Goal: Communication & Community: Ask a question

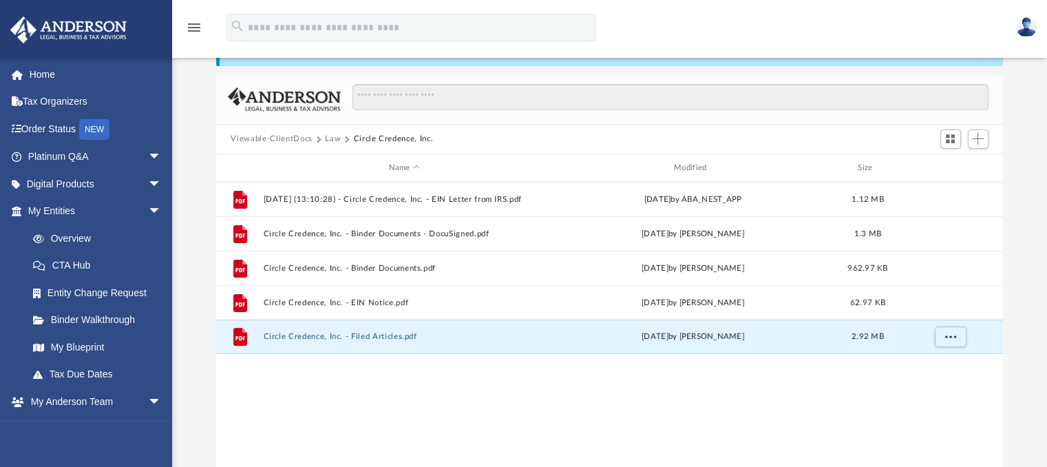
scroll to position [302, 777]
click at [59, 154] on link "Platinum Q&A arrow_drop_down" at bounding box center [96, 157] width 173 height 28
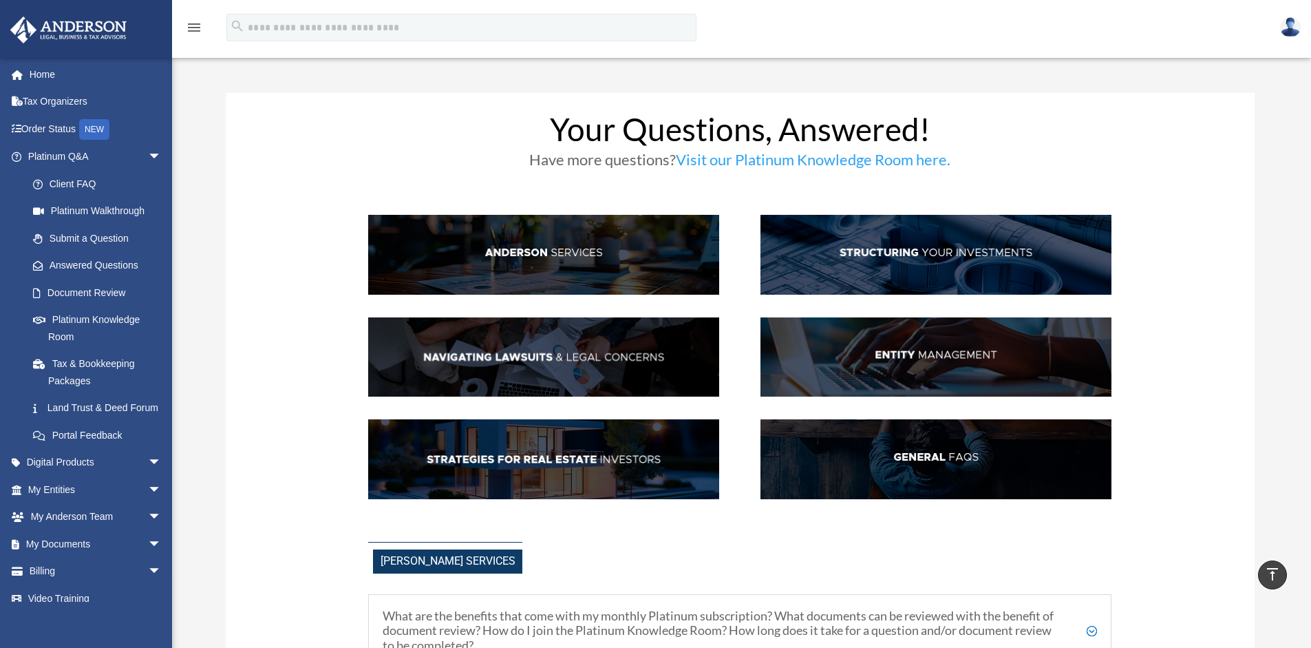
scroll to position [1889, 0]
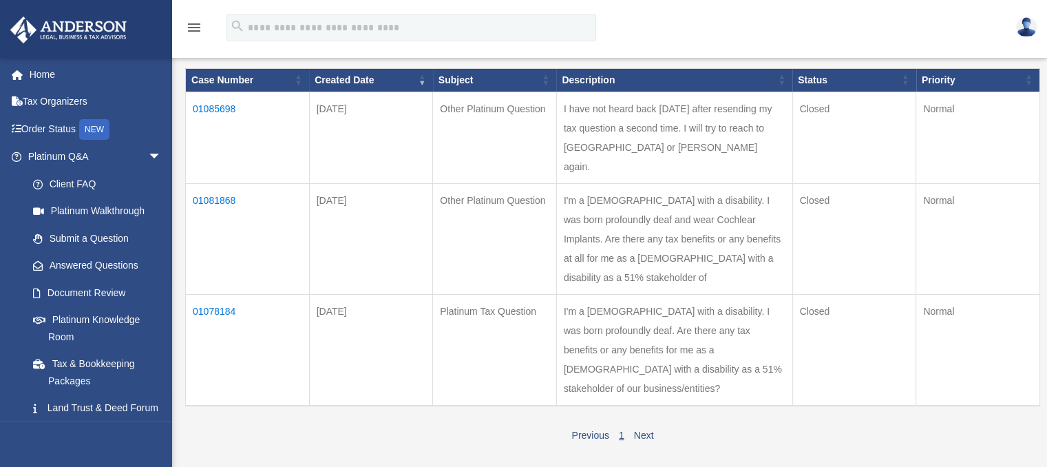
scroll to position [275, 0]
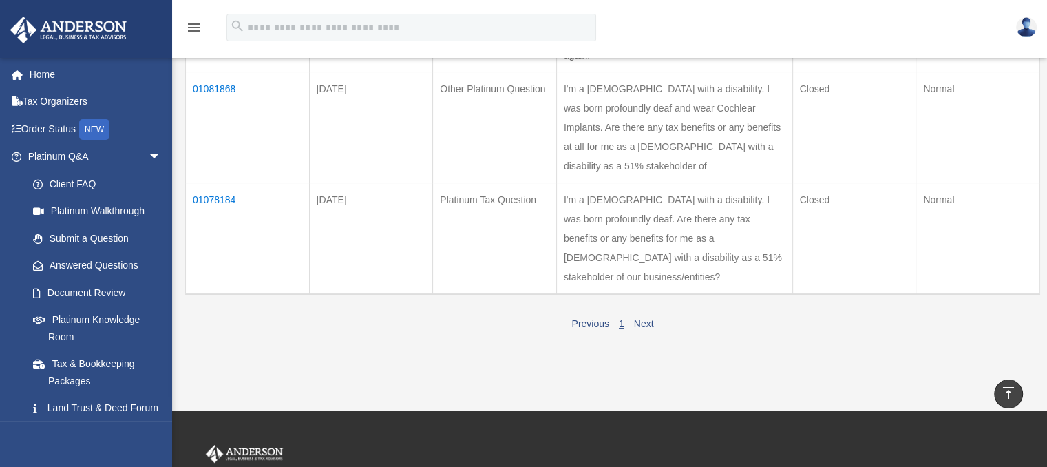
click at [620, 321] on link "1" at bounding box center [622, 323] width 6 height 11
click at [646, 321] on link "Next" at bounding box center [644, 323] width 20 height 11
click at [583, 319] on link "Previous" at bounding box center [589, 323] width 37 height 11
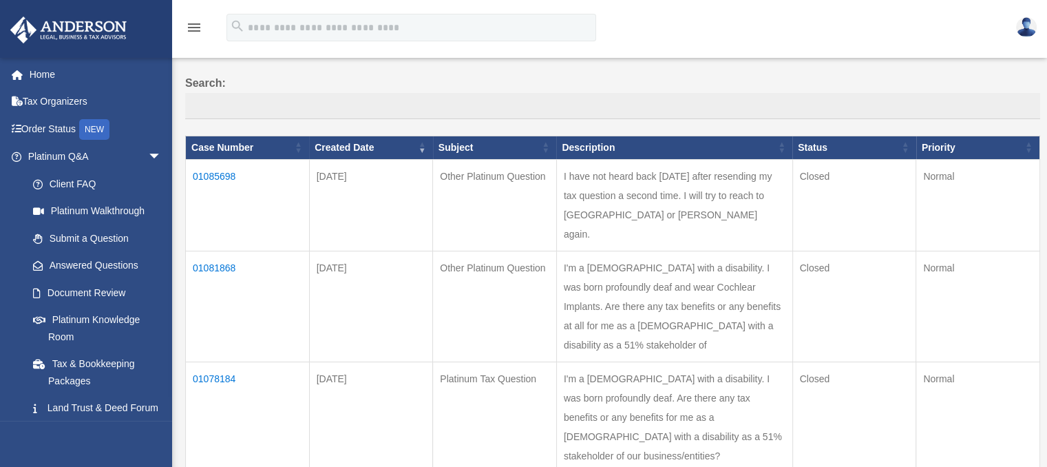
scroll to position [0, 0]
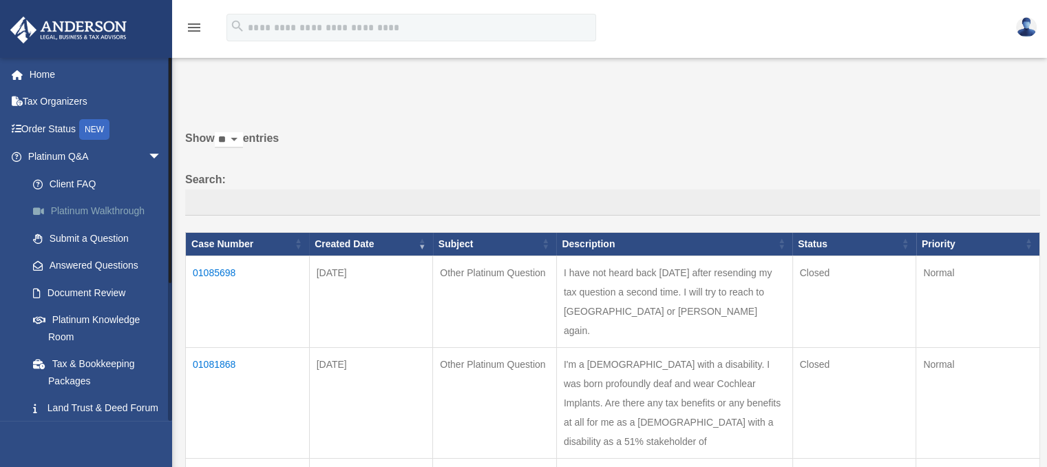
click at [85, 207] on link "Platinum Walkthrough" at bounding box center [100, 212] width 163 height 28
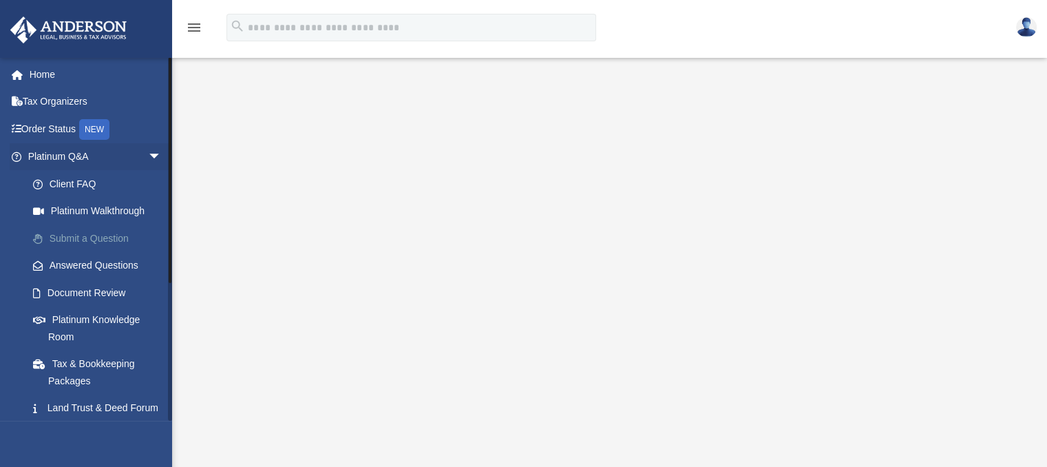
click at [80, 237] on link "Submit a Question" at bounding box center [100, 238] width 163 height 28
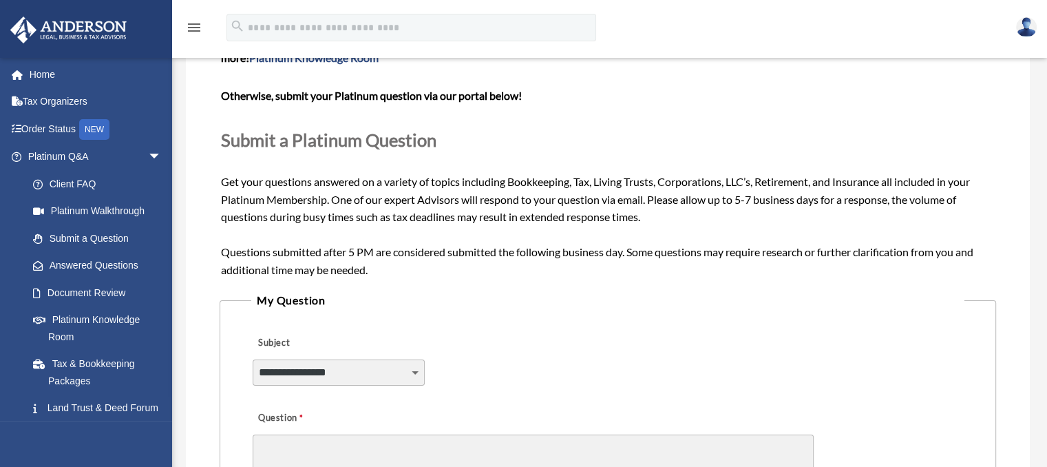
scroll to position [138, 0]
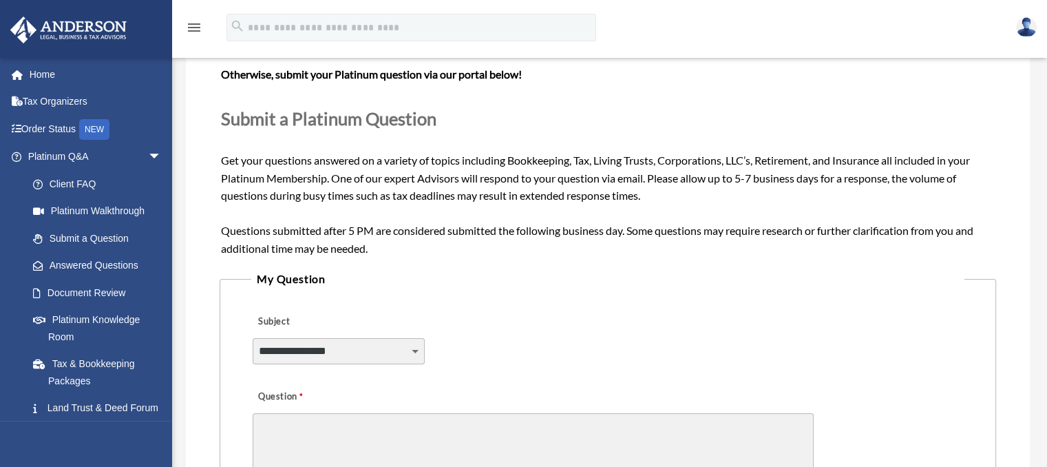
click at [330, 355] on select "**********" at bounding box center [339, 351] width 172 height 26
select select "******"
click at [253, 338] on select "**********" at bounding box center [339, 351] width 172 height 26
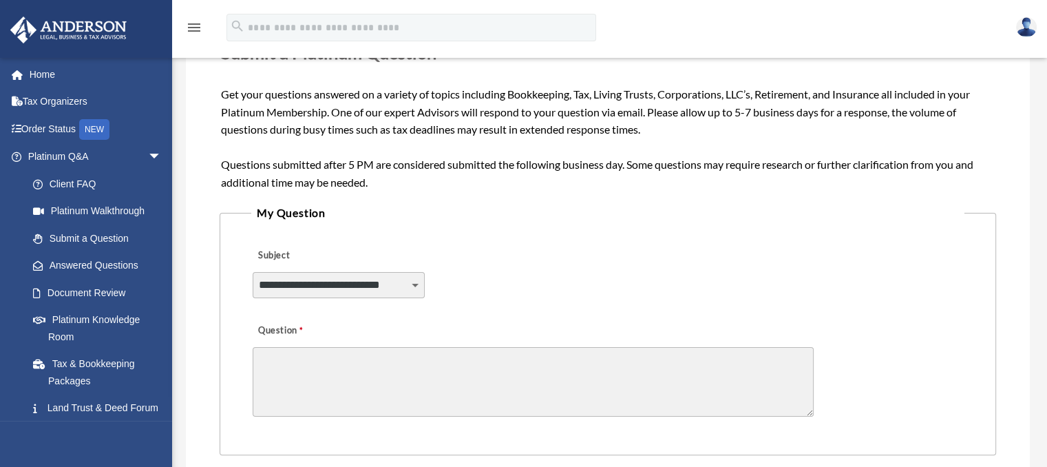
scroll to position [275, 0]
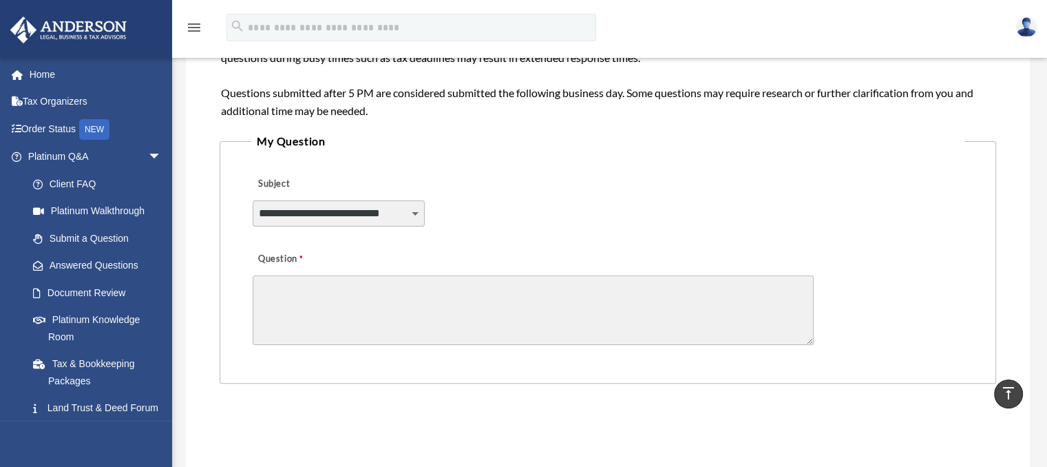
click at [350, 280] on textarea "Question" at bounding box center [533, 310] width 561 height 70
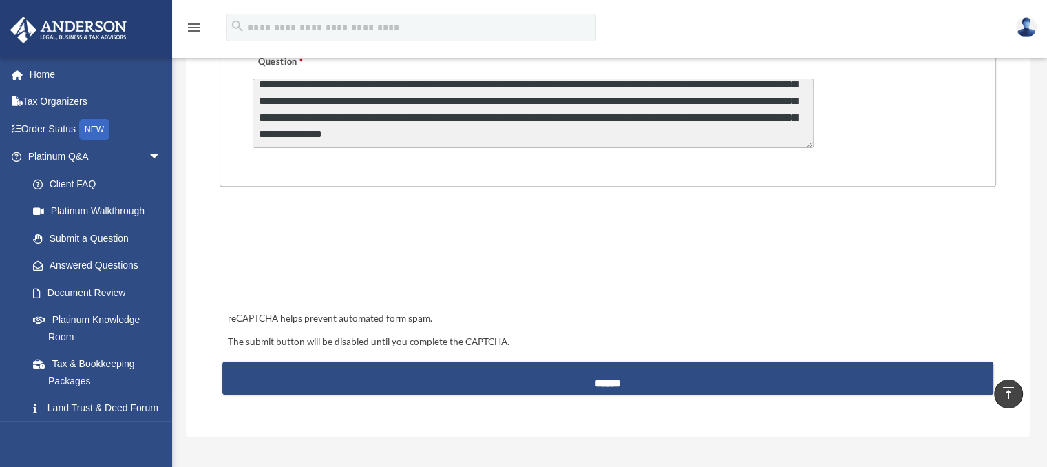
scroll to position [482, 0]
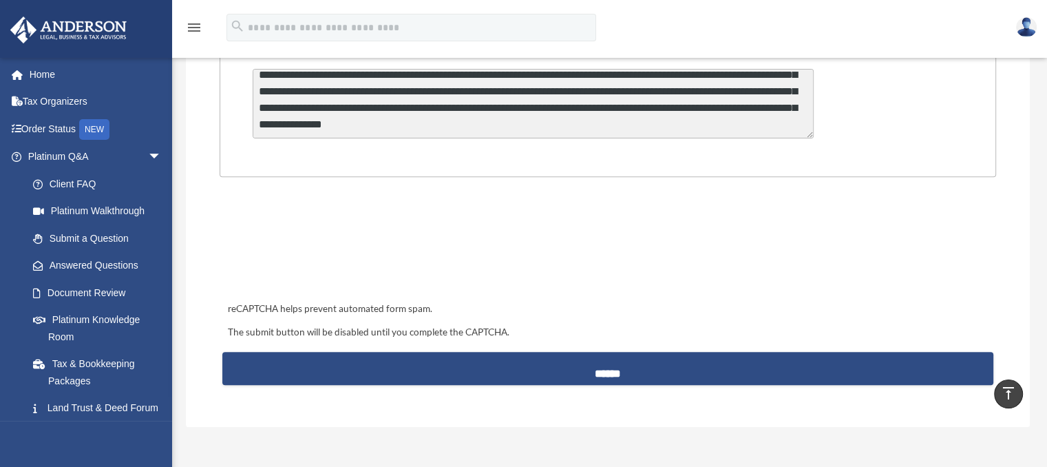
type textarea "**********"
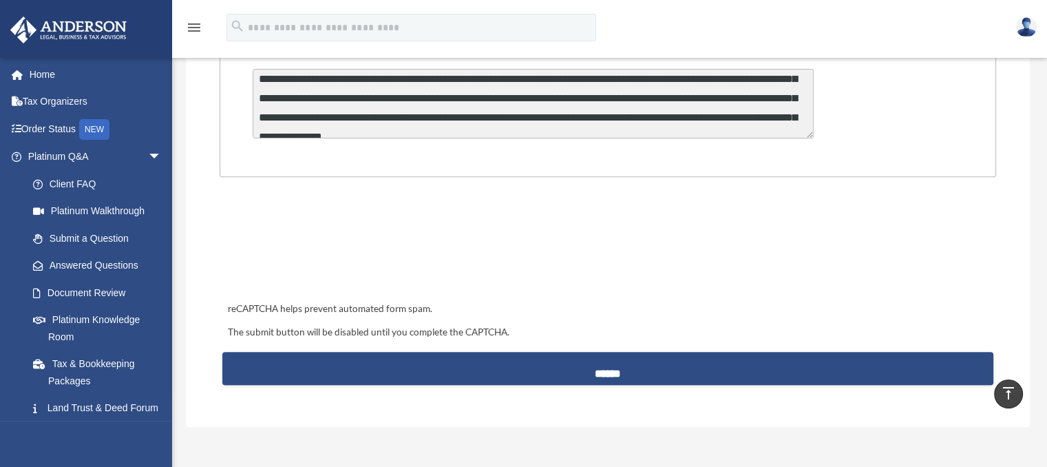
scroll to position [26, 0]
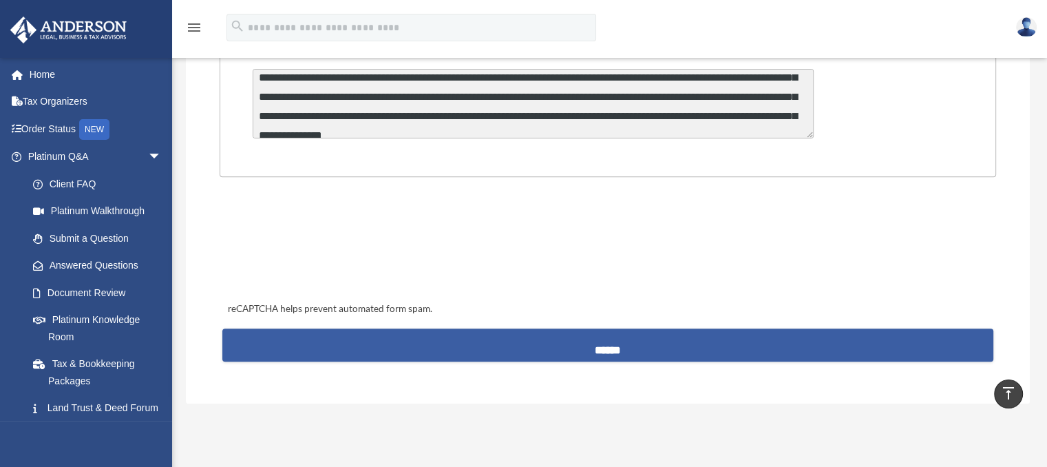
click at [581, 340] on input "******" at bounding box center [607, 344] width 771 height 33
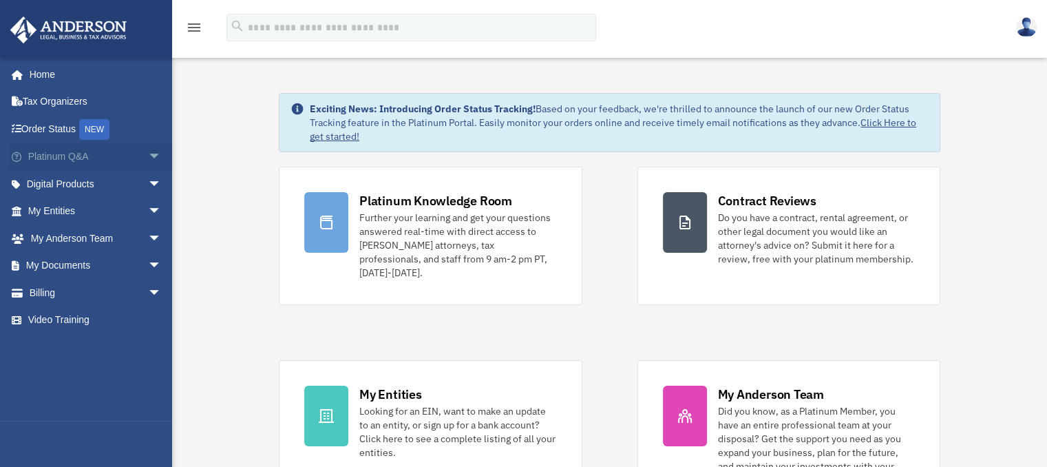
click at [50, 158] on link "Platinum Q&A arrow_drop_down" at bounding box center [96, 157] width 173 height 28
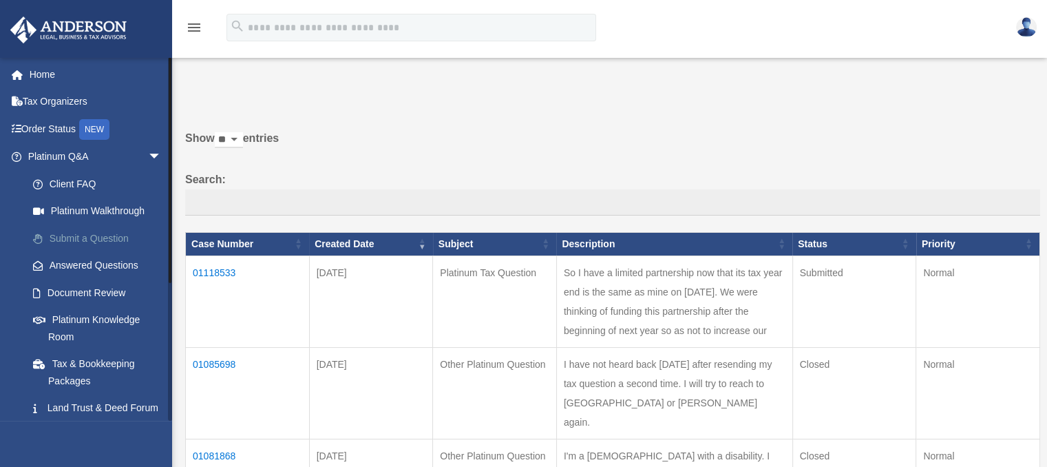
click at [87, 237] on link "Submit a Question" at bounding box center [100, 238] width 163 height 28
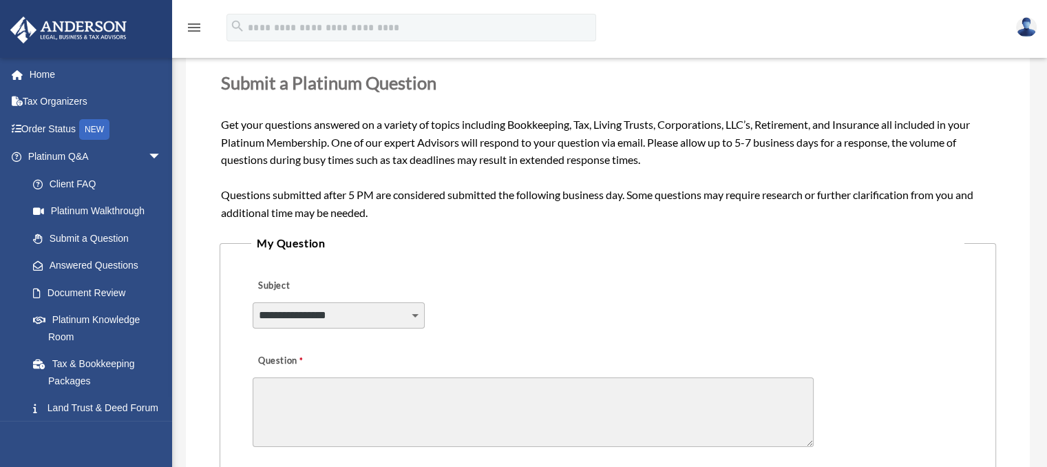
scroll to position [207, 0]
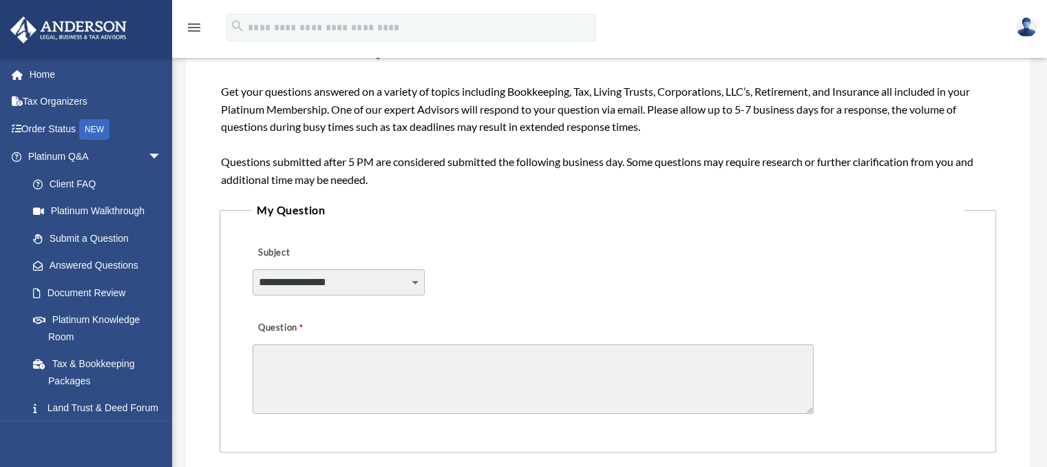
click at [347, 277] on select "**********" at bounding box center [339, 282] width 172 height 26
select select "******"
click at [253, 269] on select "**********" at bounding box center [339, 282] width 172 height 26
click at [290, 348] on textarea "Question" at bounding box center [533, 379] width 561 height 70
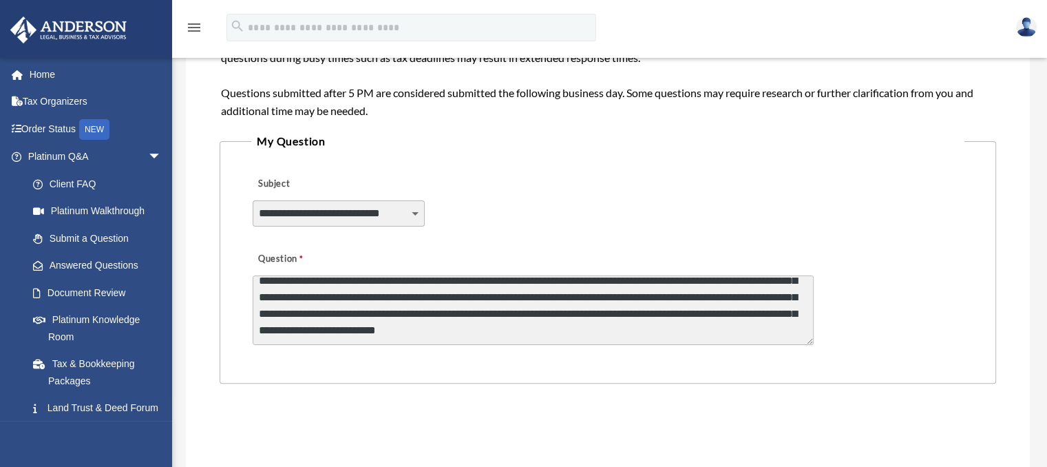
scroll to position [413, 0]
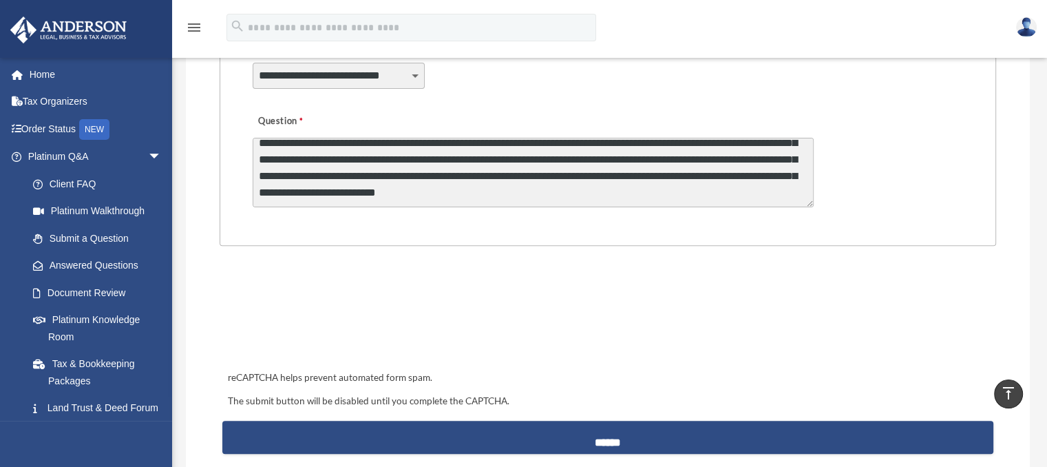
type textarea "**********"
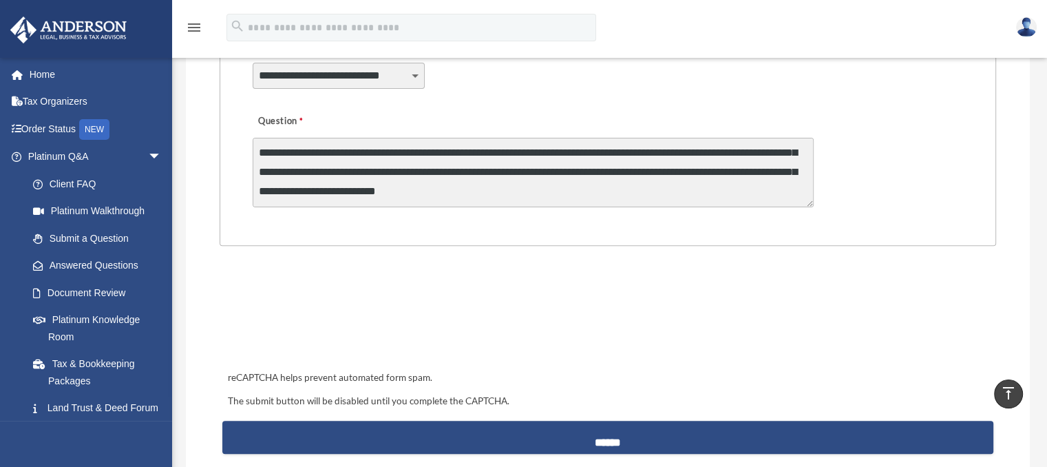
scroll to position [43, 0]
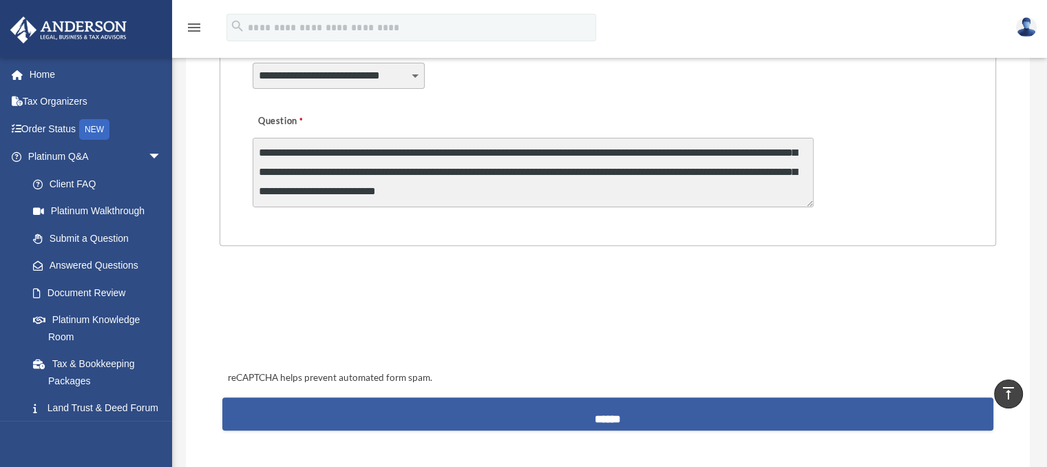
click at [603, 416] on input "******" at bounding box center [607, 413] width 771 height 33
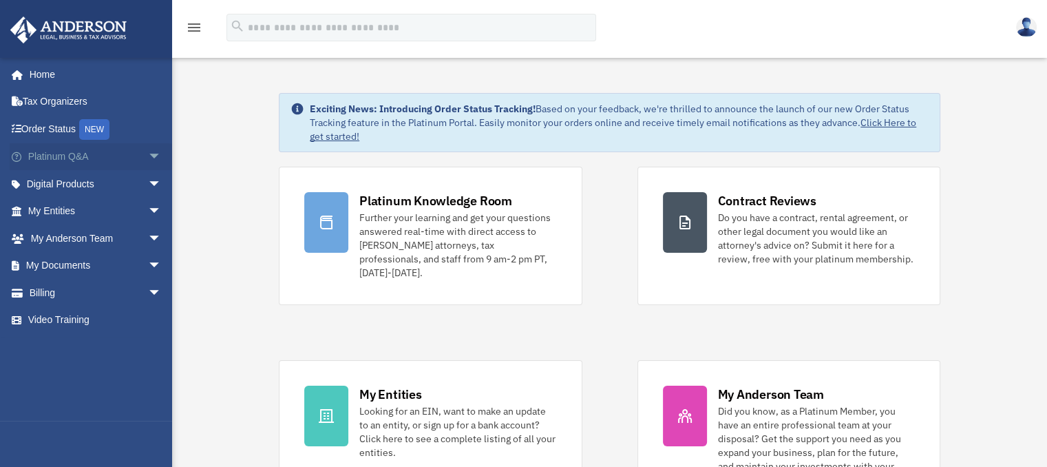
click at [64, 151] on link "Platinum Q&A arrow_drop_down" at bounding box center [96, 157] width 173 height 28
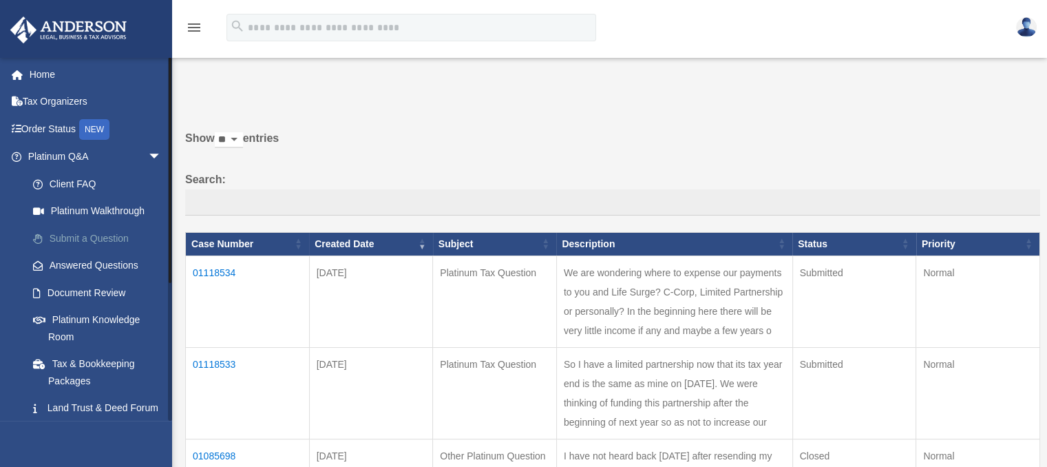
click at [74, 239] on link "Submit a Question" at bounding box center [100, 238] width 163 height 28
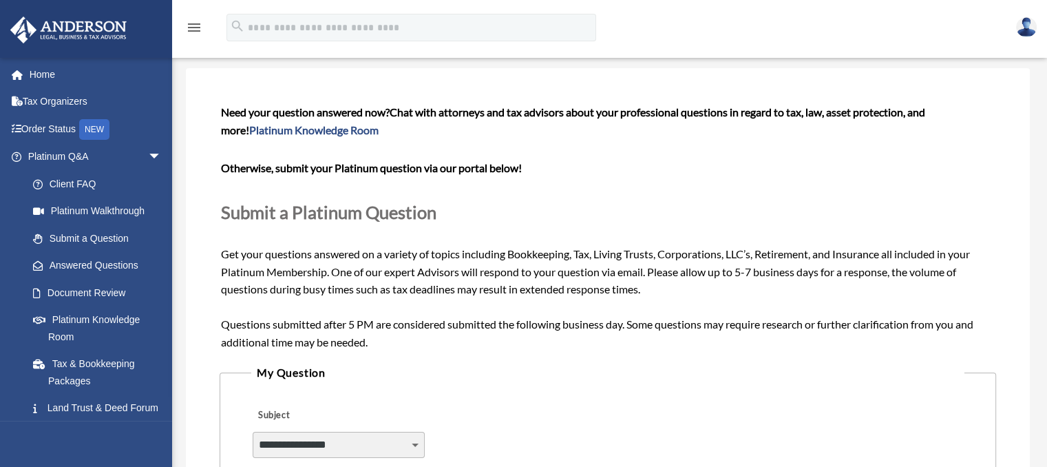
scroll to position [138, 0]
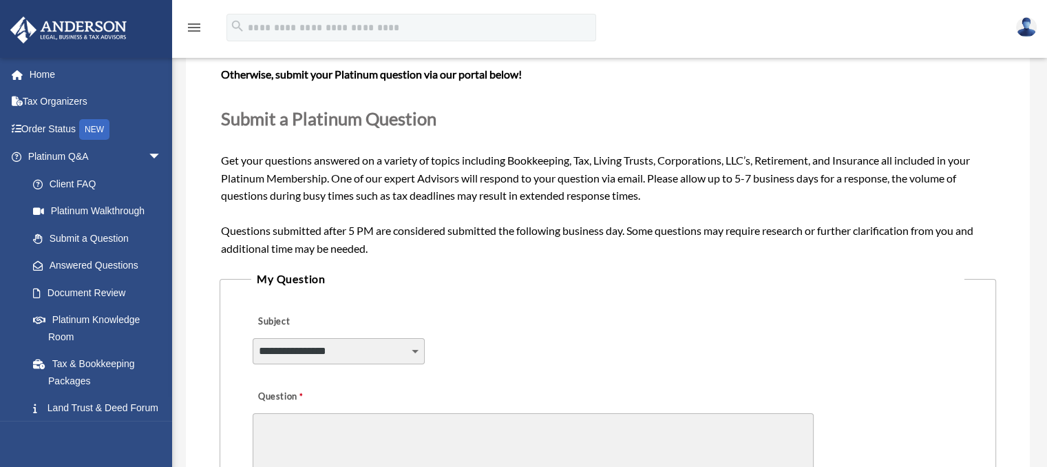
click at [328, 350] on select "**********" at bounding box center [339, 351] width 172 height 26
select select "******"
click at [253, 338] on select "**********" at bounding box center [339, 351] width 172 height 26
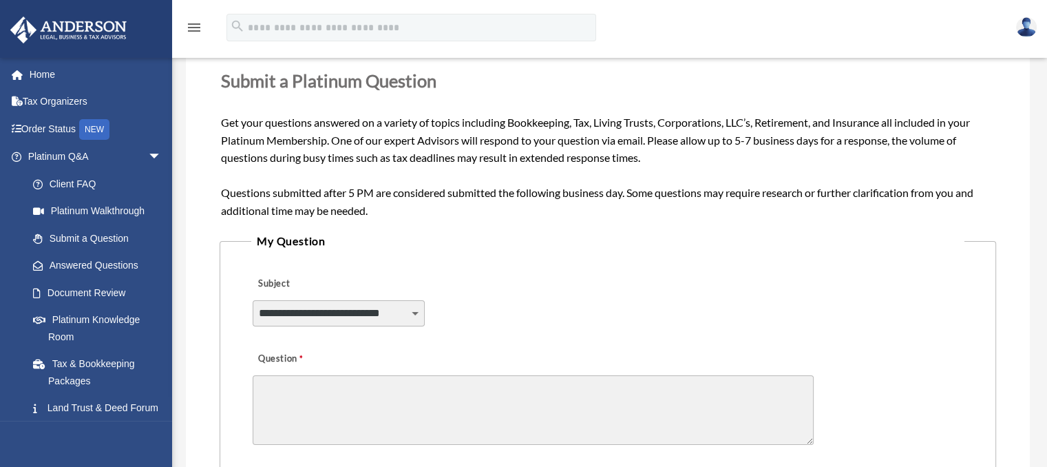
scroll to position [207, 0]
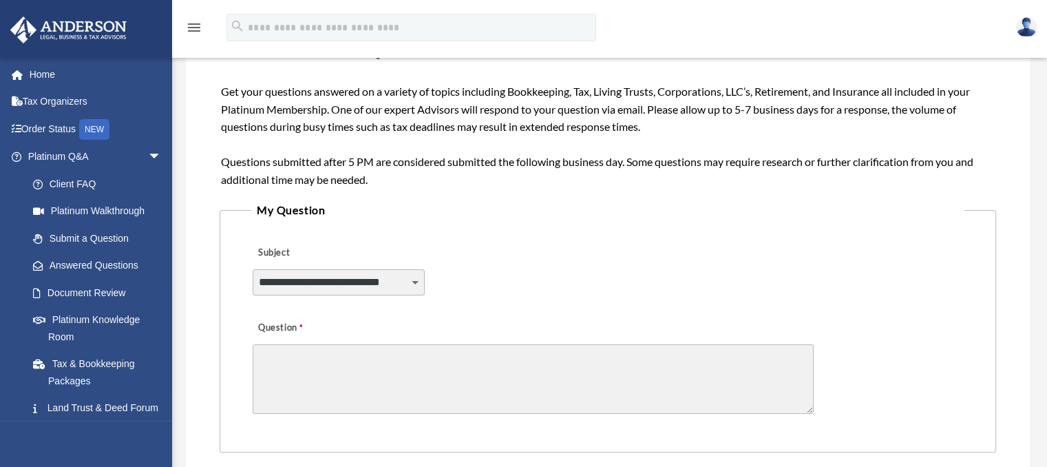
click at [346, 355] on textarea "Question" at bounding box center [533, 379] width 561 height 70
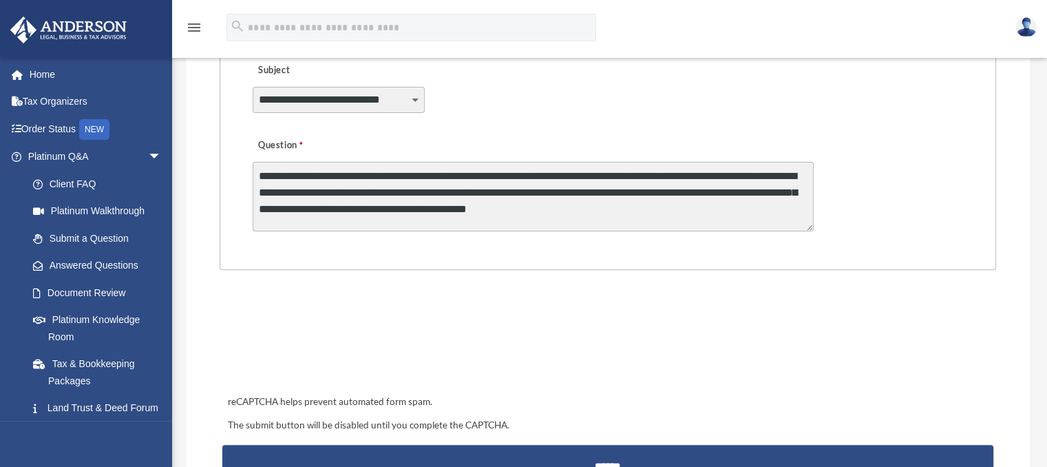
scroll to position [413, 0]
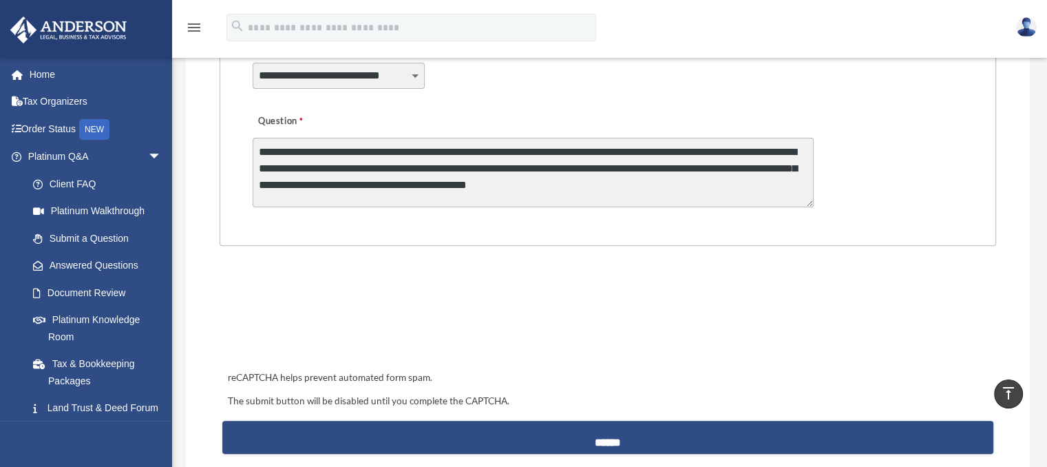
type textarea "**********"
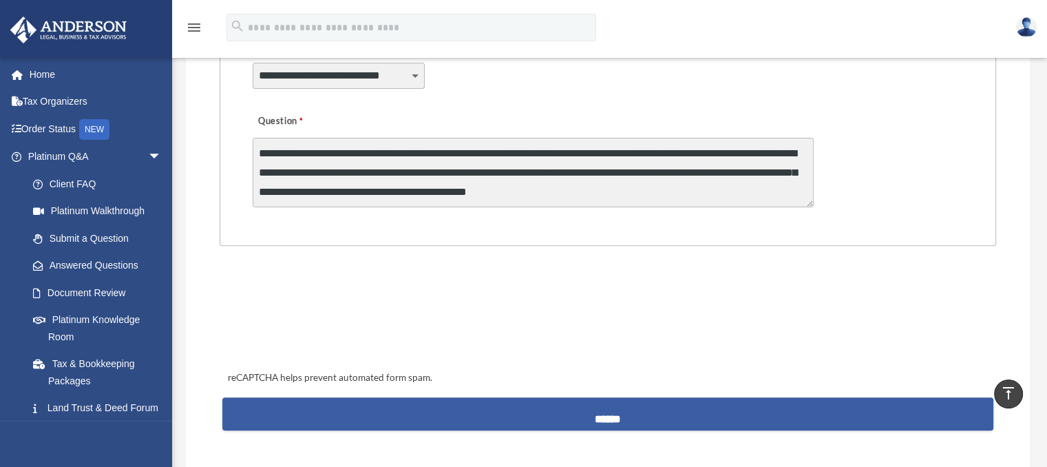
click at [599, 411] on input "******" at bounding box center [607, 413] width 771 height 33
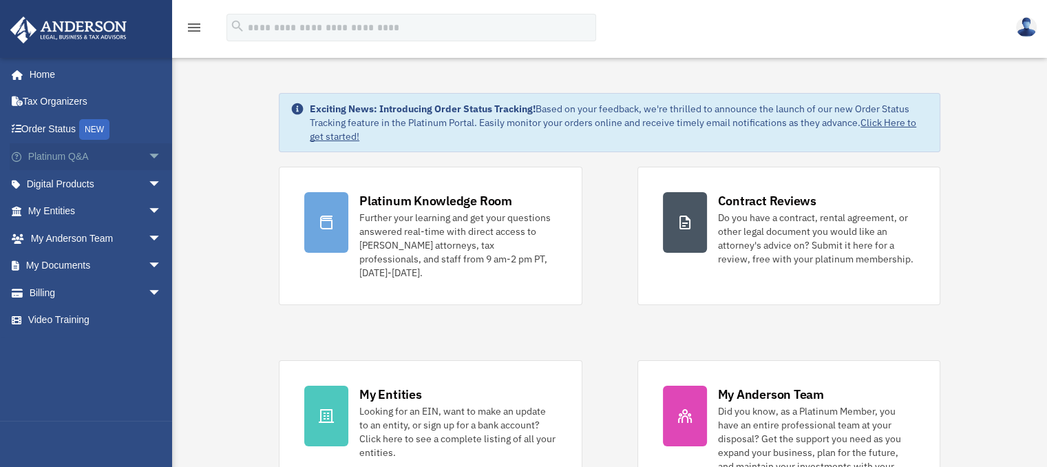
click at [59, 156] on link "Platinum Q&A arrow_drop_down" at bounding box center [96, 157] width 173 height 28
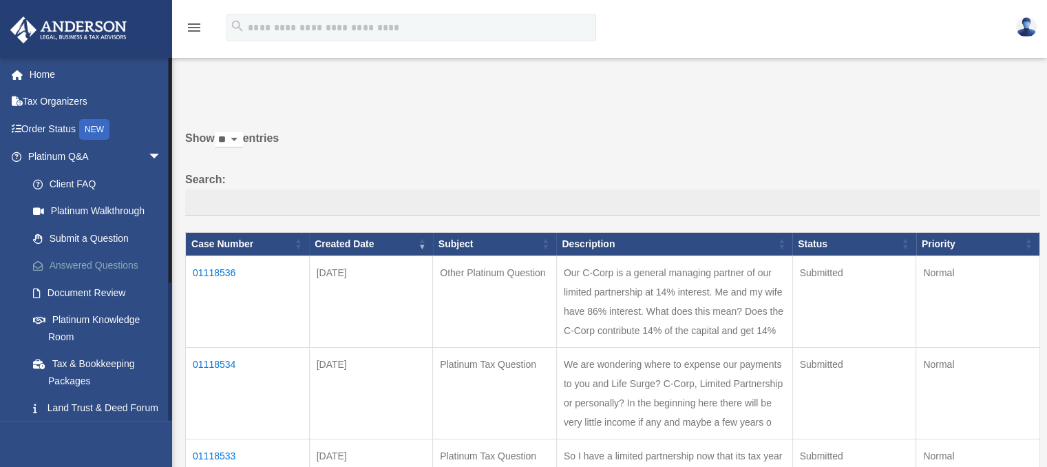
click at [72, 262] on link "Answered Questions" at bounding box center [100, 266] width 163 height 28
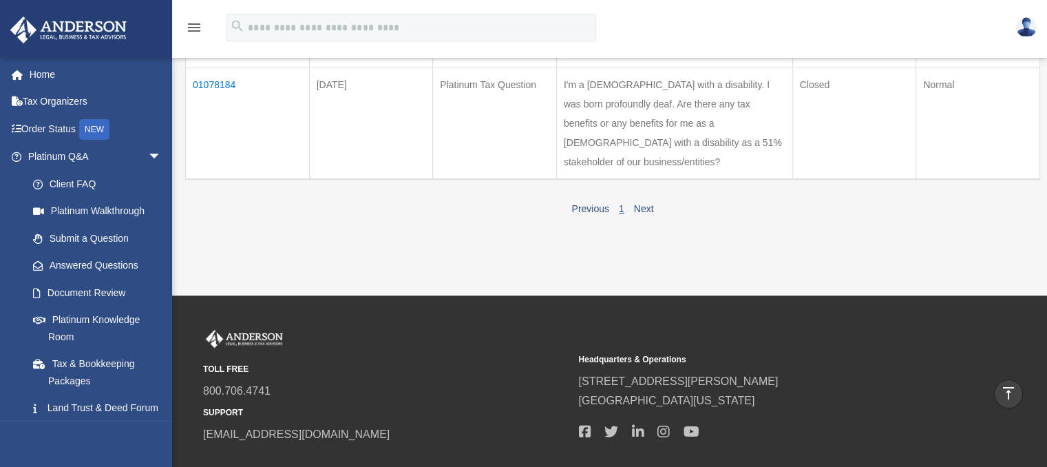
scroll to position [482, 0]
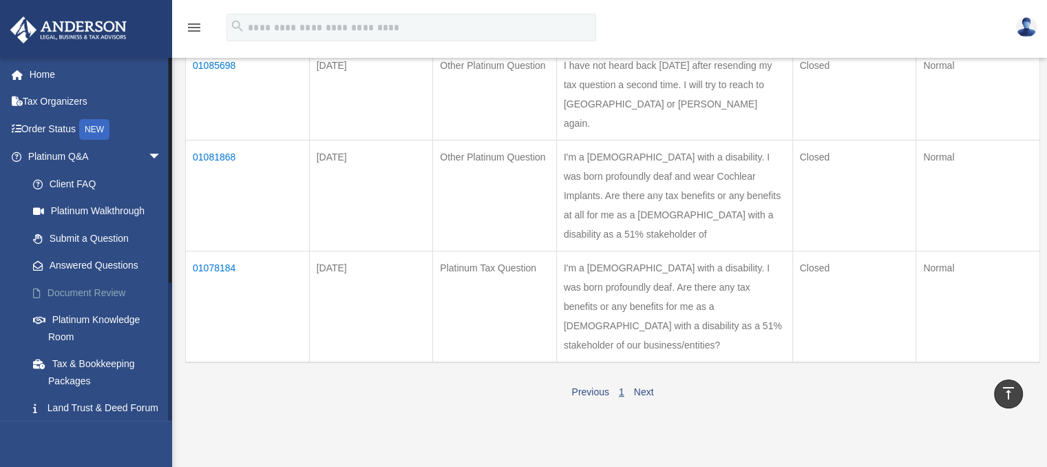
click at [67, 290] on link "Document Review" at bounding box center [100, 293] width 163 height 28
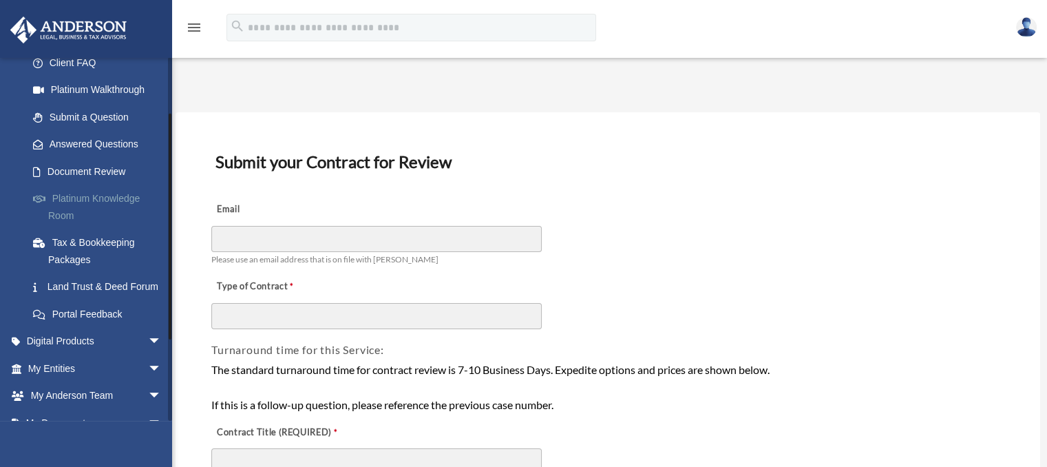
scroll to position [138, 0]
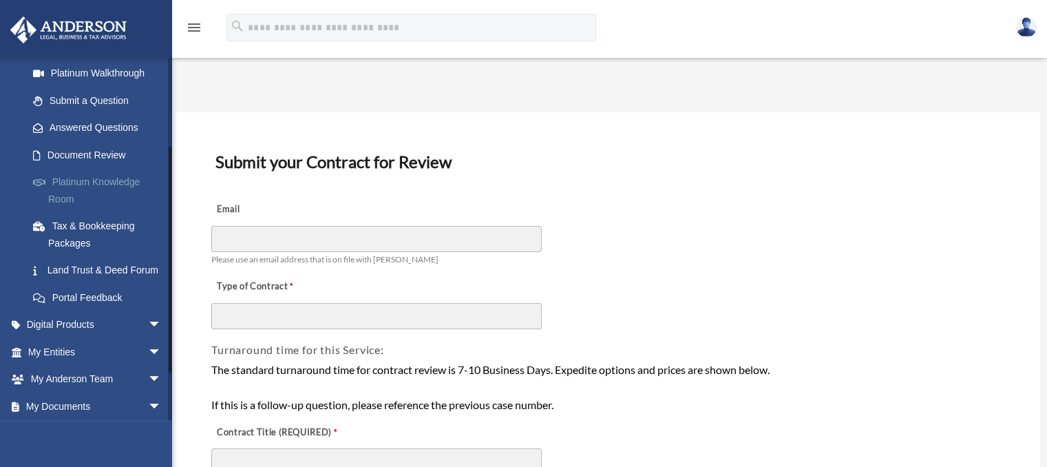
click at [63, 177] on link "Platinum Knowledge Room" at bounding box center [100, 191] width 163 height 44
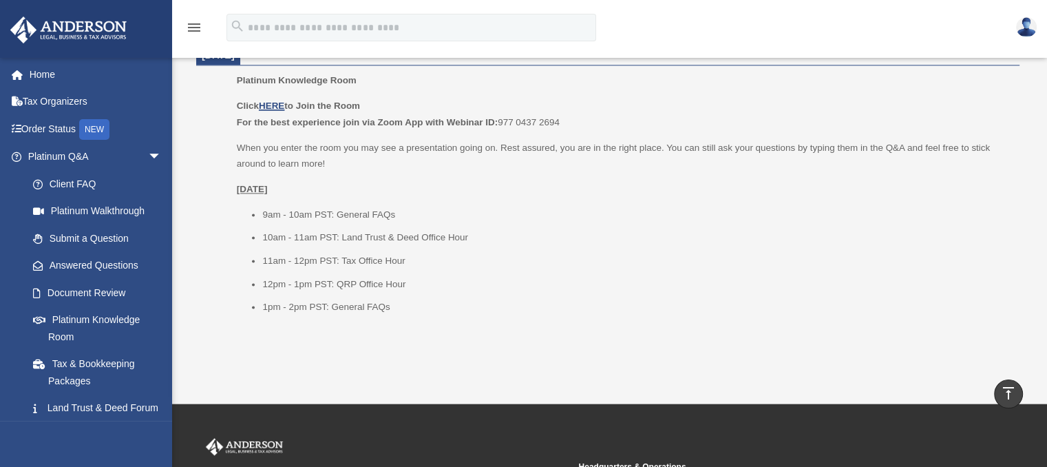
scroll to position [1928, 0]
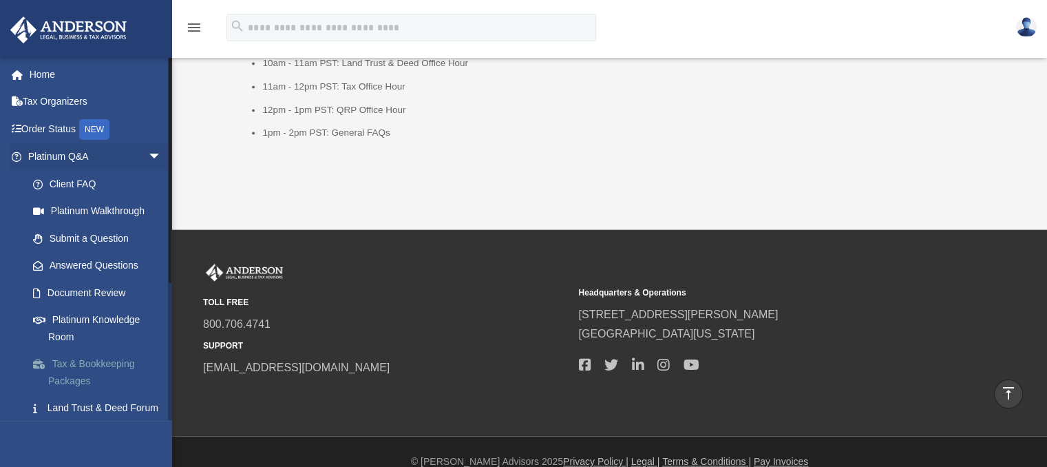
click at [67, 364] on link "Tax & Bookkeeping Packages" at bounding box center [100, 372] width 163 height 44
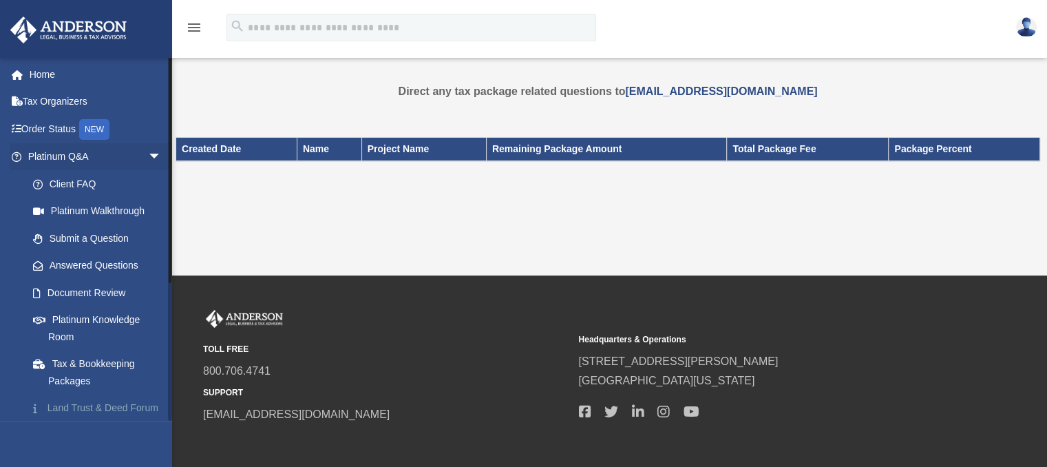
click at [74, 406] on link "Land Trust & Deed Forum" at bounding box center [100, 408] width 163 height 28
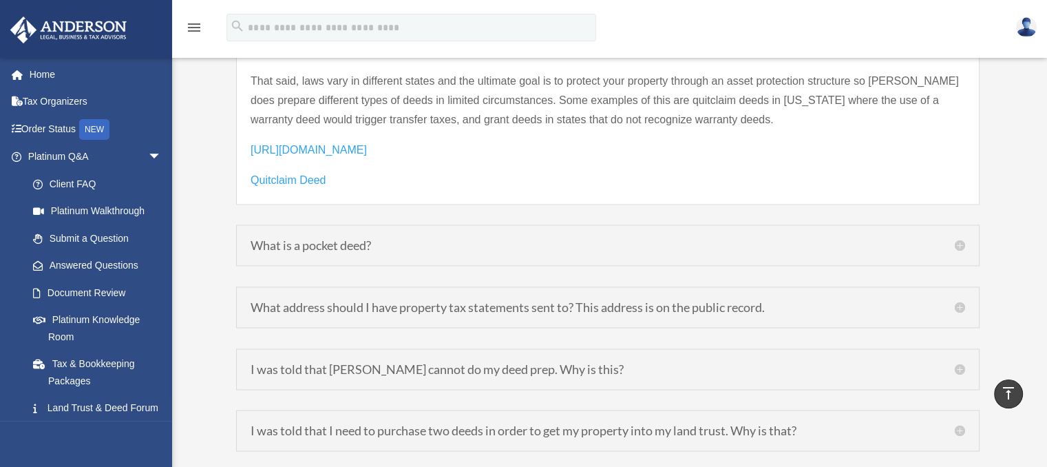
scroll to position [2134, 0]
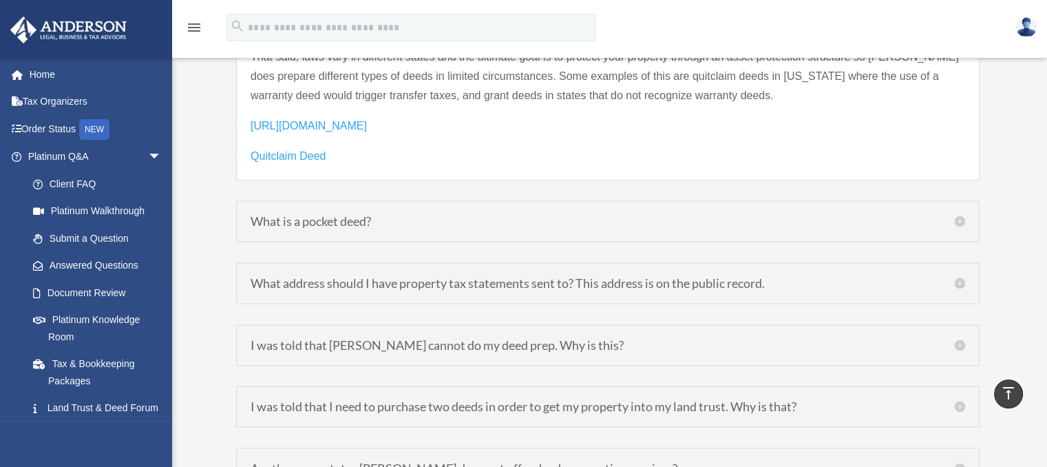
click at [960, 277] on h5 "What address should I have property tax statements sent to? This address is on …" at bounding box center [608, 283] width 715 height 12
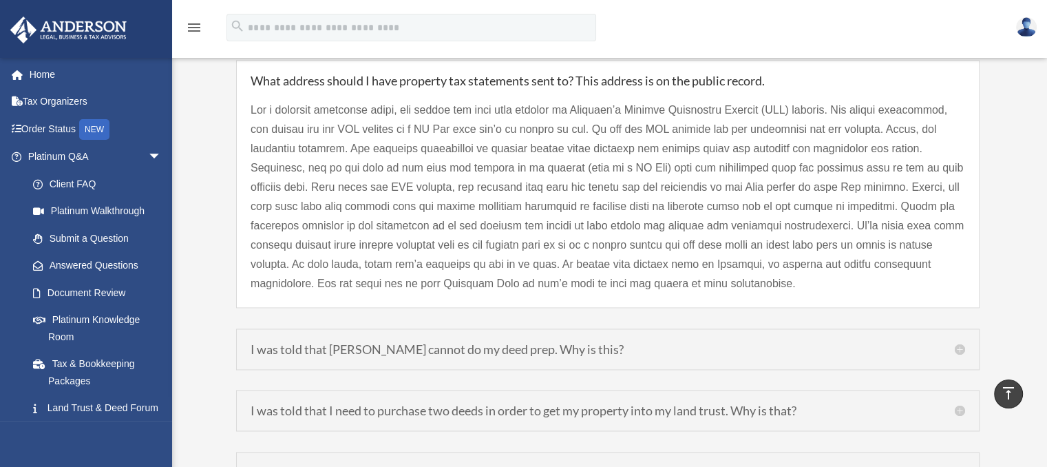
scroll to position [2021, 0]
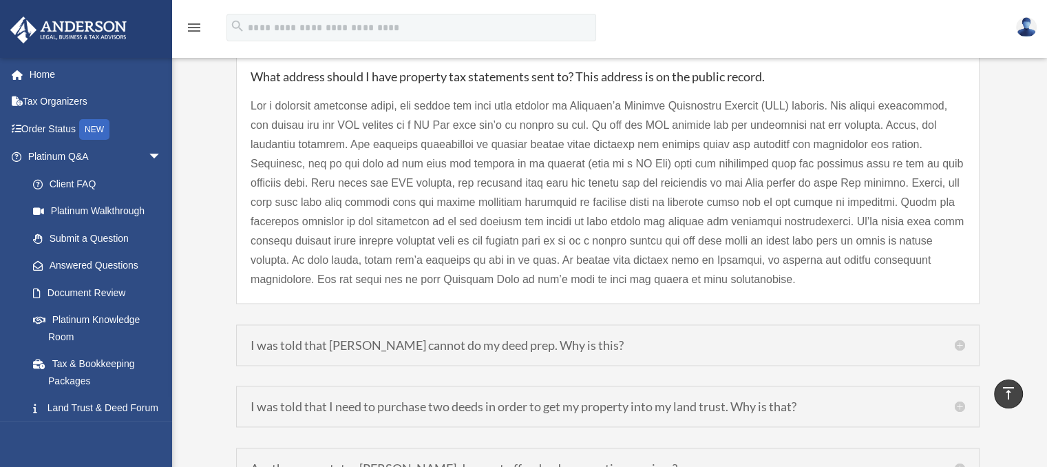
click at [961, 339] on h5 "I was told that Anderson cannot do my deed prep. Why is this?" at bounding box center [608, 345] width 715 height 12
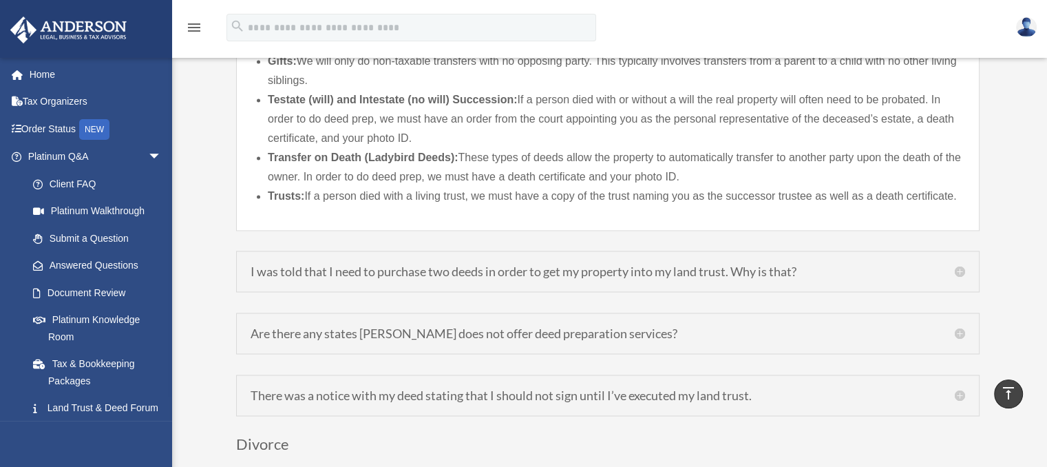
scroll to position [2228, 0]
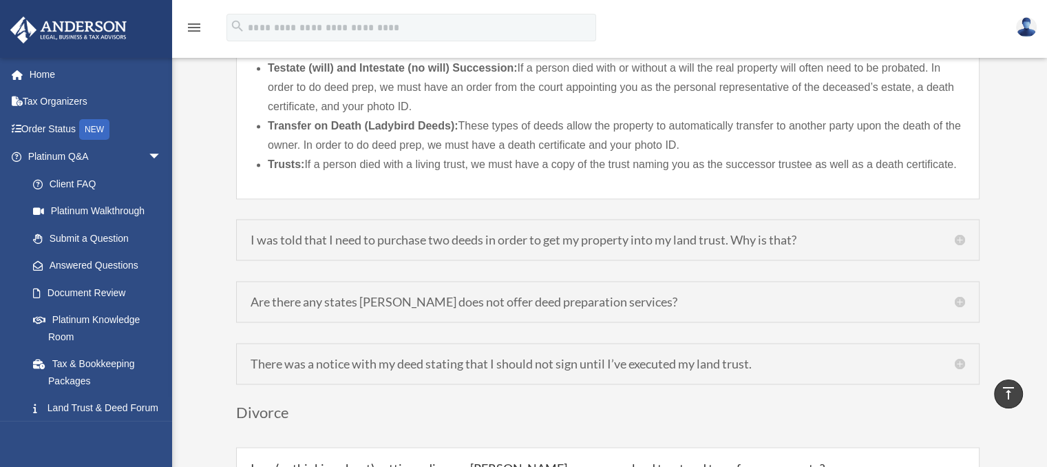
click at [961, 295] on h5 "Are there any states Anderson does not offer deed preparation services?" at bounding box center [608, 301] width 715 height 12
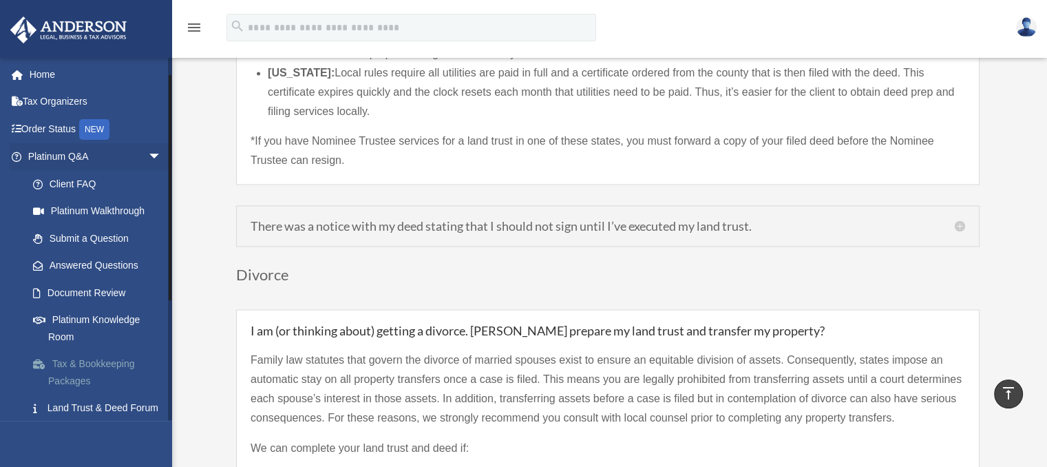
scroll to position [69, 0]
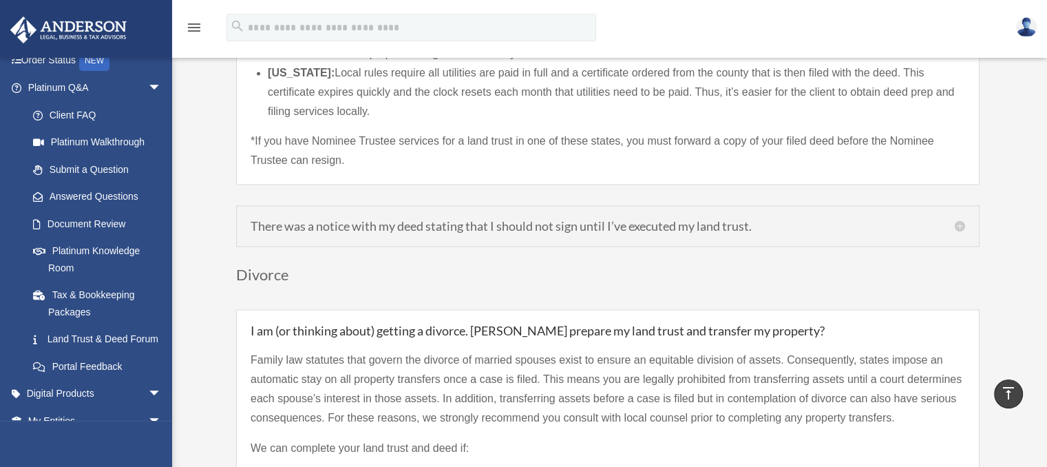
click at [962, 220] on h5 "There was a notice with my deed stating that I should not sign until I’ve execu…" at bounding box center [608, 226] width 715 height 12
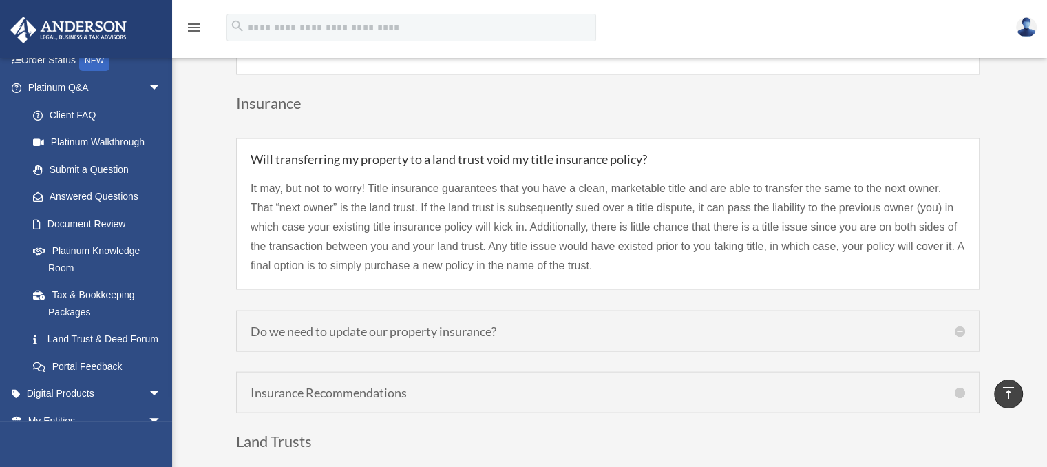
scroll to position [3024, 0]
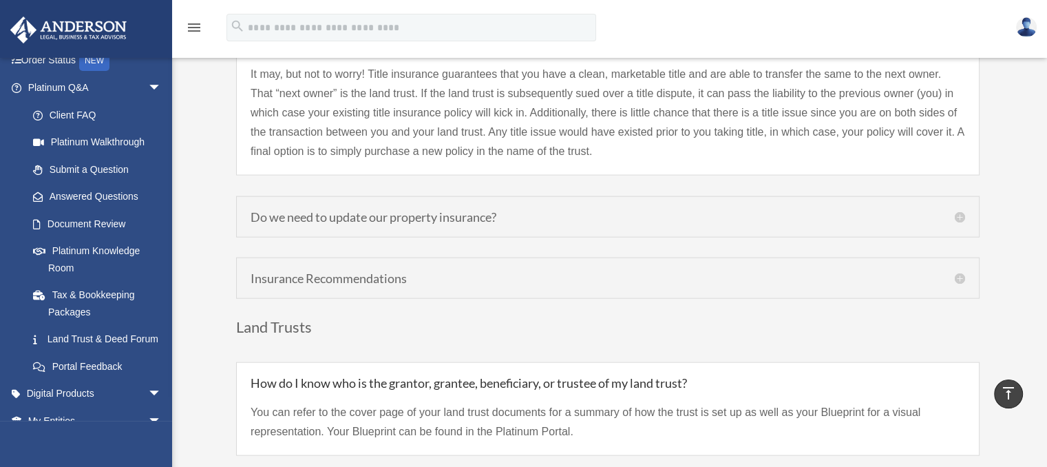
click at [961, 211] on h5 "Do we need to update our property insurance?" at bounding box center [608, 217] width 715 height 12
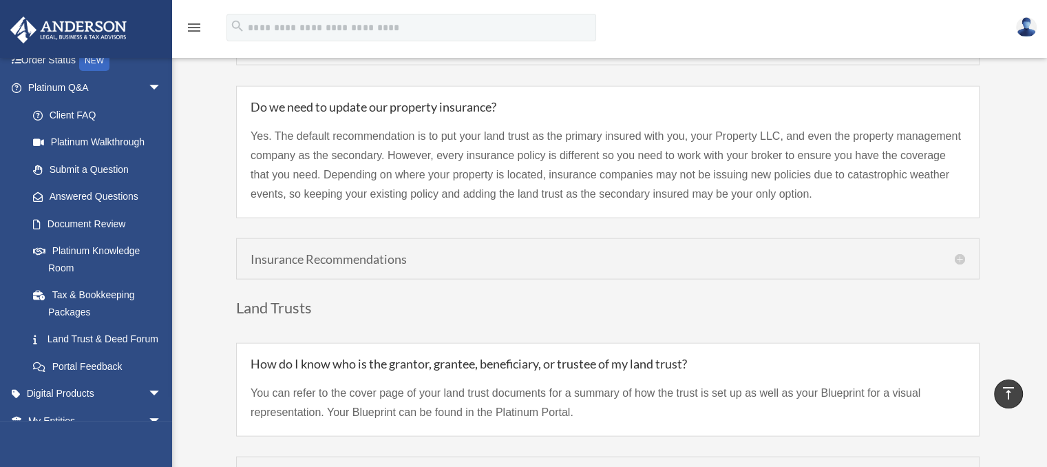
click at [958, 253] on h5 "Insurance Recommendations" at bounding box center [608, 259] width 715 height 12
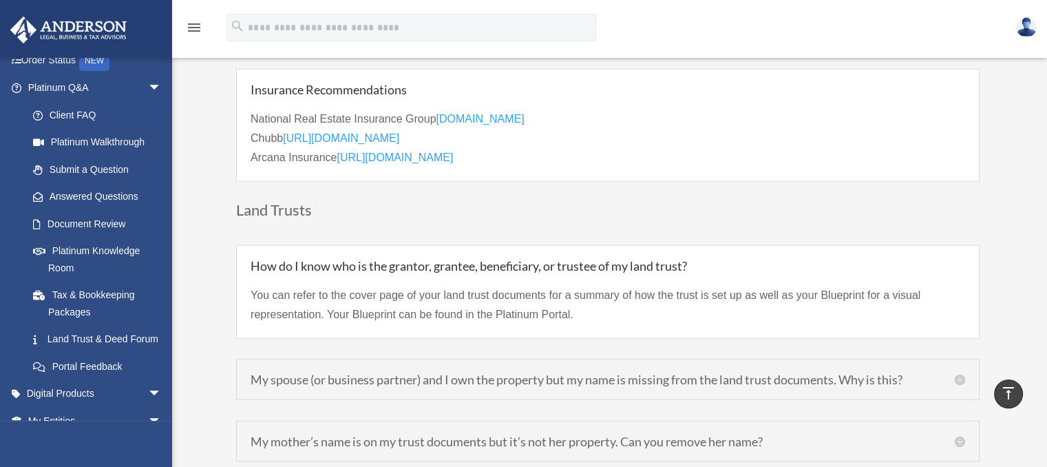
scroll to position [3162, 0]
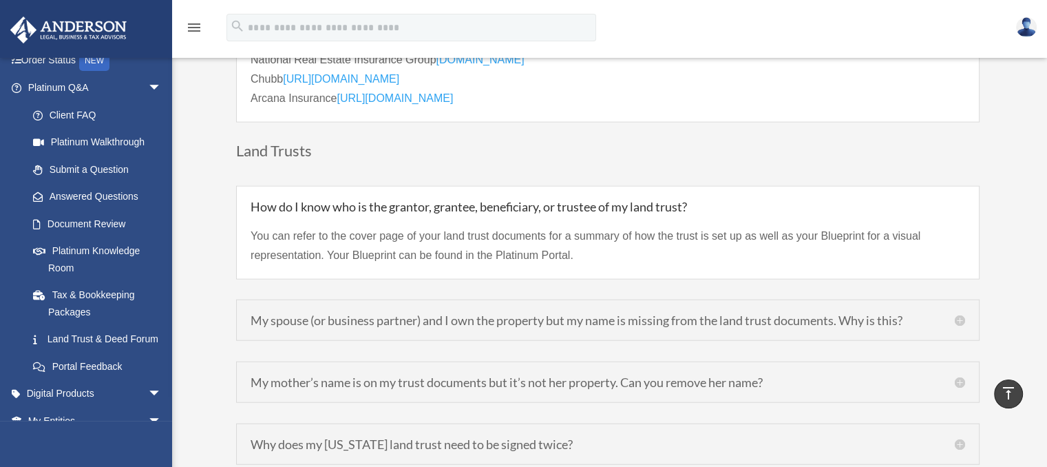
click at [959, 314] on h5 "My spouse (or business partner) and I own the property but my name is missing f…" at bounding box center [608, 320] width 715 height 12
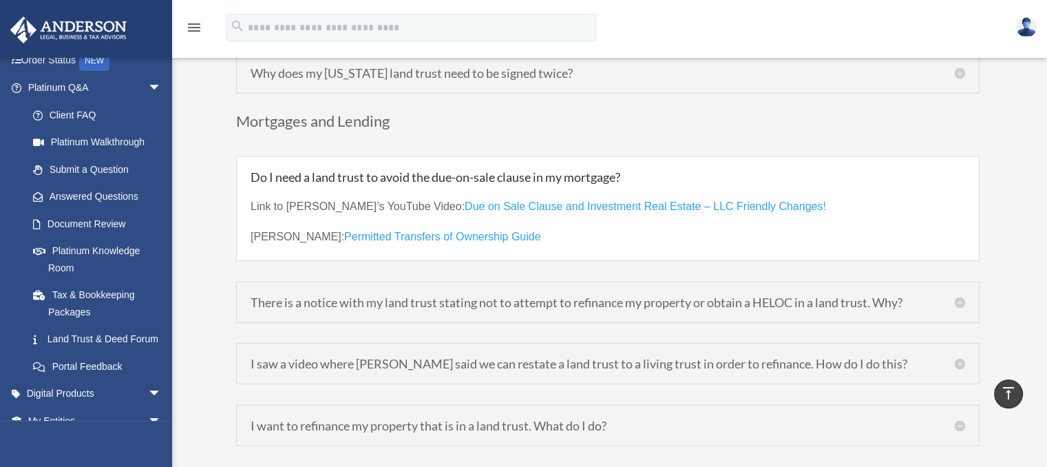
scroll to position [3575, 0]
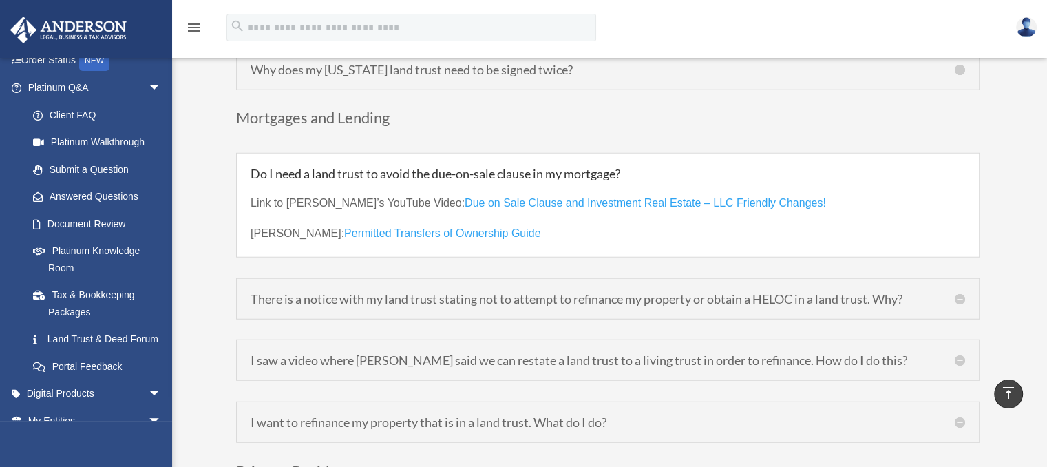
click at [964, 293] on h5 "There is a notice with my land trust stating not to attempt to refinance my pro…" at bounding box center [608, 299] width 715 height 12
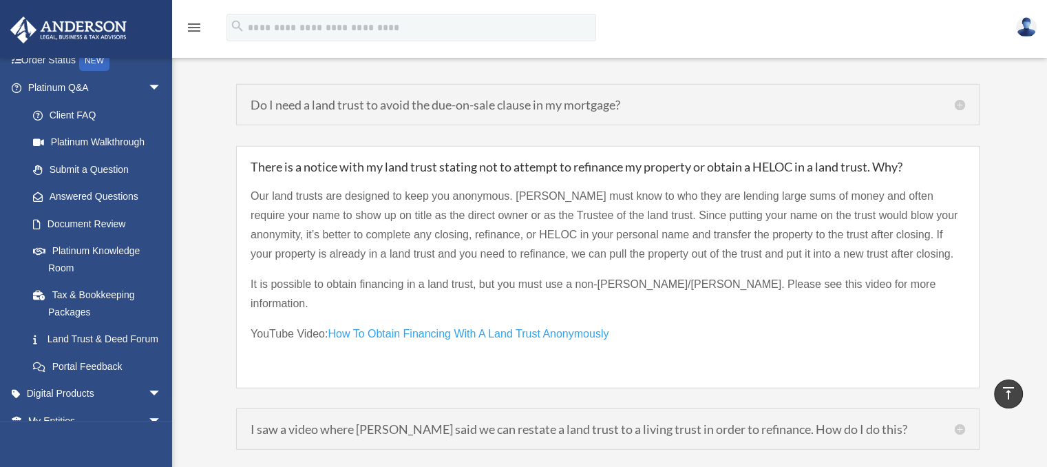
scroll to position [3781, 0]
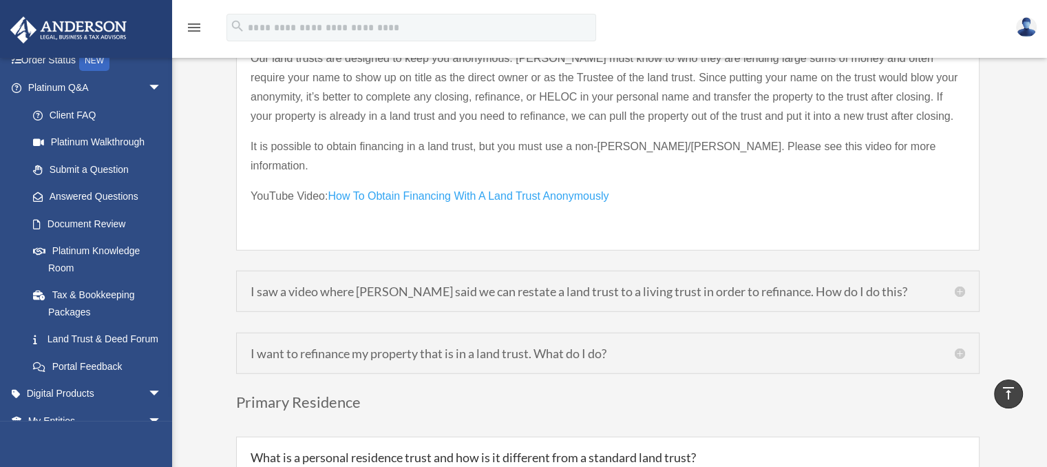
click at [959, 347] on h5 "I want to refinance my property that is in a land trust. What do I do?" at bounding box center [608, 353] width 715 height 12
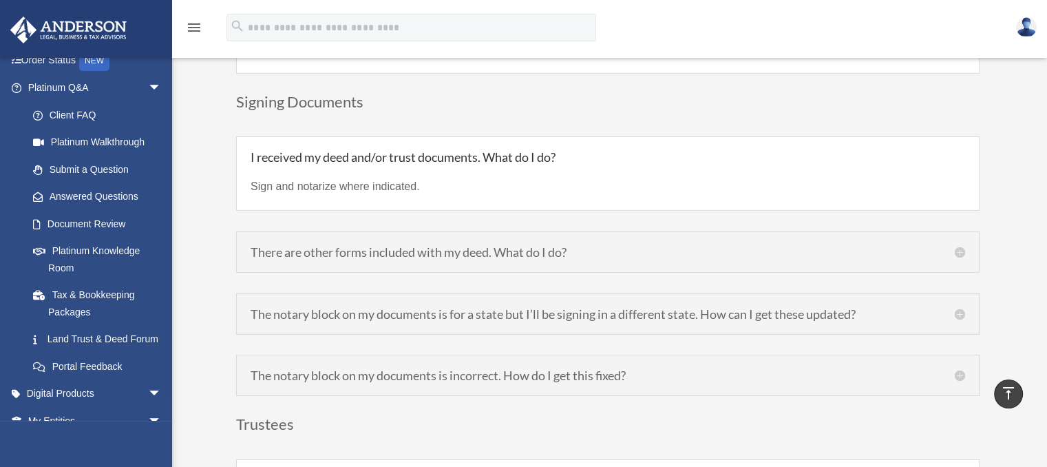
scroll to position [4470, 0]
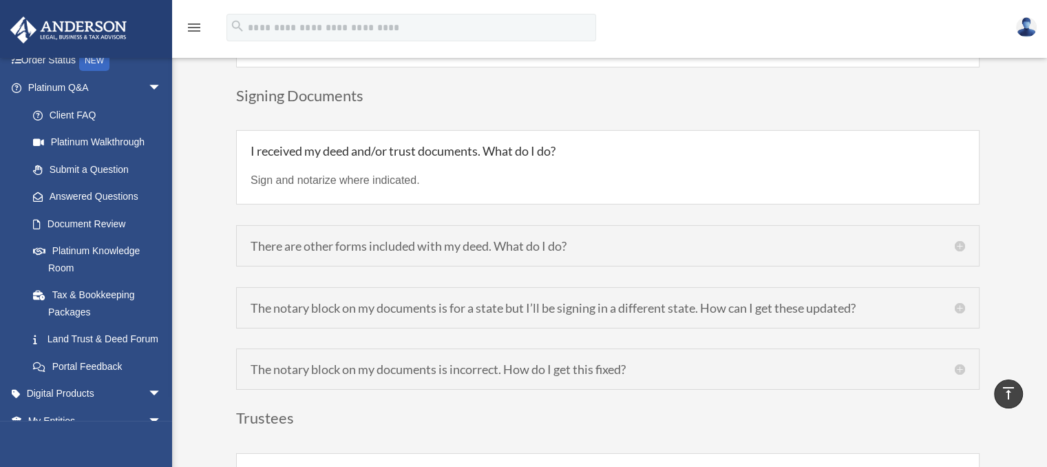
click at [962, 240] on h5 "There are other forms included with my deed. What do I do?" at bounding box center [608, 246] width 715 height 12
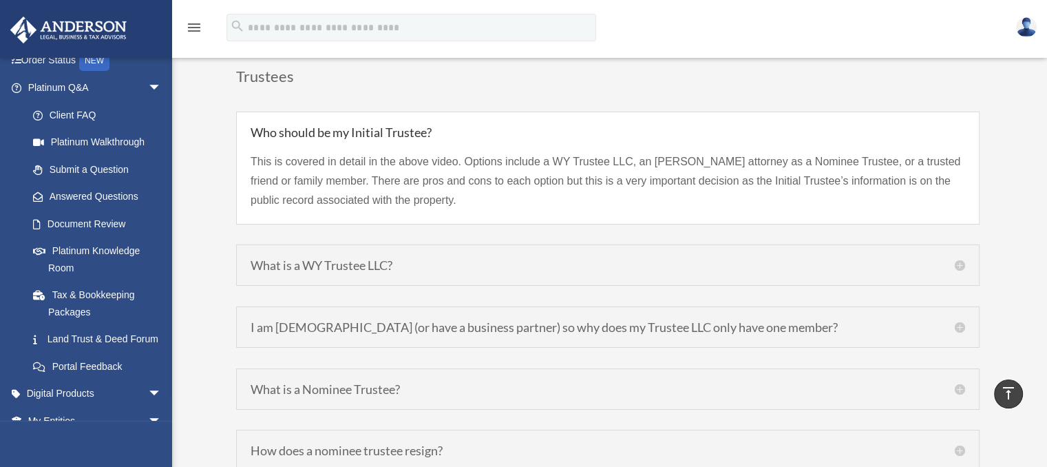
scroll to position [4814, 0]
click at [960, 256] on h5 "What is a WY Trustee LLC?" at bounding box center [608, 262] width 715 height 12
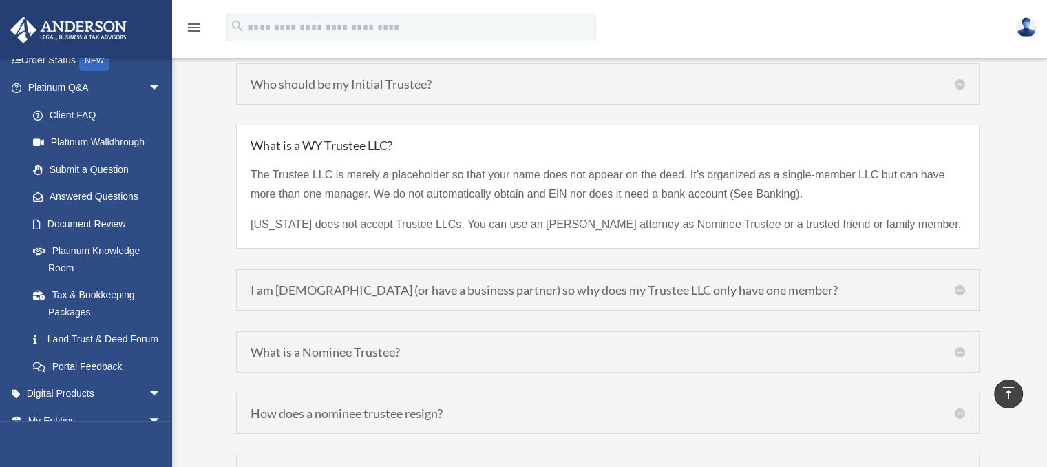
scroll to position [4883, 0]
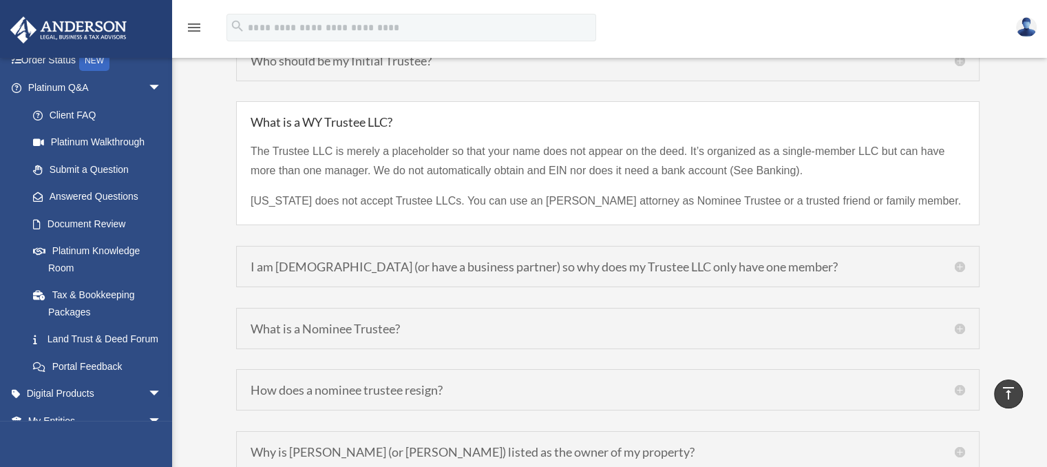
click at [960, 260] on h5 "I am married (or have a business partner) so why does my Trustee LLC only have …" at bounding box center [608, 266] width 715 height 12
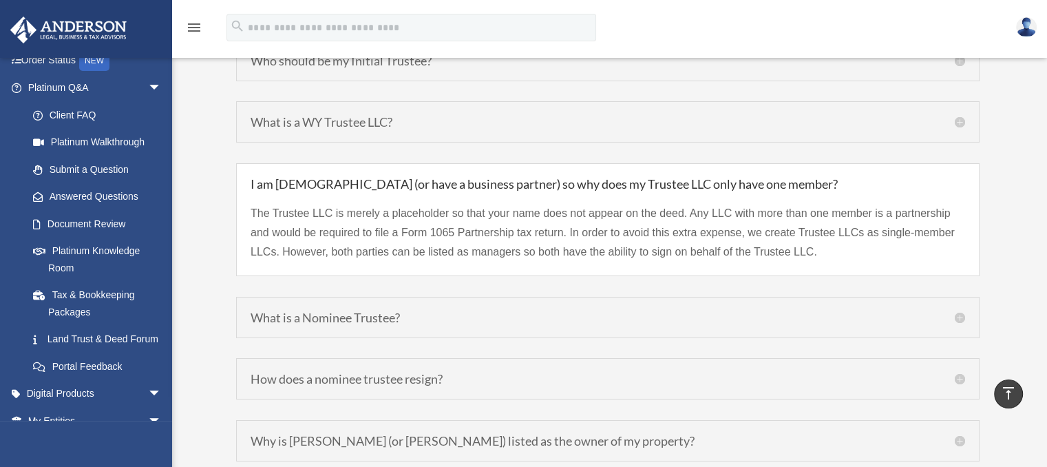
click at [961, 311] on h5 "What is a Nominee Trustee?" at bounding box center [608, 317] width 715 height 12
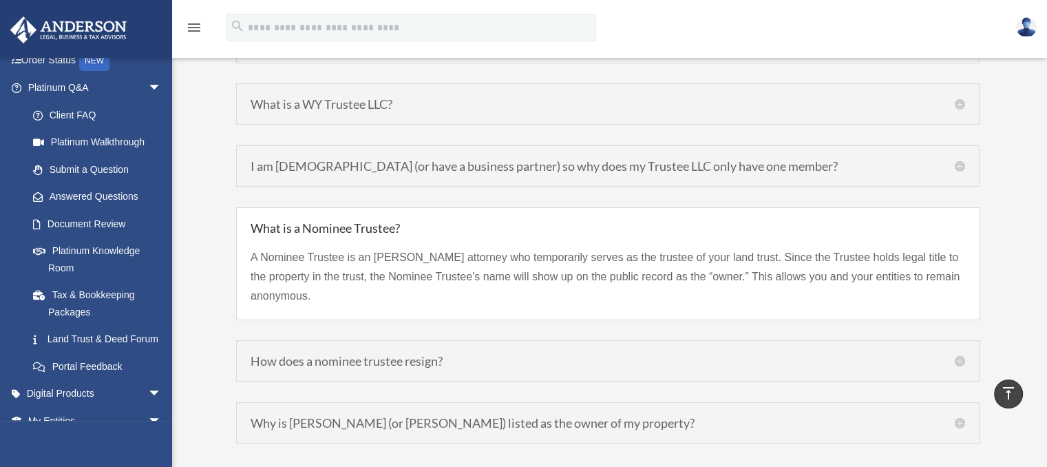
scroll to position [4952, 0]
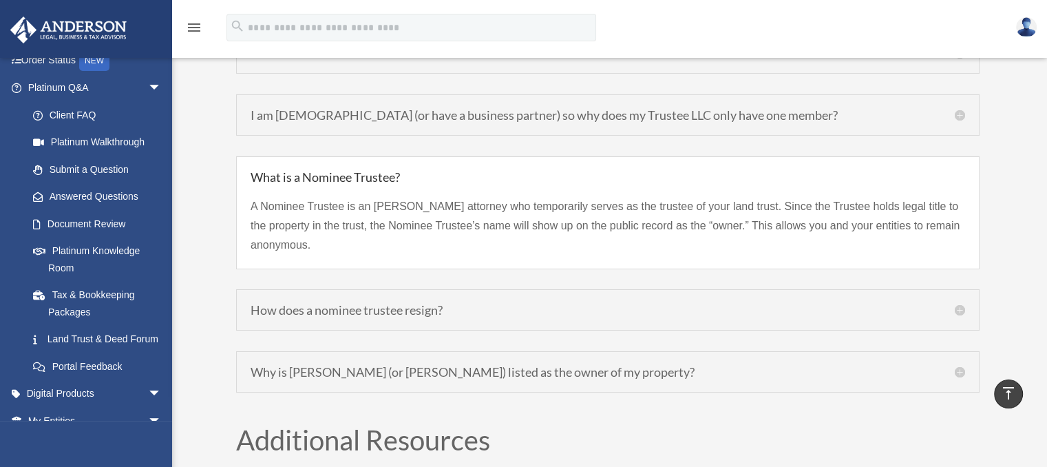
click at [958, 304] on h5 "How does a nominee trustee resign?" at bounding box center [608, 310] width 715 height 12
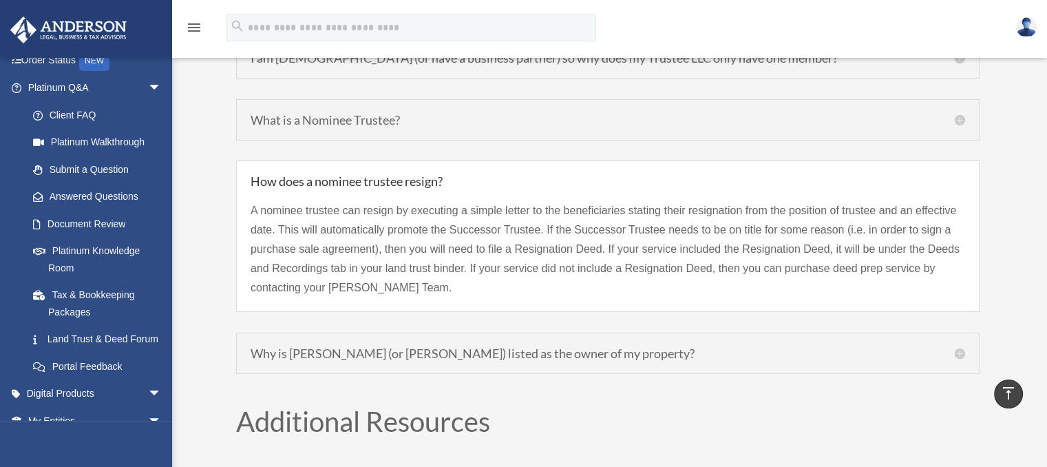
scroll to position [5089, 0]
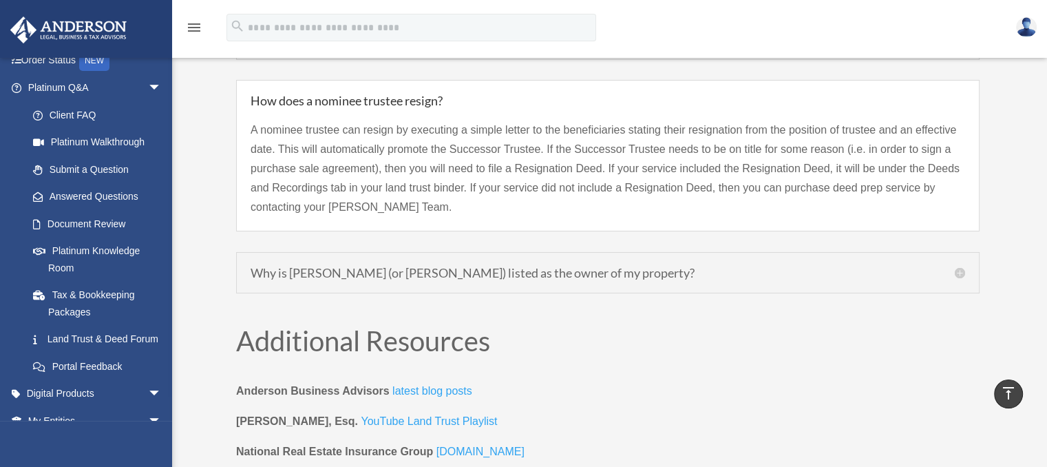
click at [961, 266] on h5 "Why is Clint Coons (or Carter Coons) listed as the owner of my property?" at bounding box center [608, 272] width 715 height 12
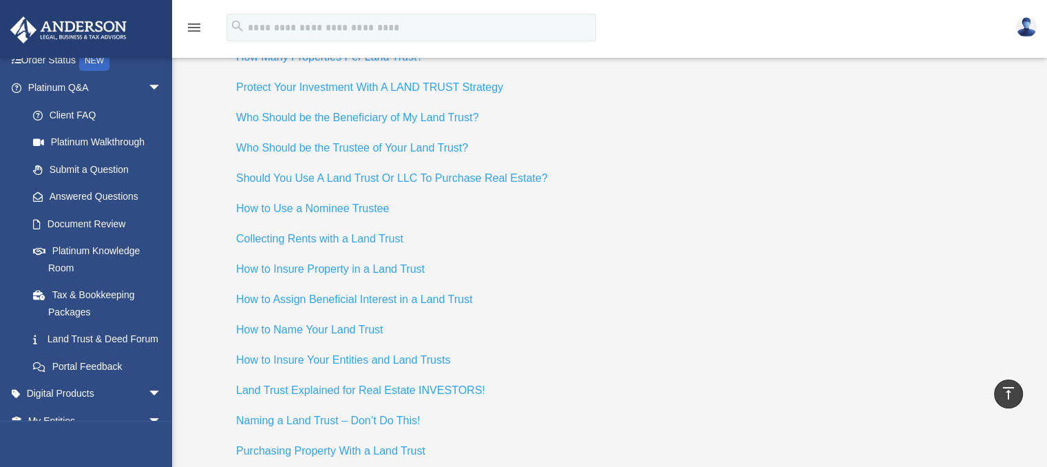
scroll to position [5895, 0]
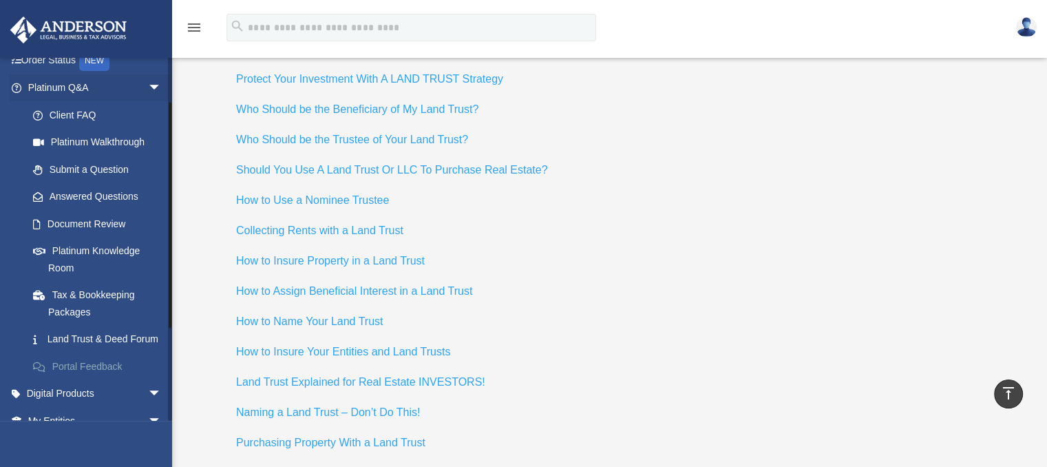
click at [83, 380] on link "Portal Feedback" at bounding box center [100, 366] width 163 height 28
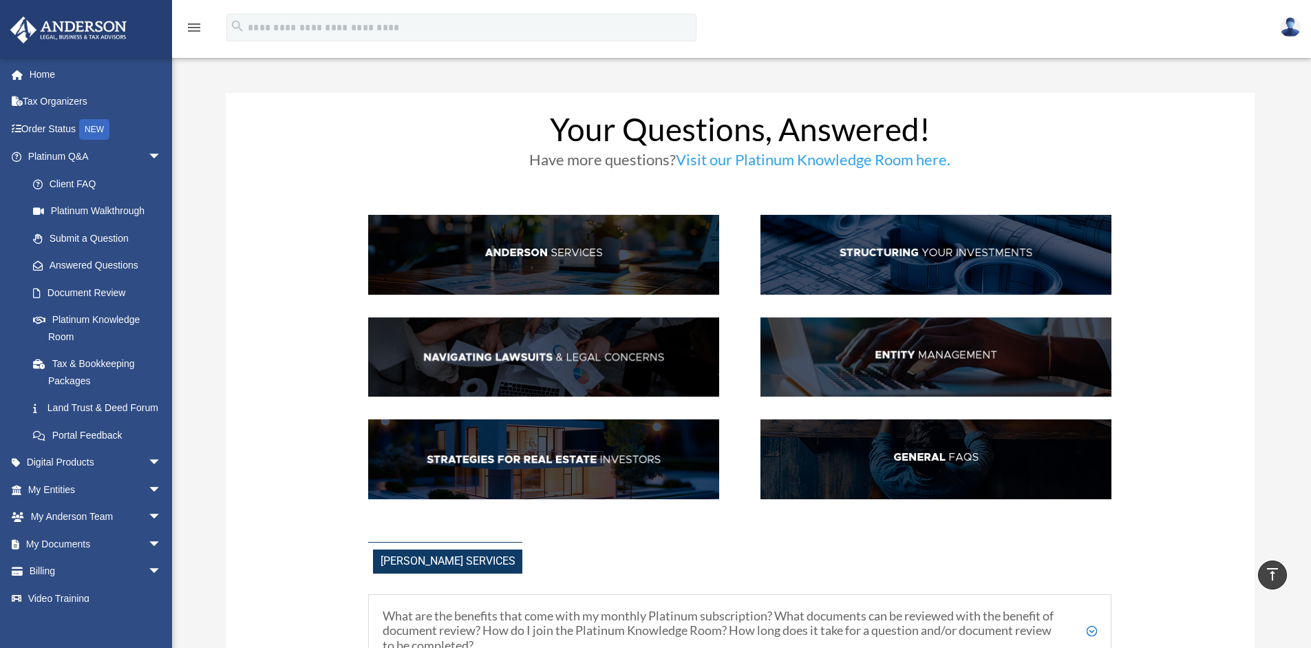
scroll to position [1889, 0]
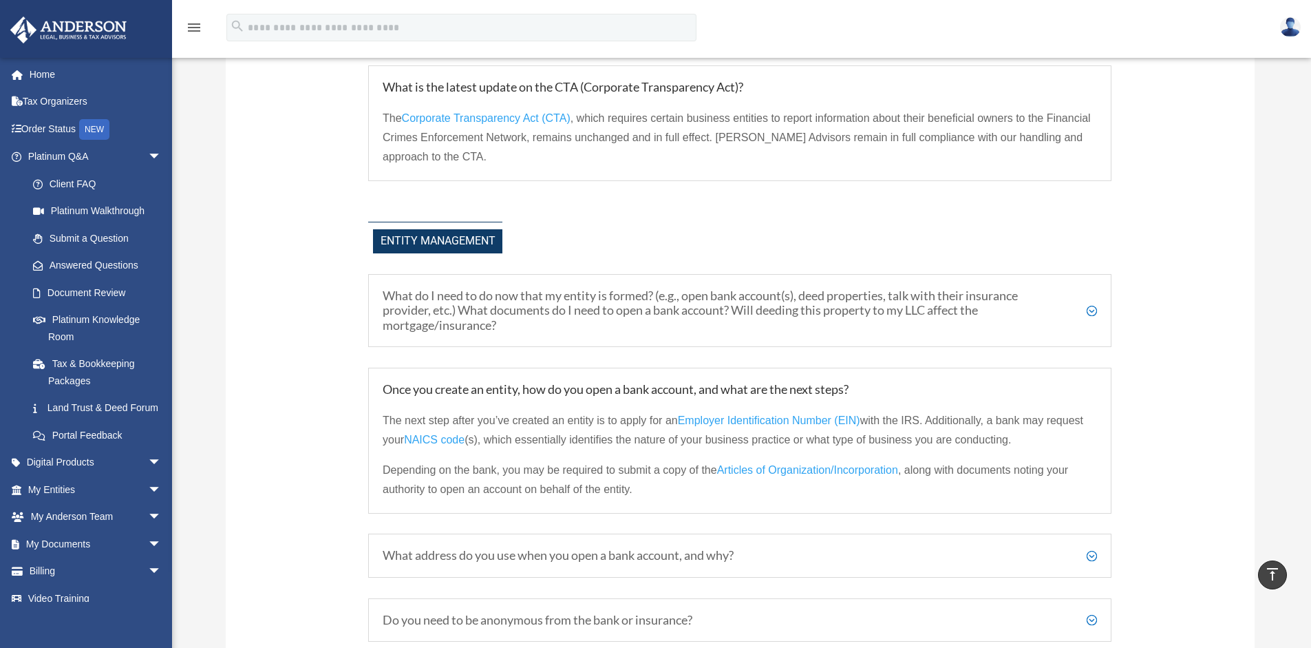
click at [1287, 24] on img at bounding box center [1290, 27] width 21 height 20
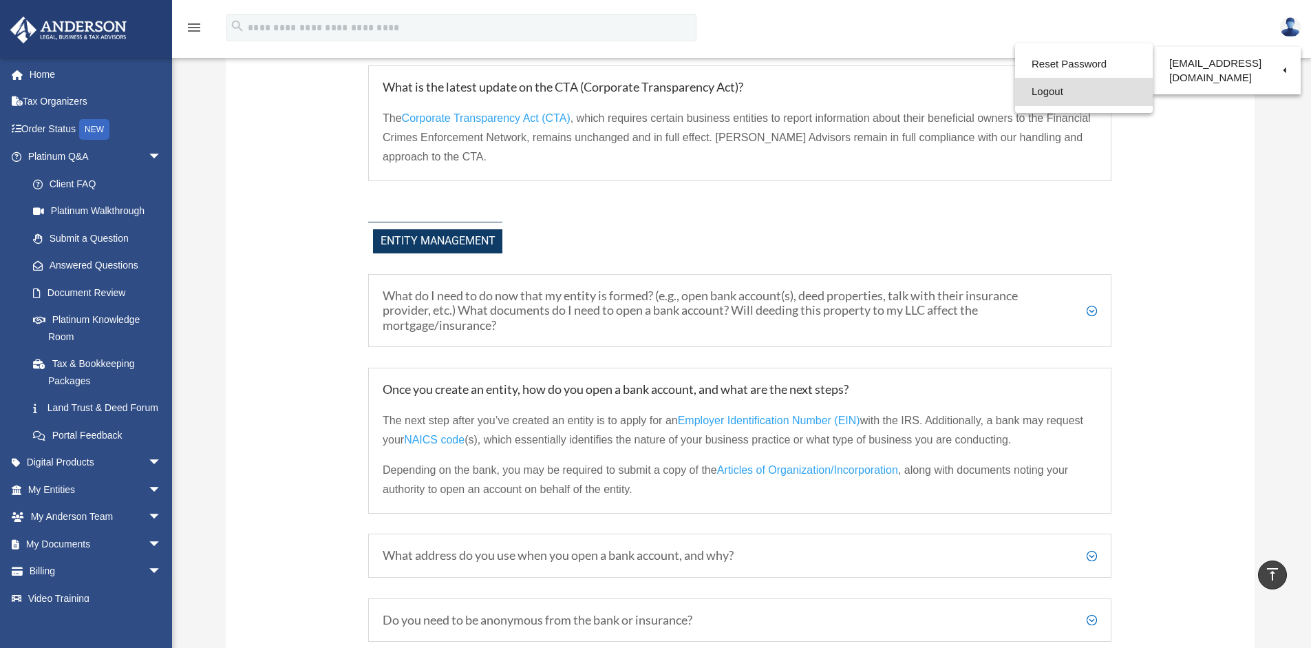
click at [1047, 92] on link "Logout" at bounding box center [1084, 92] width 138 height 28
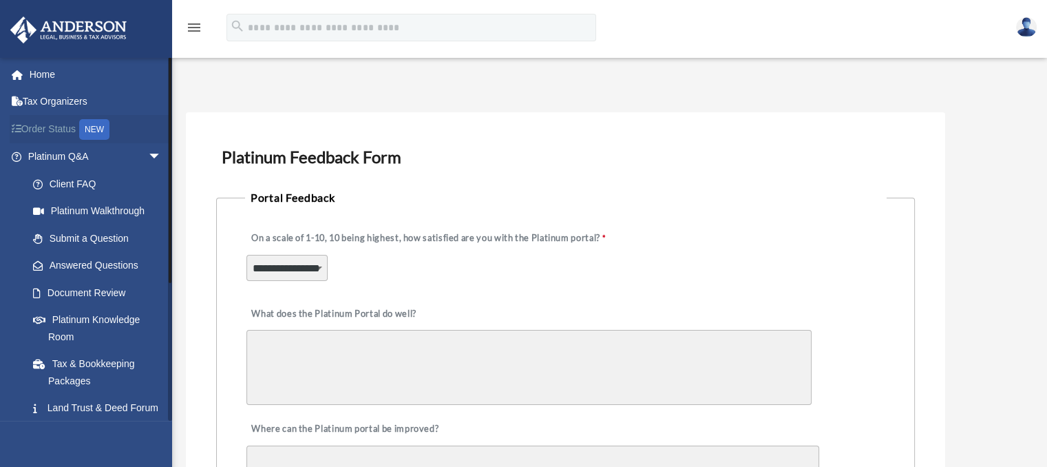
click at [54, 127] on link "Order Status NEW" at bounding box center [96, 129] width 173 height 28
click at [52, 100] on link "Tax Organizers" at bounding box center [96, 102] width 173 height 28
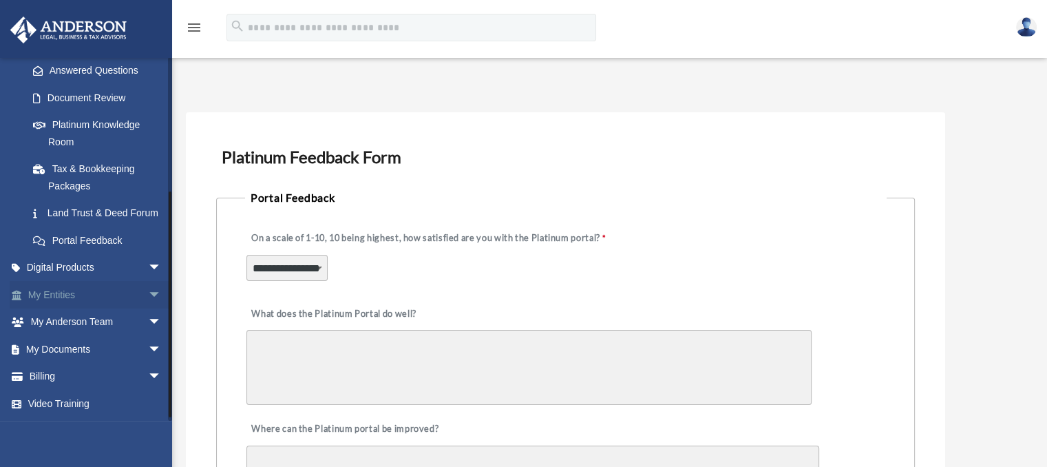
scroll to position [211, 0]
click at [56, 268] on link "Digital Products arrow_drop_down" at bounding box center [96, 268] width 173 height 28
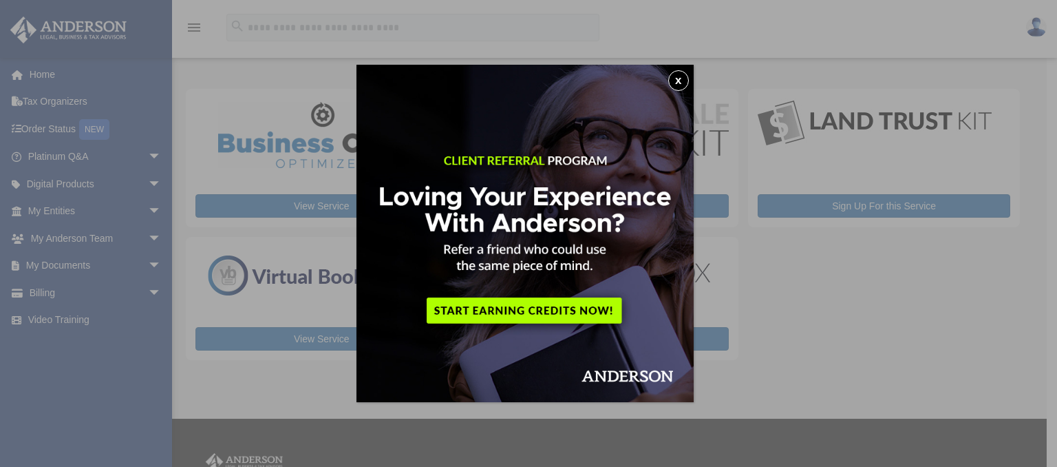
click at [680, 80] on button "x" at bounding box center [678, 80] width 21 height 21
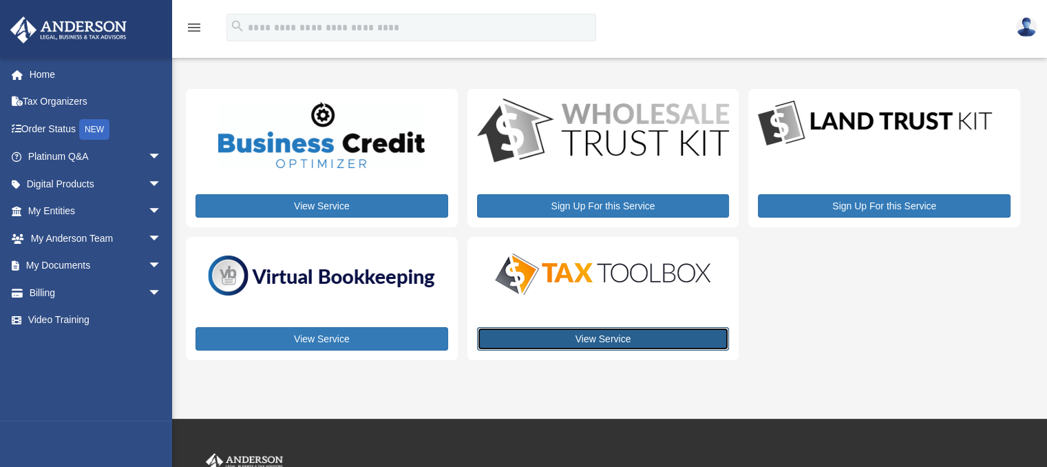
click at [591, 337] on link "View Service" at bounding box center [603, 338] width 253 height 23
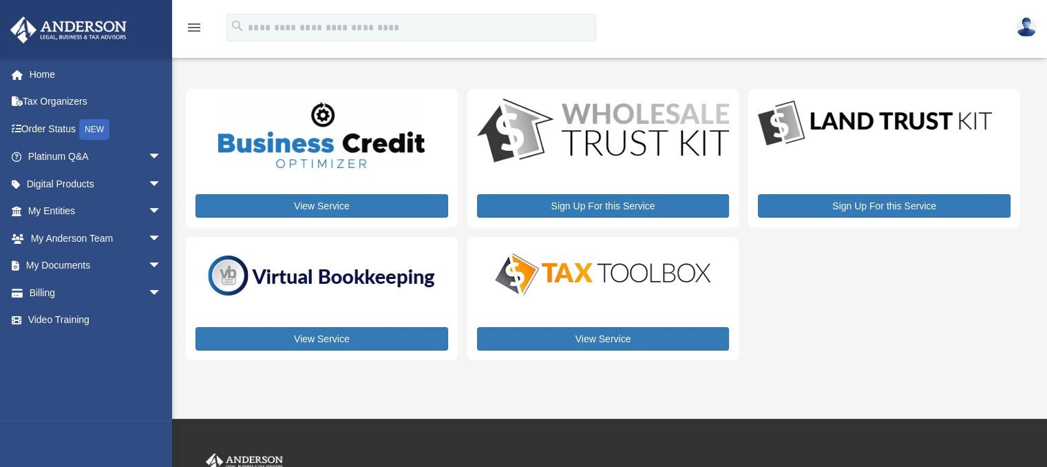
click at [1019, 22] on img at bounding box center [1026, 27] width 21 height 20
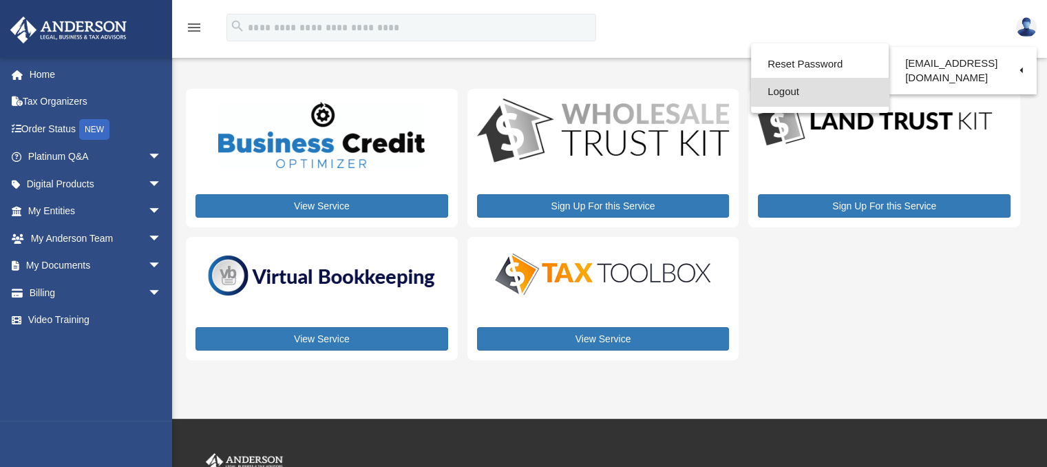
click at [802, 94] on link "Logout" at bounding box center [820, 92] width 138 height 28
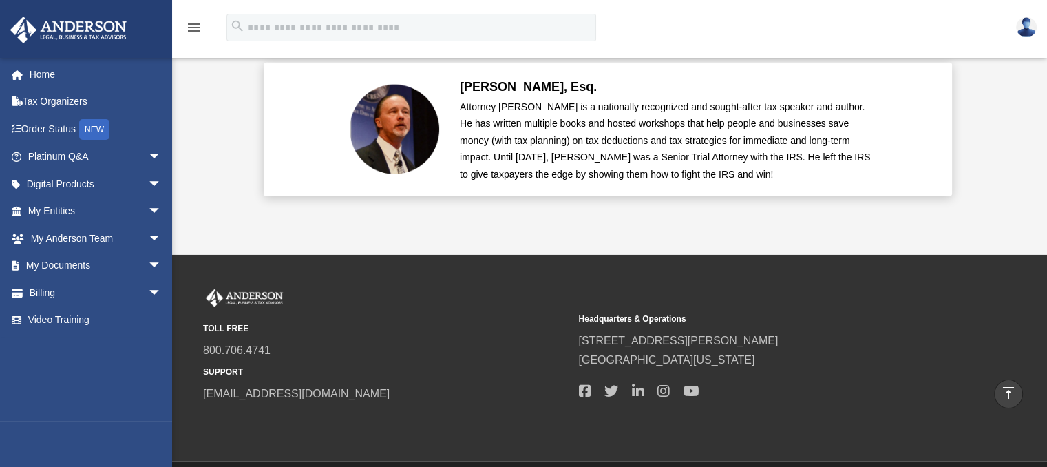
scroll to position [3445, 0]
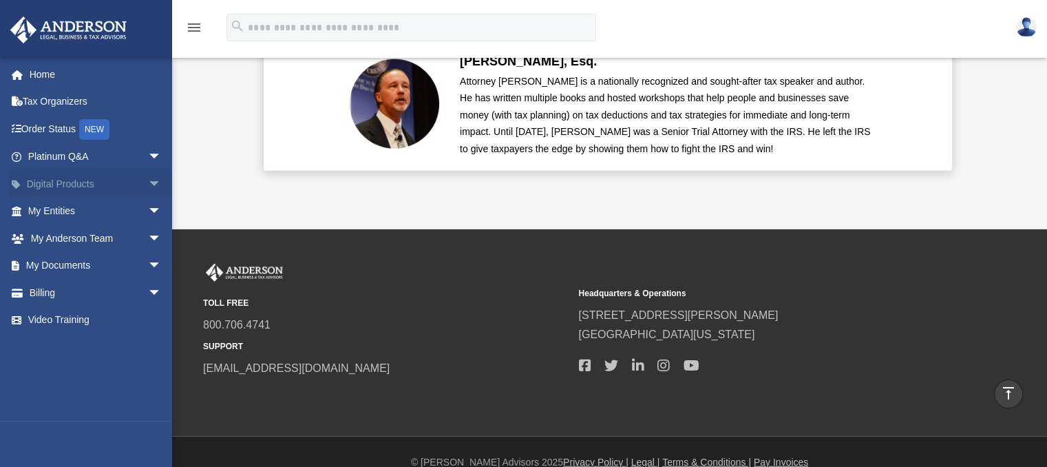
click at [77, 185] on link "Digital Products arrow_drop_down" at bounding box center [96, 184] width 173 height 28
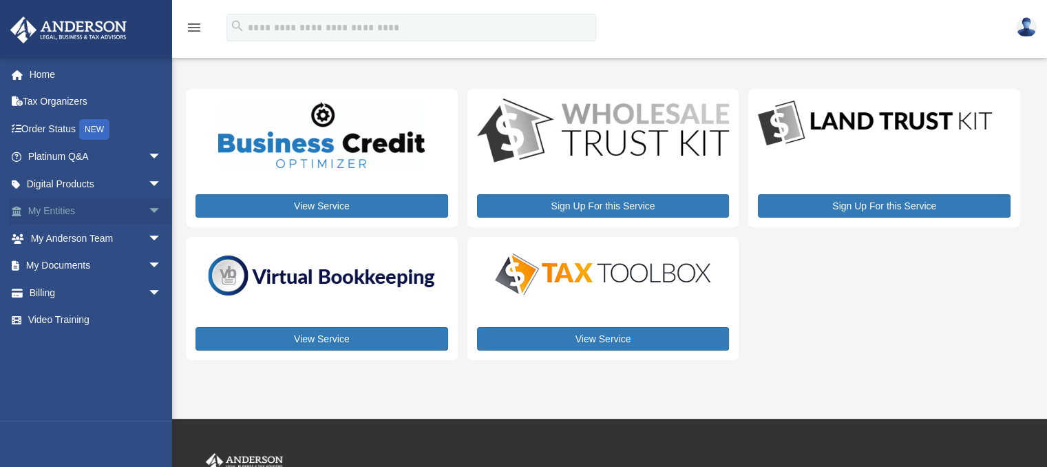
click at [52, 208] on link "My Entities arrow_drop_down" at bounding box center [96, 212] width 173 height 28
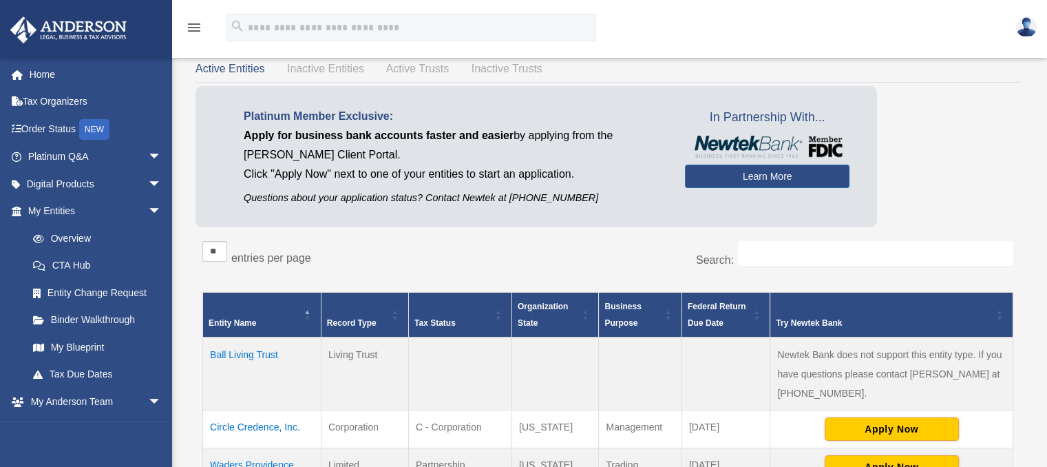
scroll to position [138, 0]
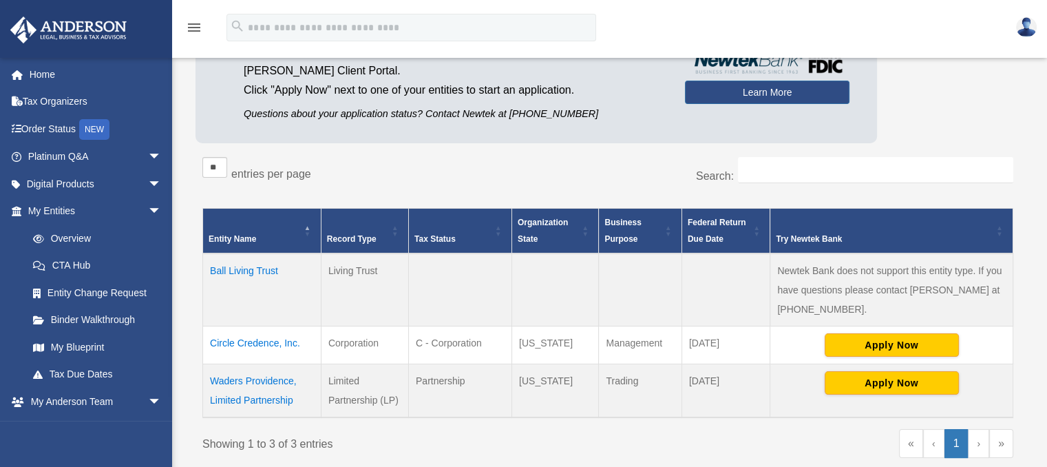
click at [237, 268] on td "Ball Living Trust" at bounding box center [262, 289] width 118 height 73
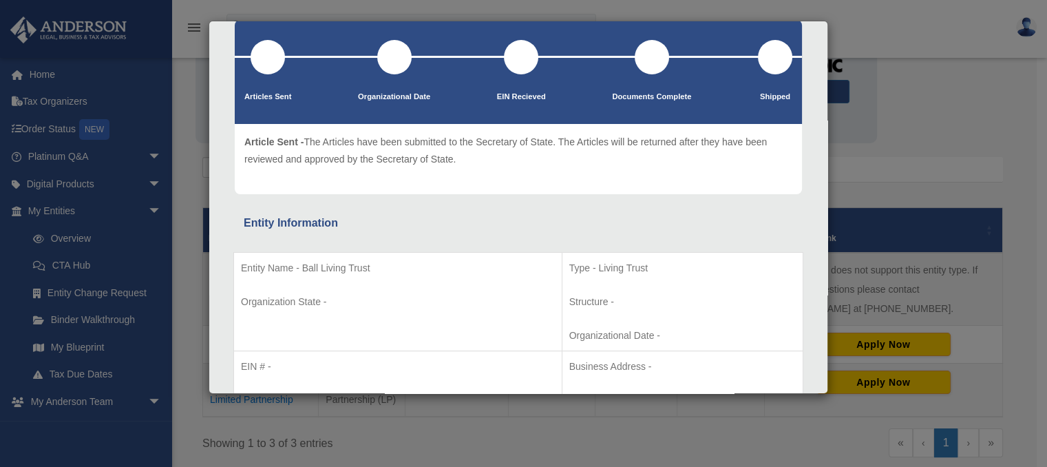
scroll to position [0, 0]
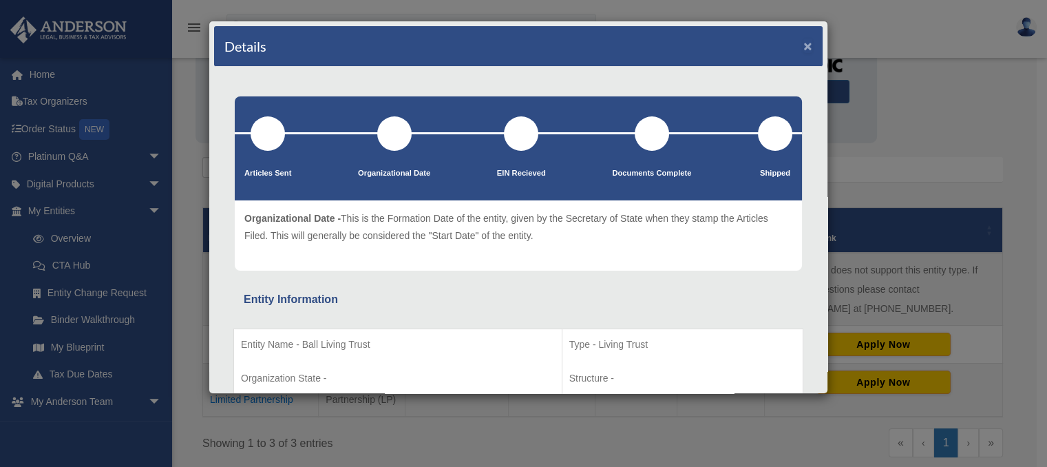
click at [803, 42] on button "×" at bounding box center [807, 46] width 9 height 14
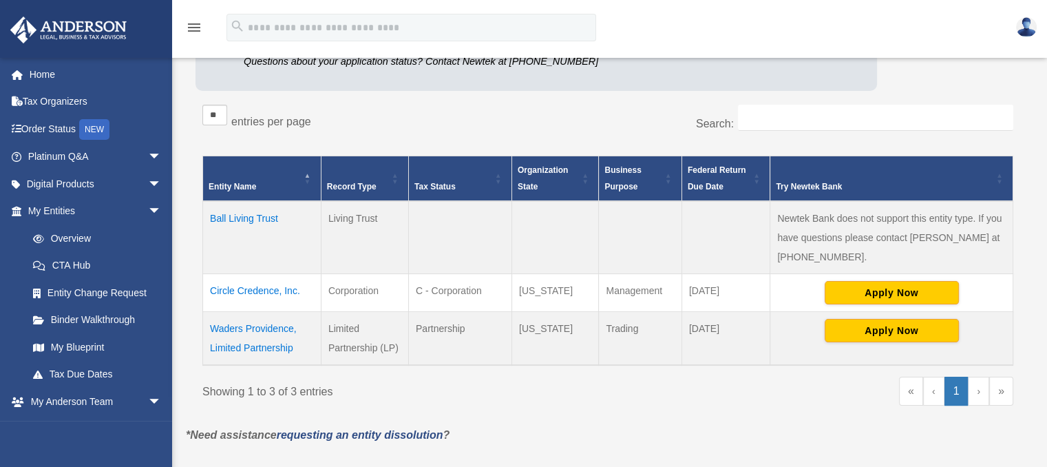
scroll to position [275, 0]
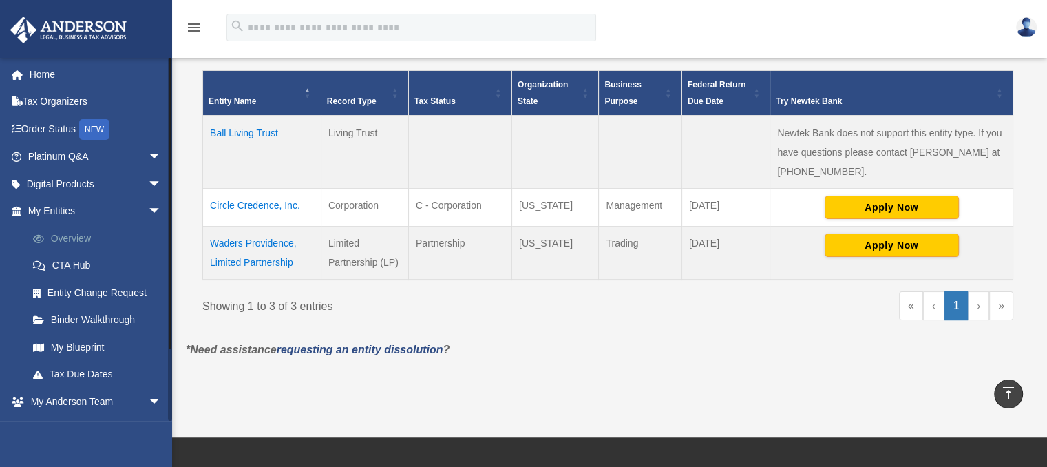
click at [70, 233] on link "Overview" at bounding box center [100, 238] width 163 height 28
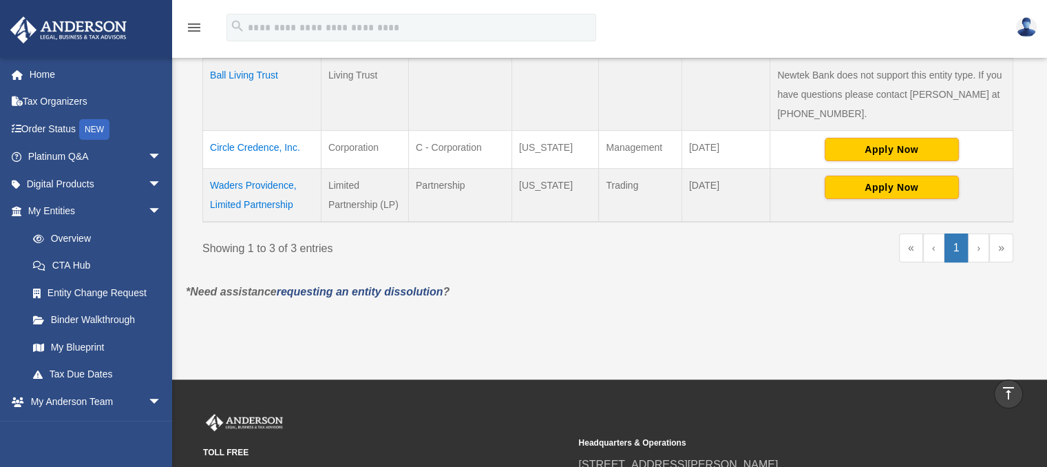
scroll to position [413, 0]
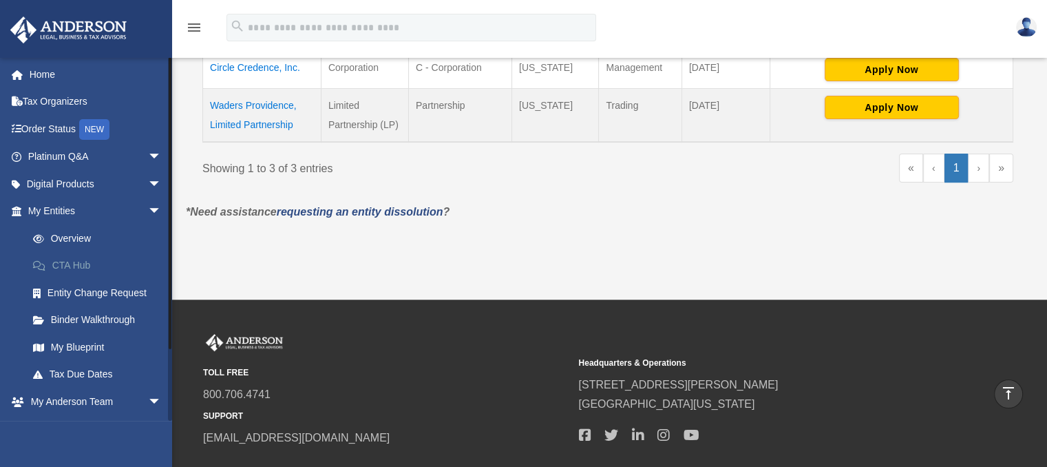
click at [66, 265] on link "CTA Hub" at bounding box center [100, 266] width 163 height 28
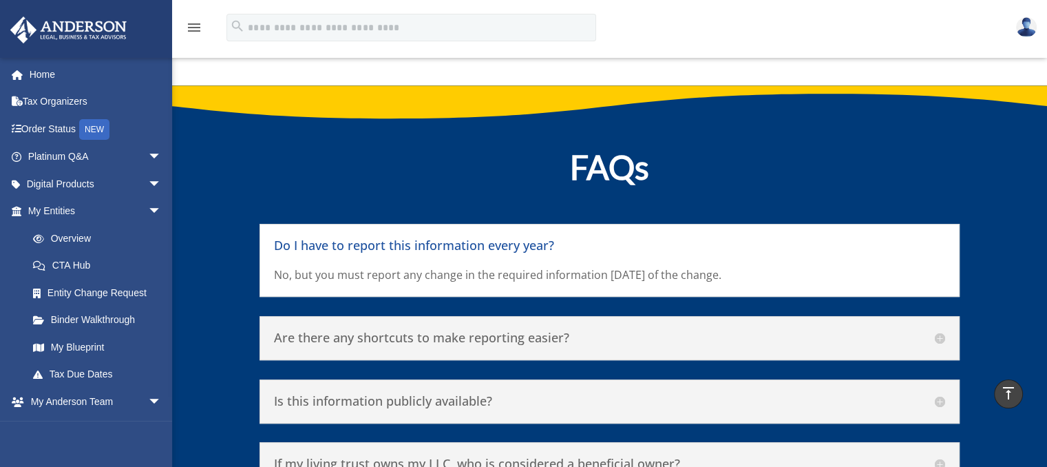
scroll to position [5920, 0]
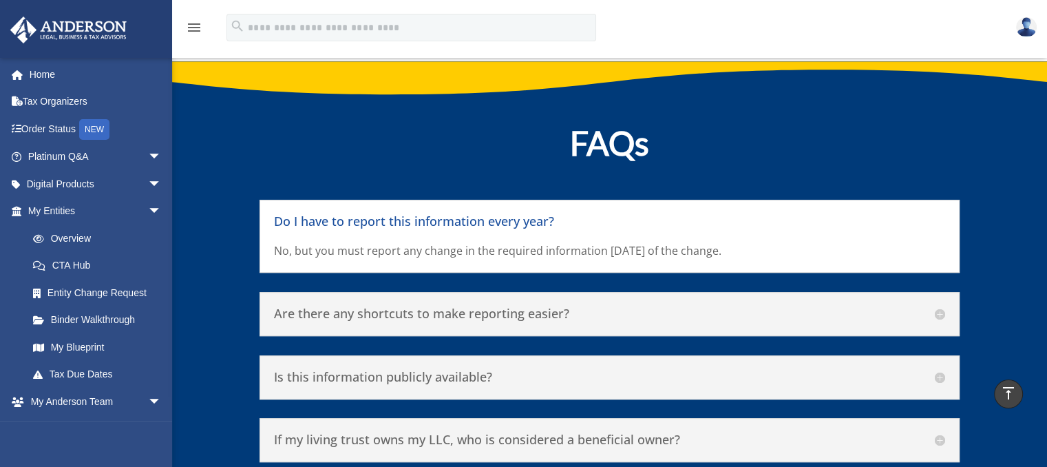
click at [941, 306] on h5 "Are there any shortcuts to make reporting easier?" at bounding box center [609, 313] width 671 height 15
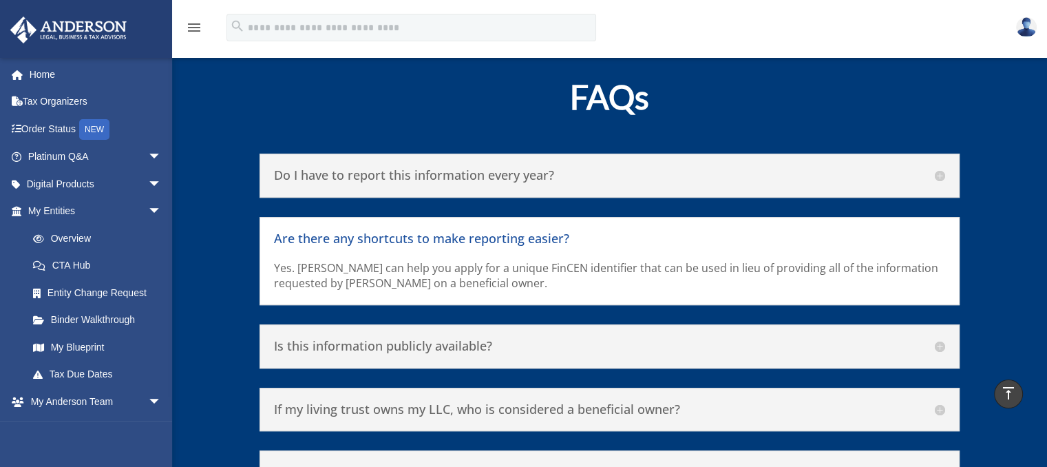
scroll to position [5989, 0]
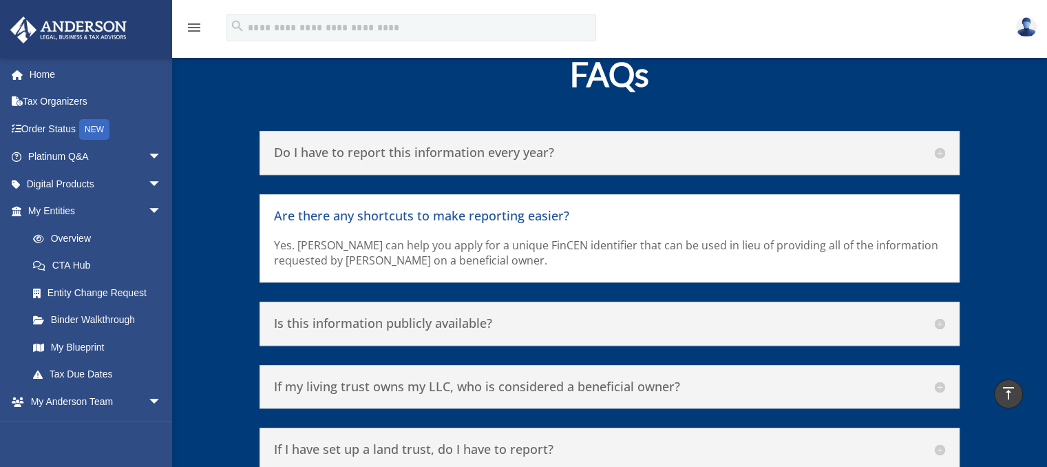
click at [941, 316] on h5 "Is this information publicly available?" at bounding box center [609, 323] width 671 height 15
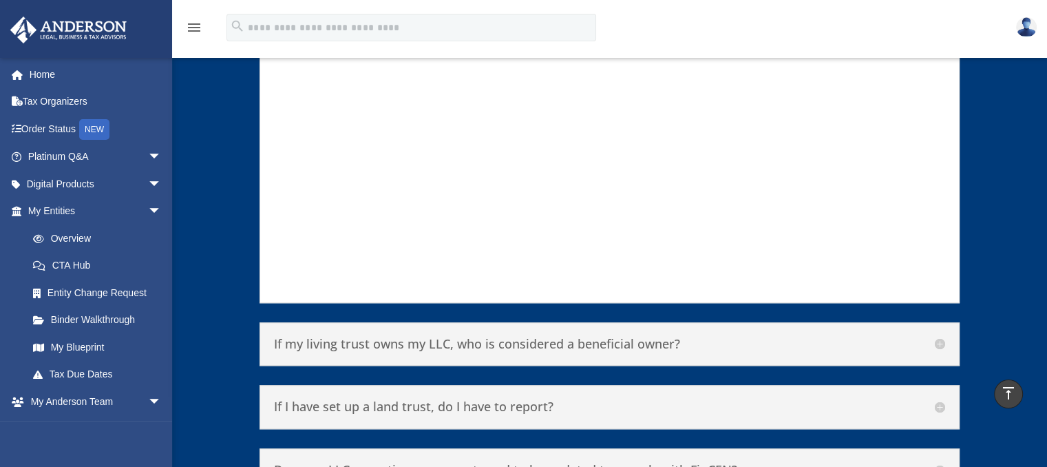
scroll to position [6540, 0]
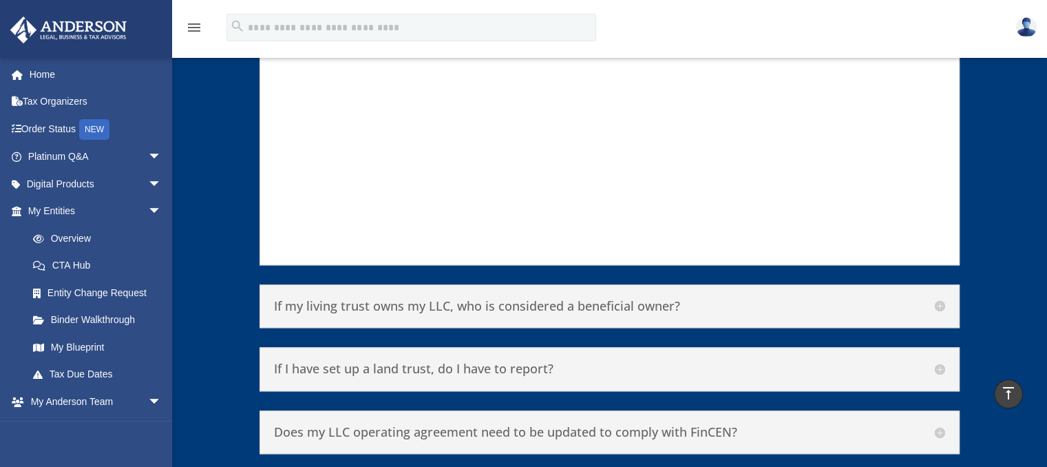
click at [942, 361] on h5 "If I have set up a land trust, do I have to report?" at bounding box center [609, 368] width 671 height 15
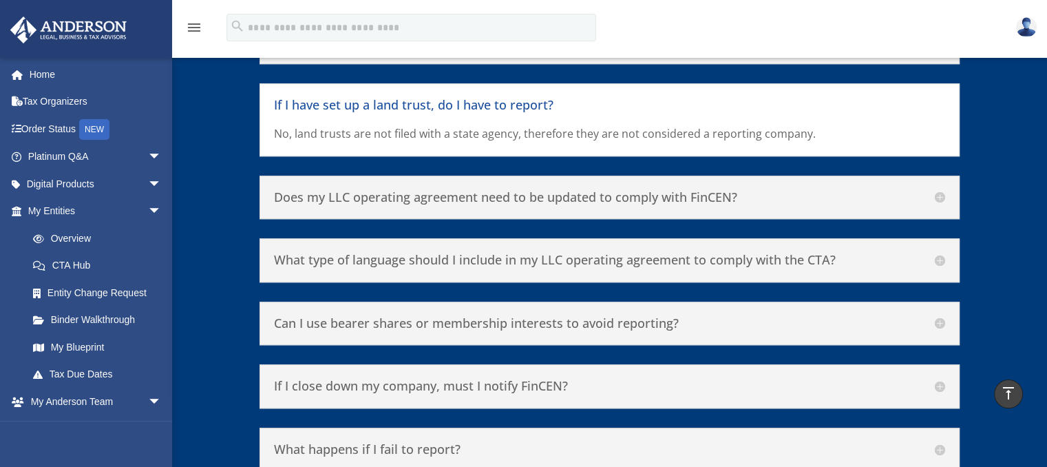
scroll to position [6297, 0]
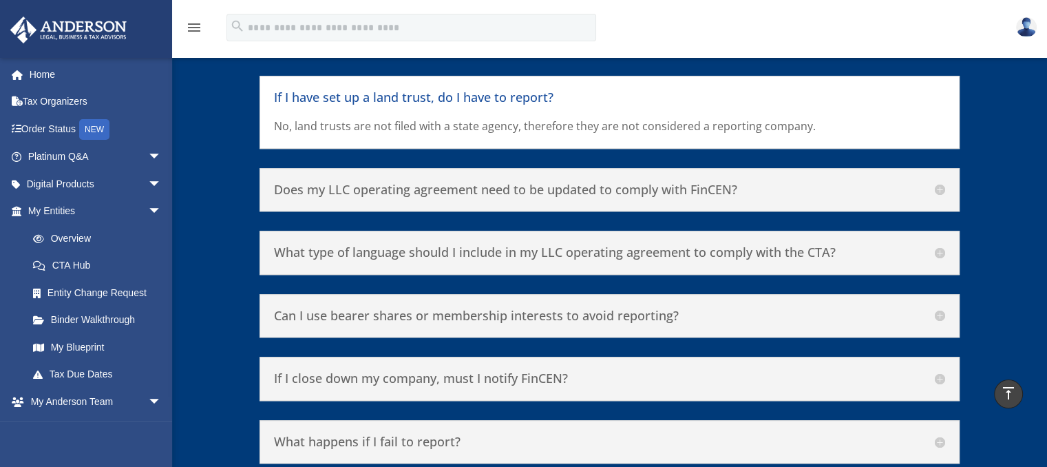
click at [942, 308] on h5 "Can I use bearer shares or membership interests to avoid reporting?" at bounding box center [609, 315] width 671 height 15
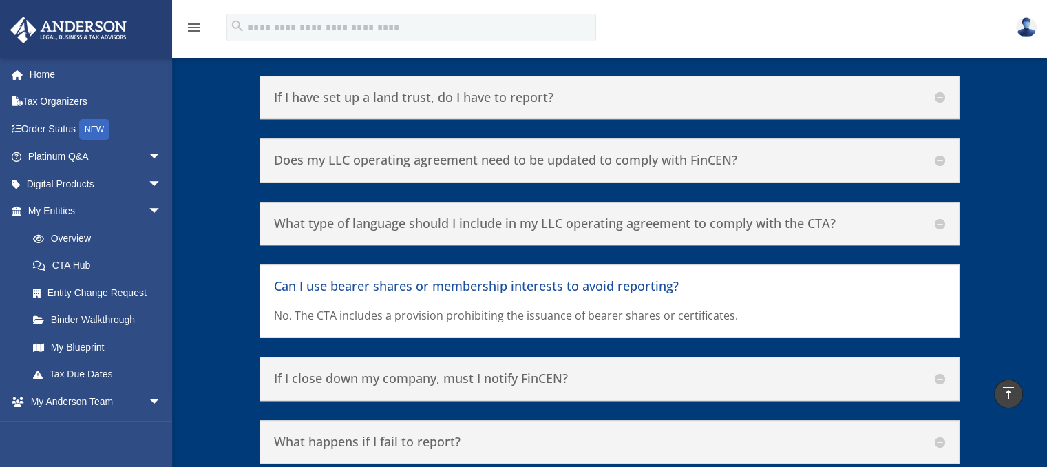
scroll to position [6366, 0]
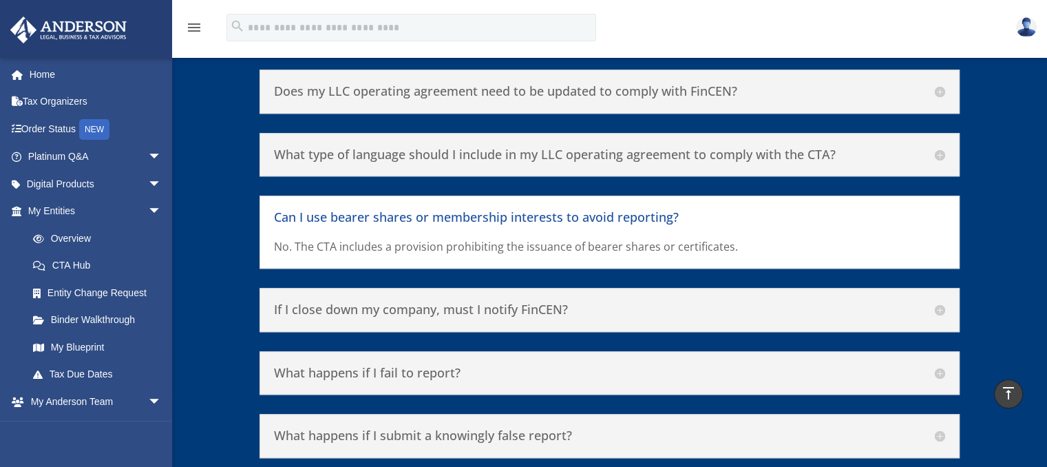
click at [939, 366] on h5 "What happens if I fail to report?" at bounding box center [609, 373] width 671 height 15
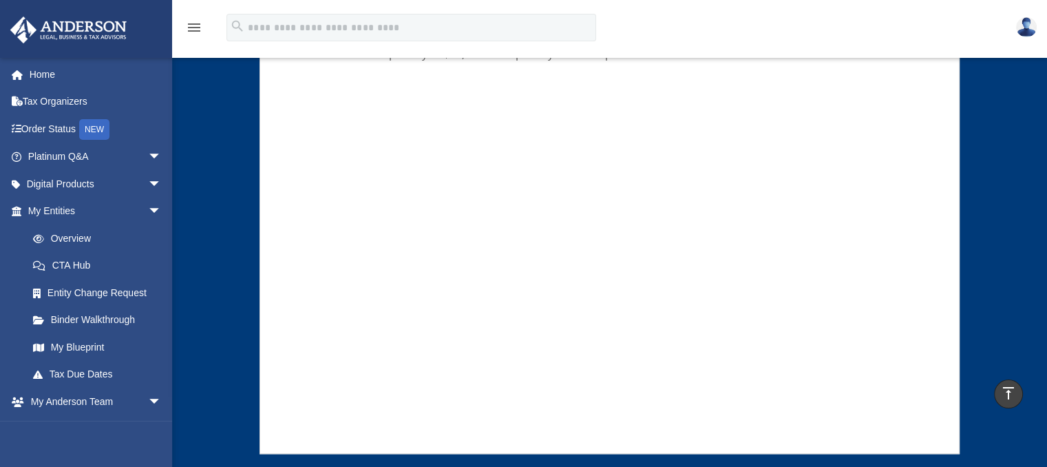
scroll to position [6847, 0]
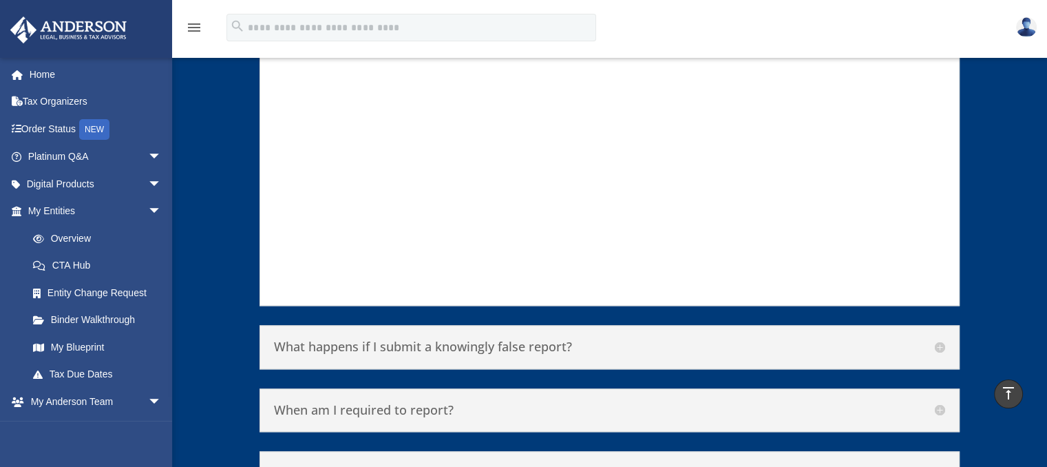
click at [938, 403] on h5 "When am I required to report?" at bounding box center [609, 410] width 671 height 15
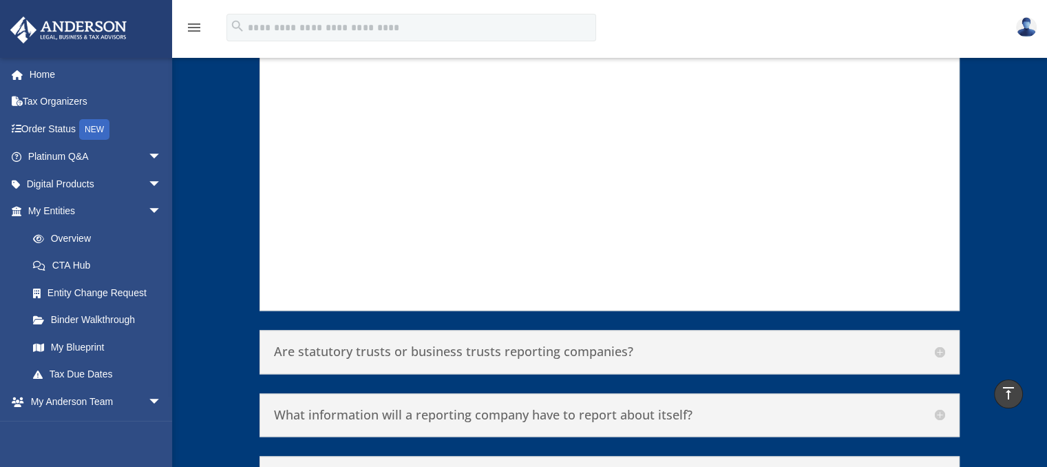
scroll to position [7287, 0]
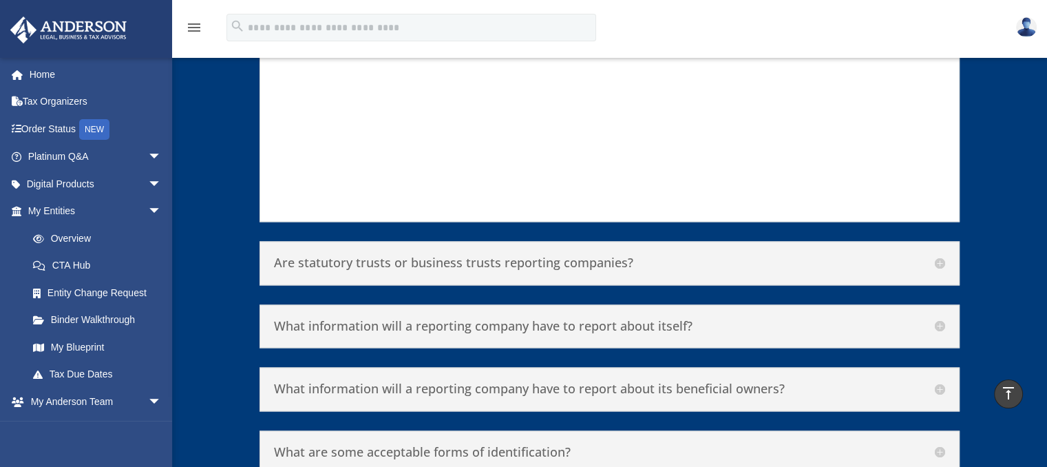
click at [942, 319] on h5 "What information will a reporting company have to report about itself?" at bounding box center [609, 326] width 671 height 15
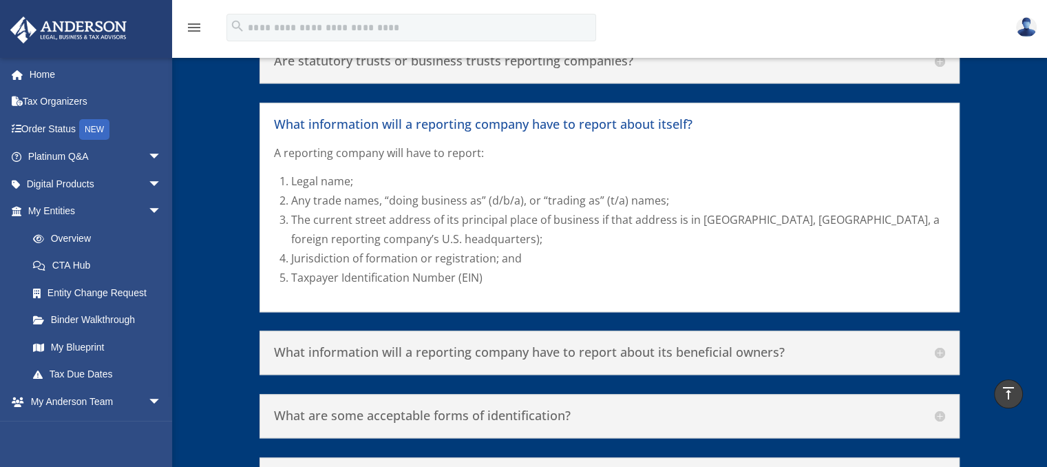
scroll to position [6862, 0]
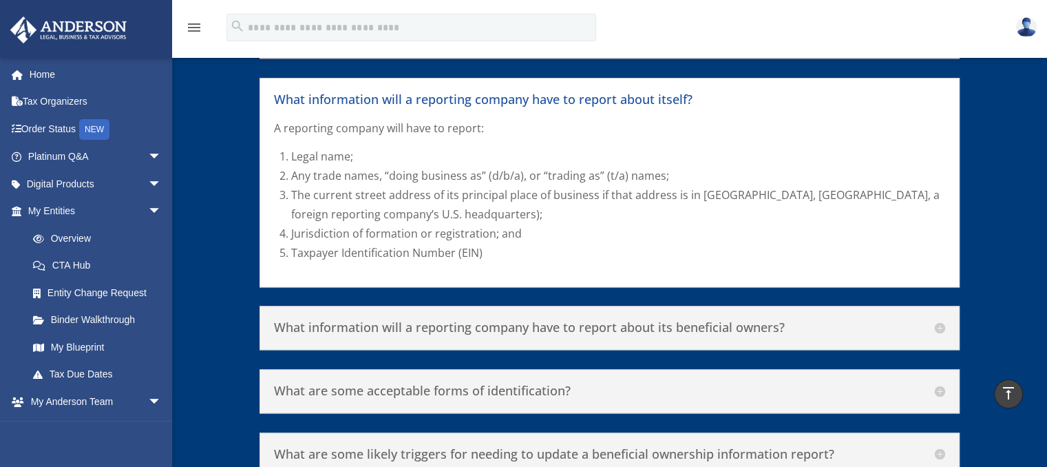
click at [942, 320] on h5 "What information will a reporting company have to report about its beneficial o…" at bounding box center [609, 327] width 671 height 15
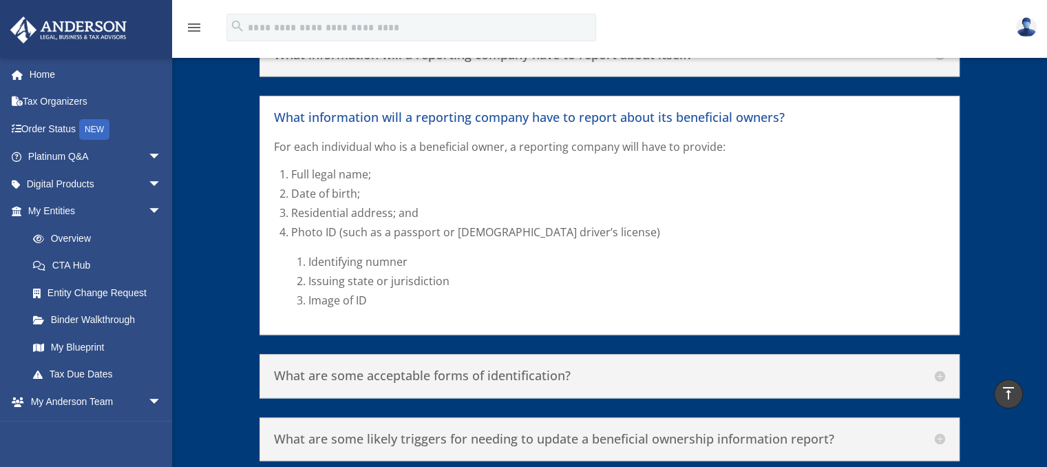
scroll to position [6931, 0]
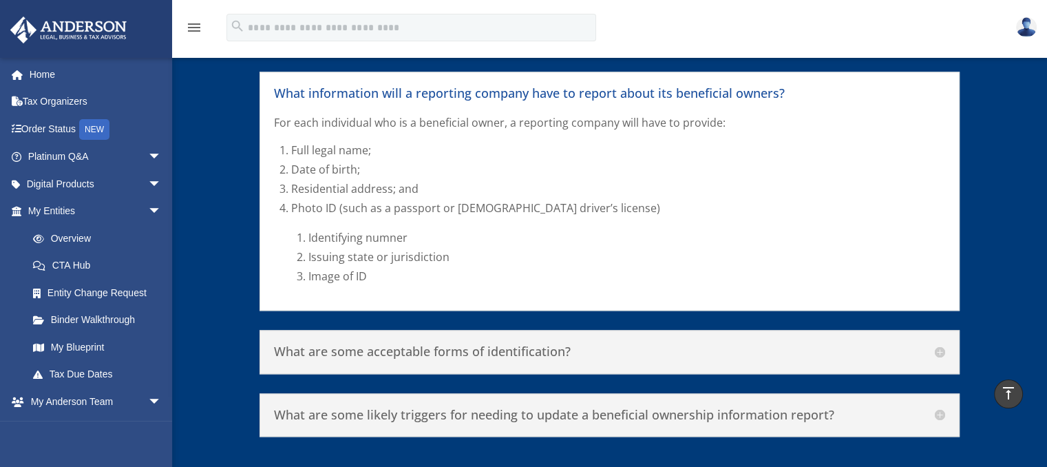
click at [938, 344] on h5 "What are some acceptable forms of identification?" at bounding box center [609, 351] width 671 height 15
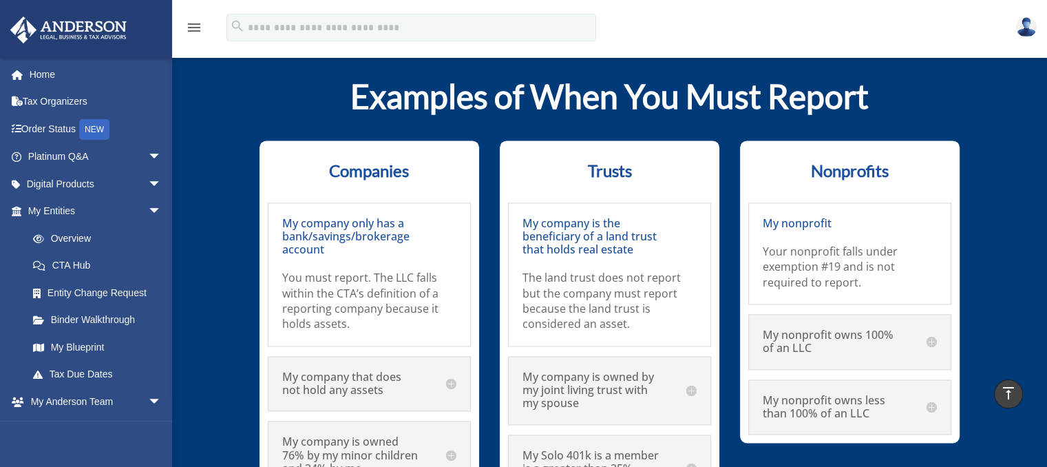
scroll to position [7344, 0]
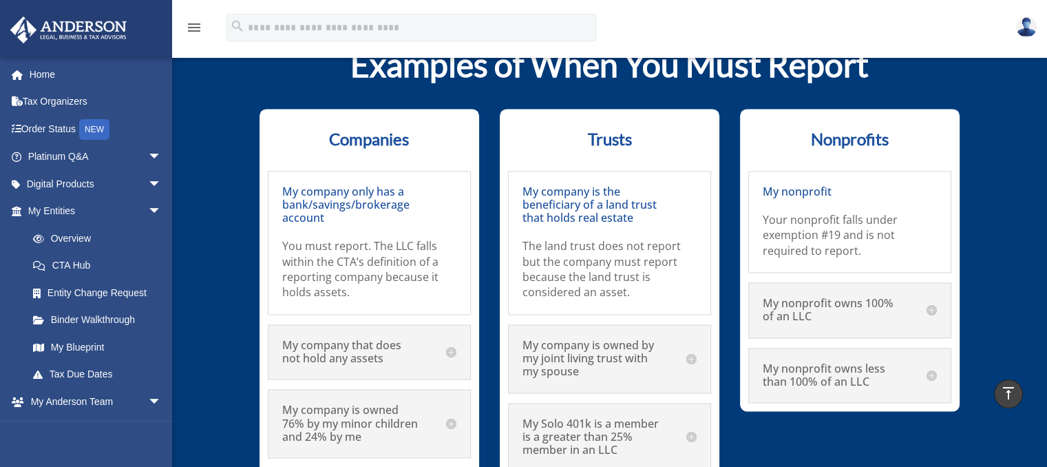
click at [452, 339] on h5 "My company that does not hold any assets" at bounding box center [369, 352] width 174 height 26
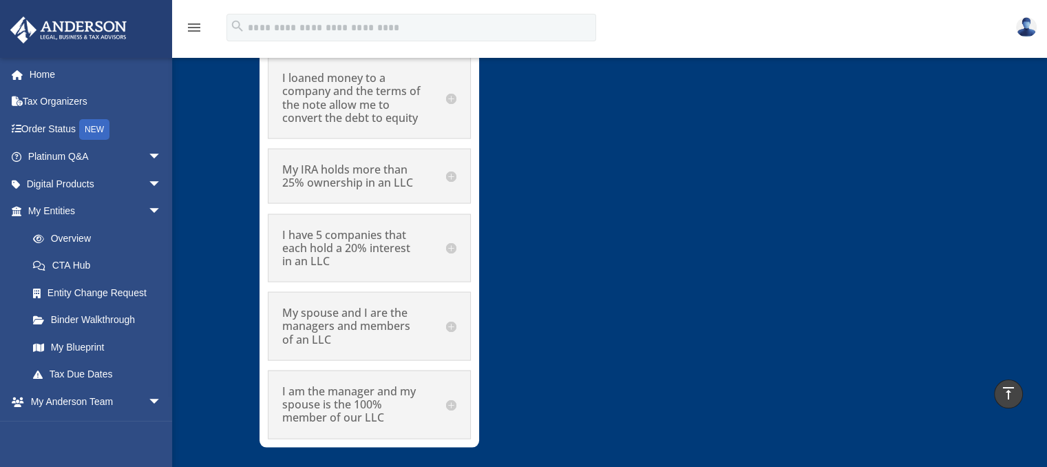
scroll to position [7963, 0]
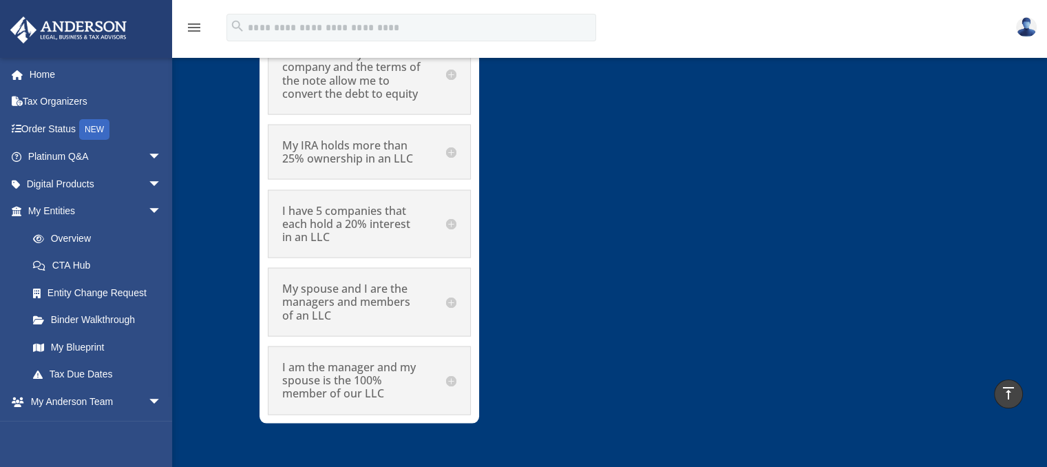
click at [447, 282] on h5 "My spouse and I are the managers and members of an LLC" at bounding box center [369, 302] width 174 height 40
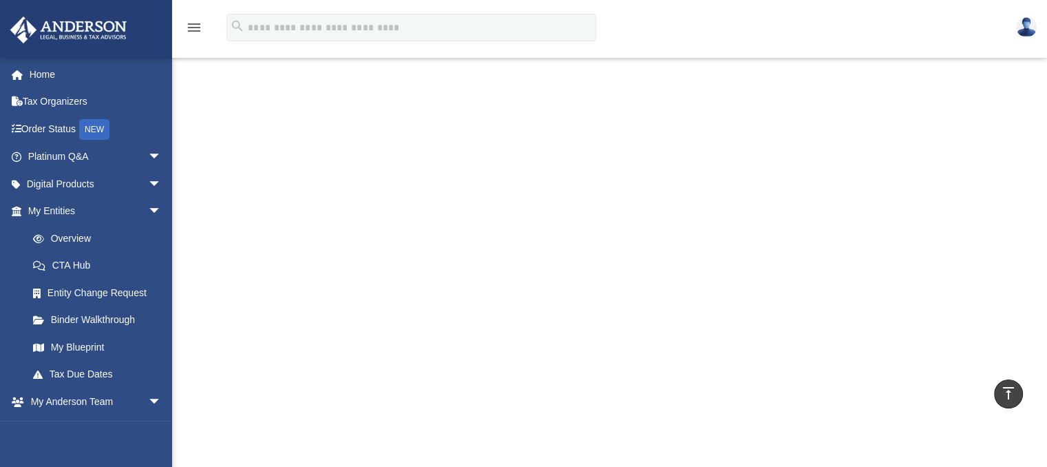
scroll to position [0, 0]
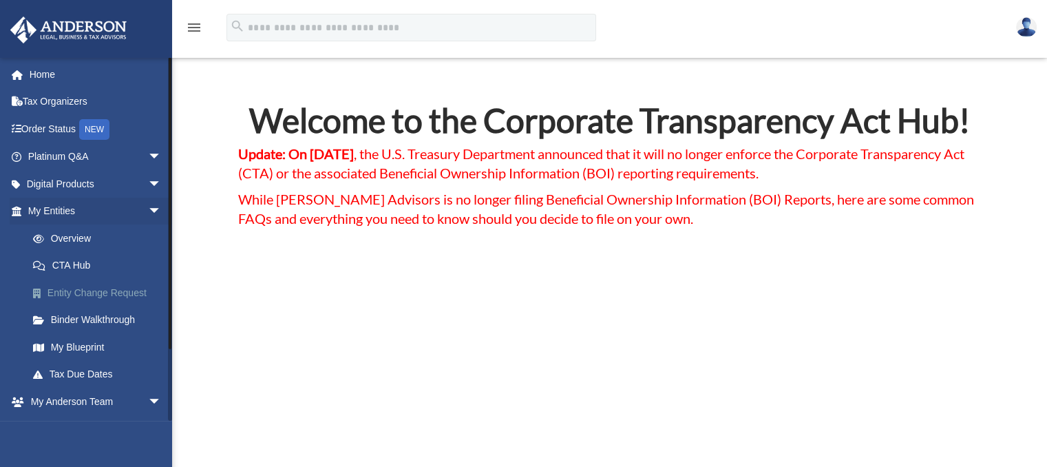
click at [78, 291] on link "Entity Change Request" at bounding box center [100, 293] width 163 height 28
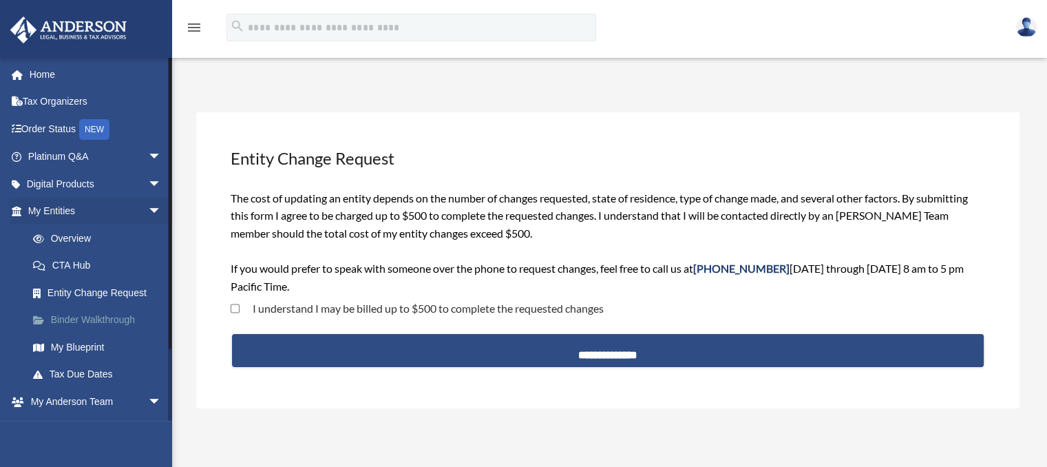
click at [67, 317] on link "Binder Walkthrough" at bounding box center [100, 320] width 163 height 28
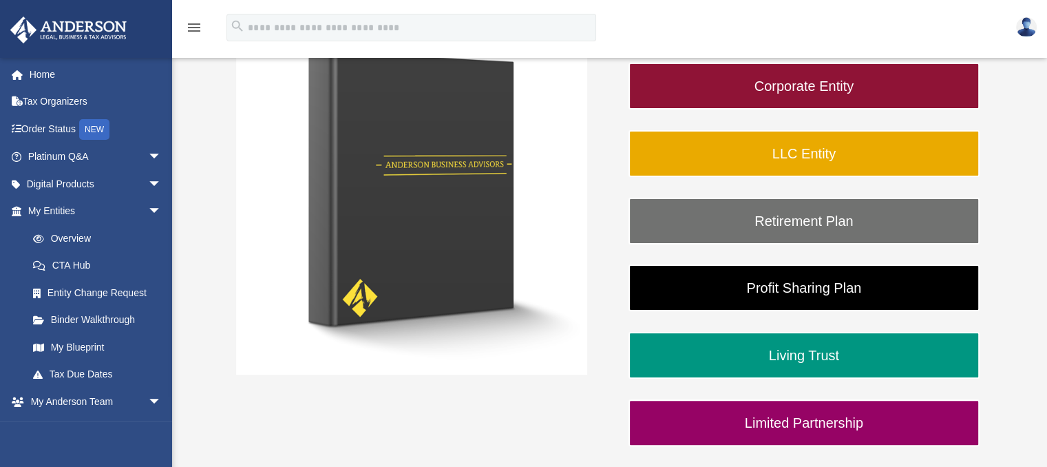
scroll to position [275, 0]
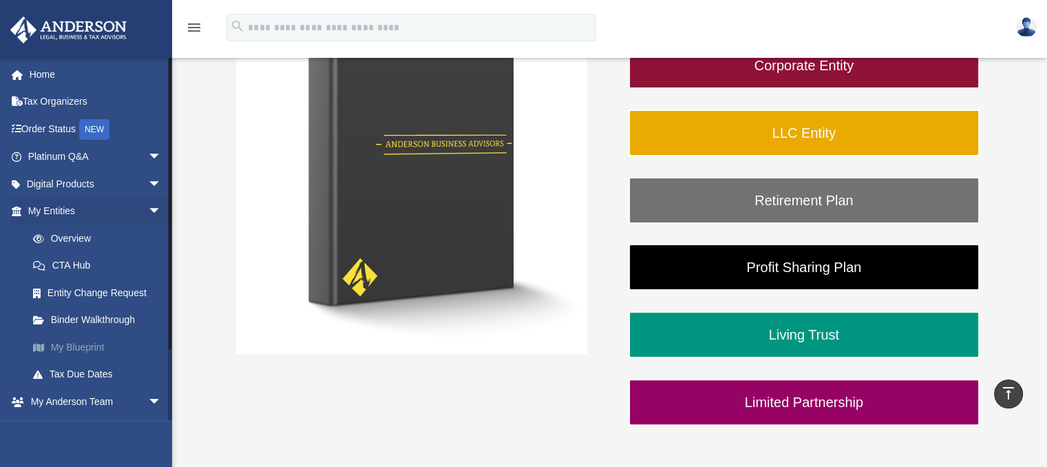
click at [77, 346] on link "My Blueprint" at bounding box center [100, 347] width 163 height 28
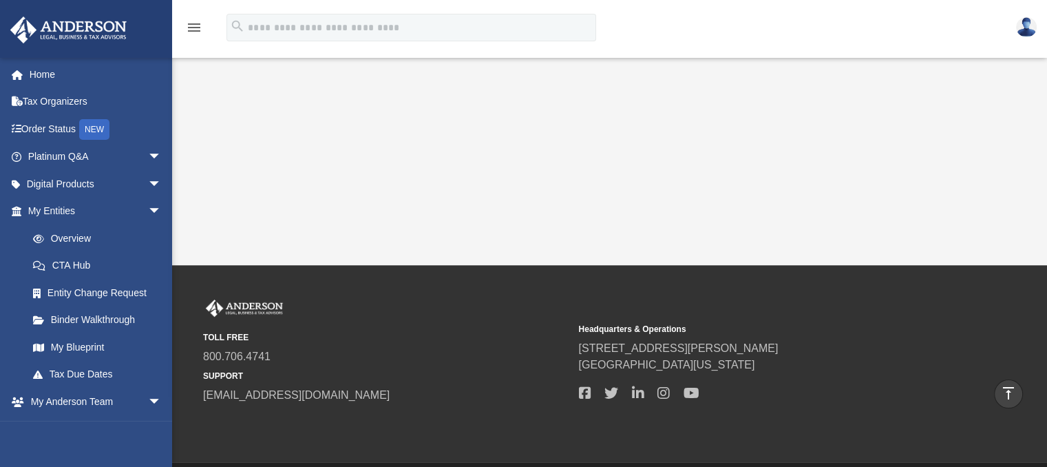
scroll to position [457, 0]
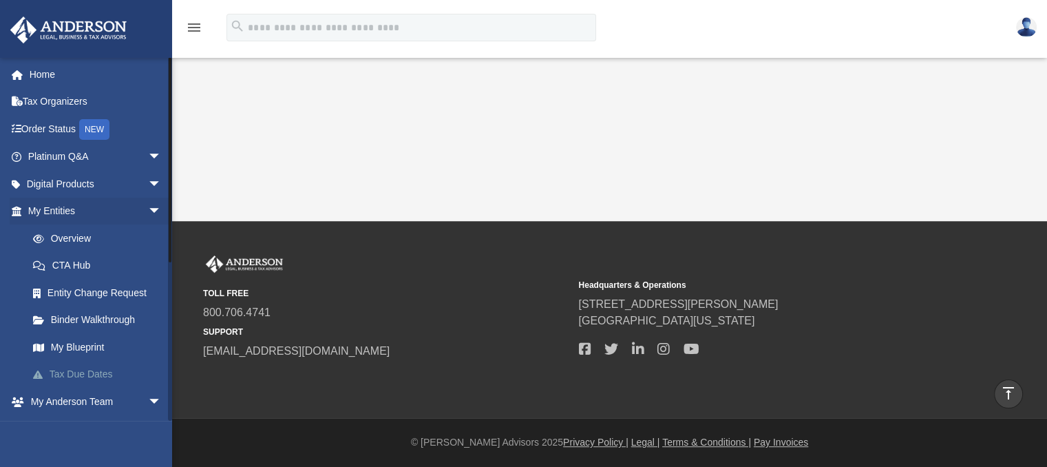
click at [87, 371] on link "Tax Due Dates" at bounding box center [100, 375] width 163 height 28
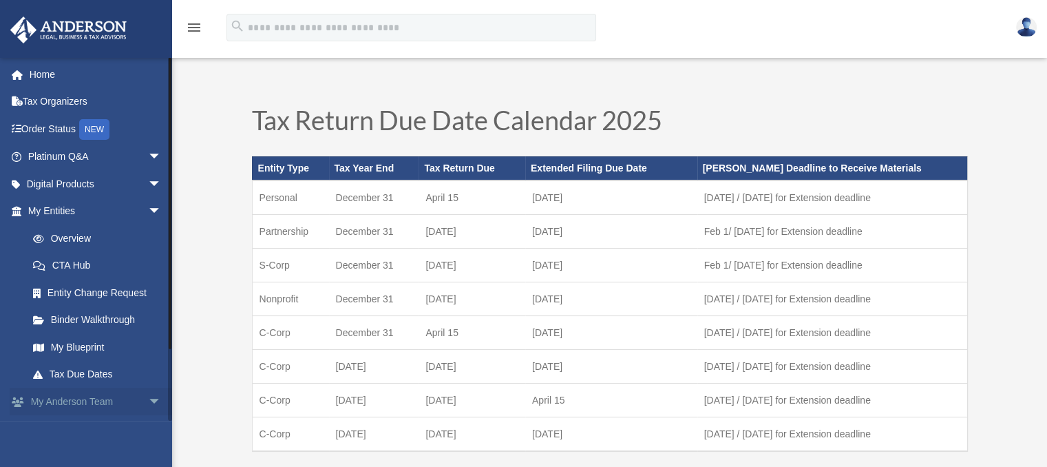
click at [77, 398] on link "My [PERSON_NAME] Team arrow_drop_down" at bounding box center [96, 402] width 173 height 28
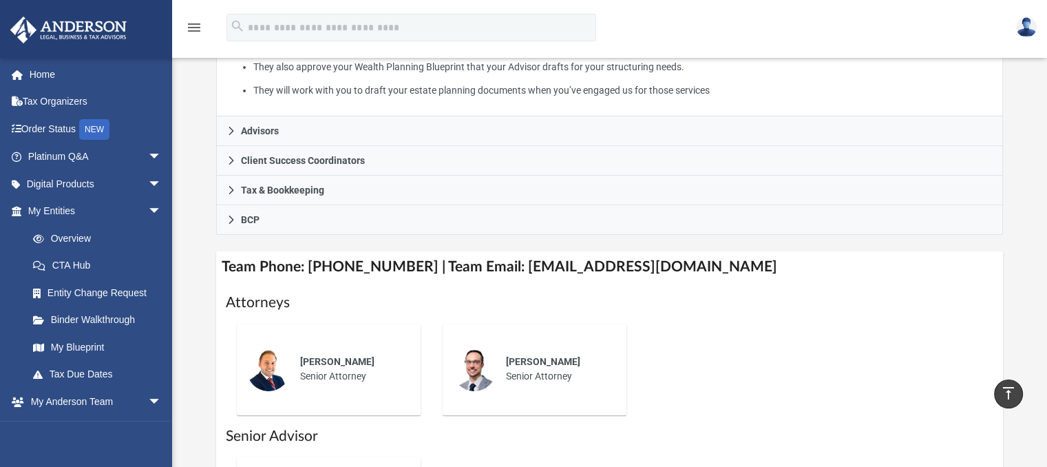
scroll to position [344, 0]
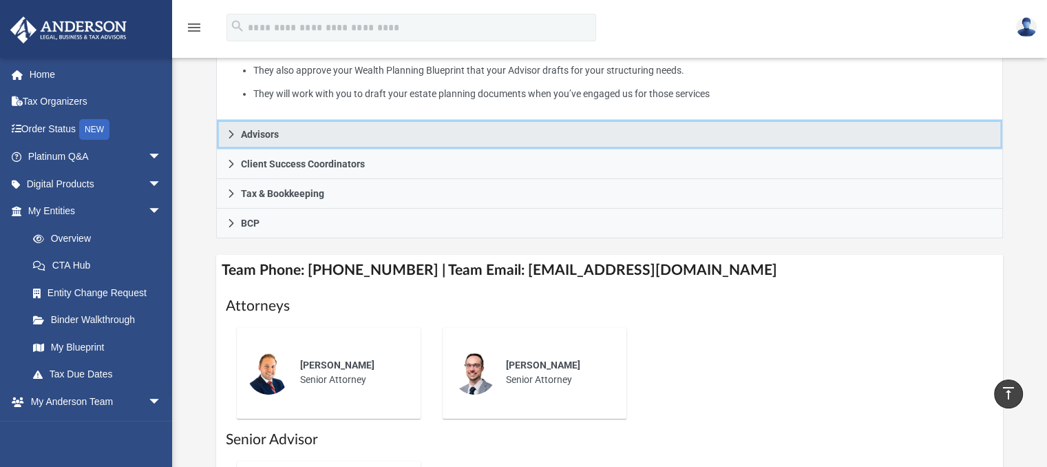
click at [266, 140] on link "Advisors" at bounding box center [610, 135] width 788 height 30
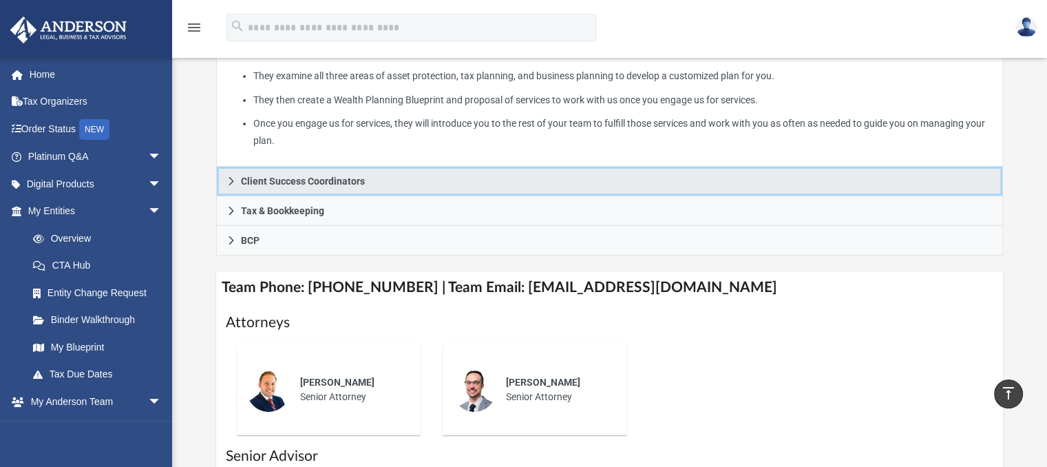
click at [266, 179] on span "Client Success Coordinators" at bounding box center [303, 181] width 124 height 10
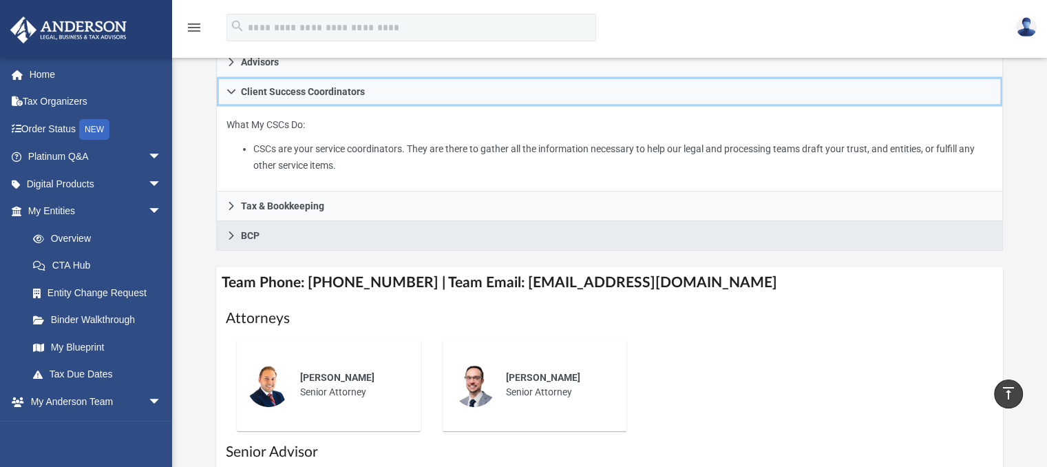
scroll to position [270, 0]
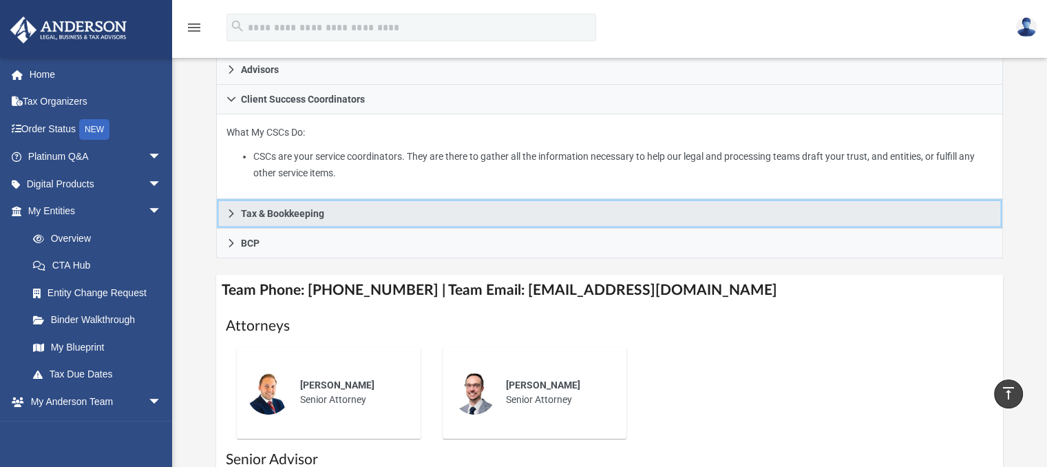
click at [262, 209] on span "Tax & Bookkeeping" at bounding box center [282, 214] width 83 height 10
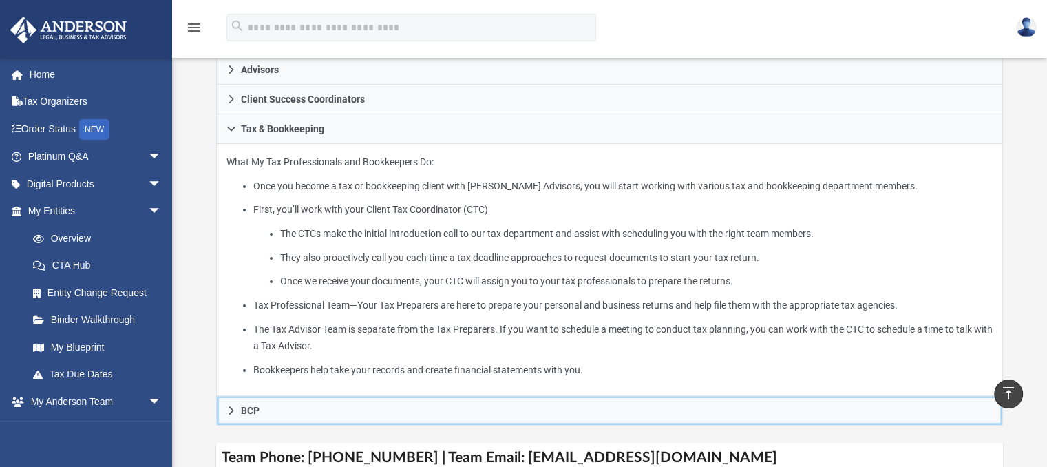
click at [249, 405] on span "BCP" at bounding box center [250, 410] width 19 height 10
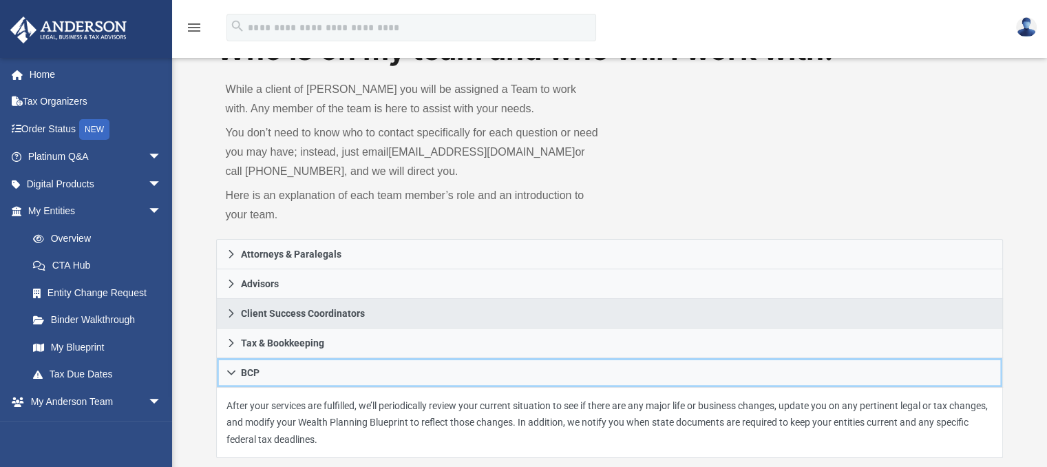
scroll to position [0, 0]
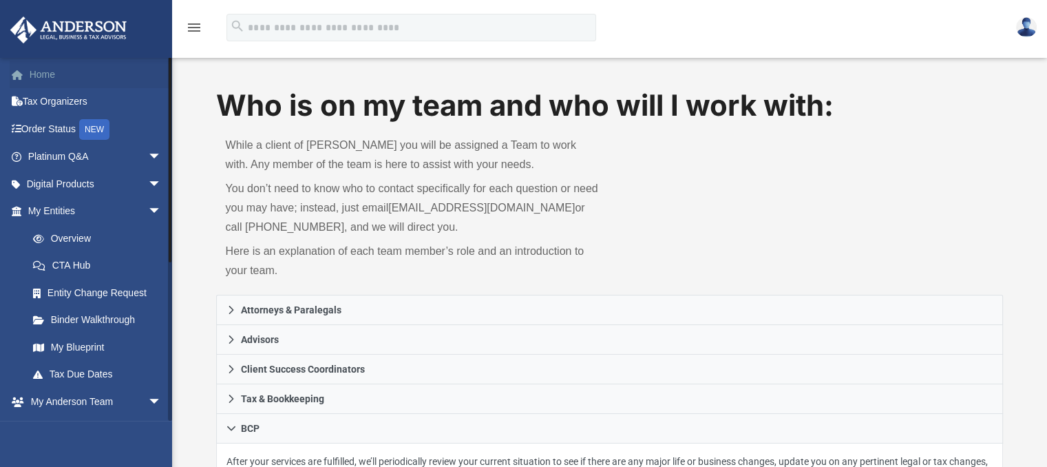
click at [40, 72] on link "Home" at bounding box center [96, 75] width 173 height 28
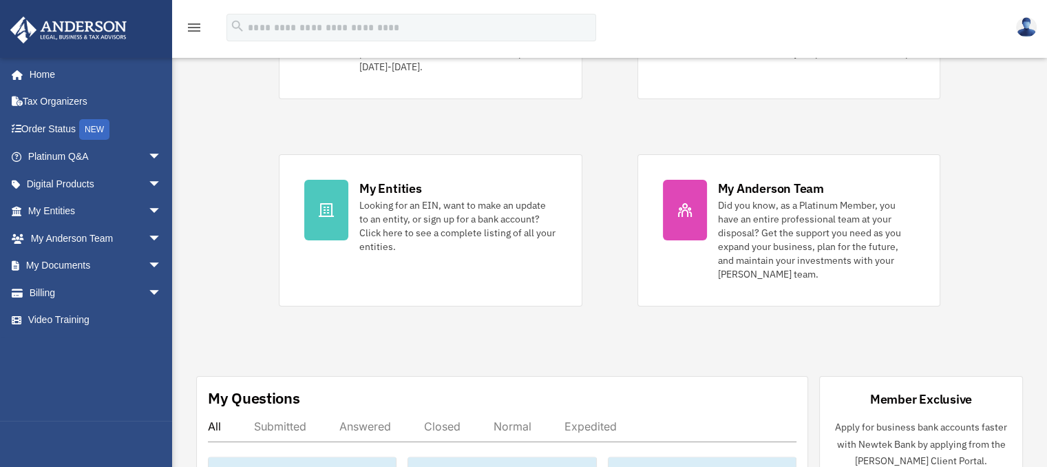
scroll to position [207, 0]
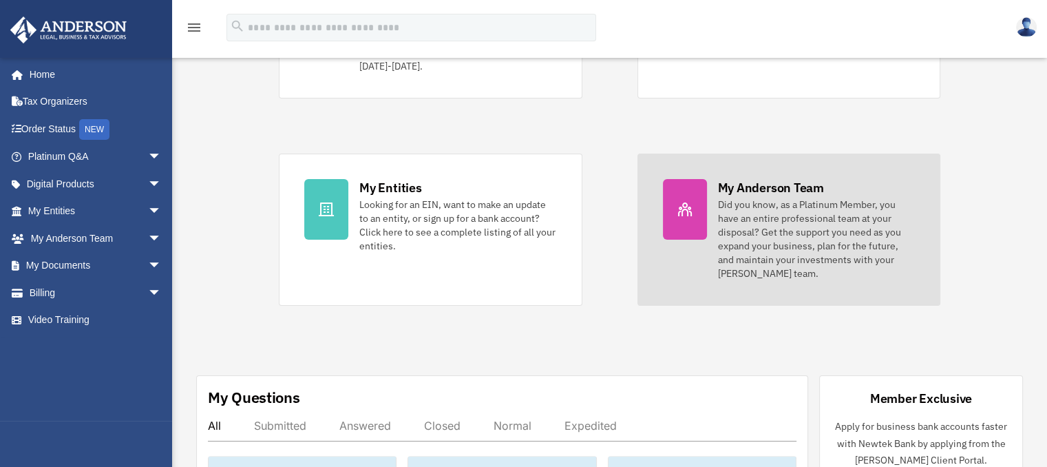
click at [777, 211] on div "Did you know, as a Platinum Member, you have an entire professional team at you…" at bounding box center [816, 239] width 197 height 83
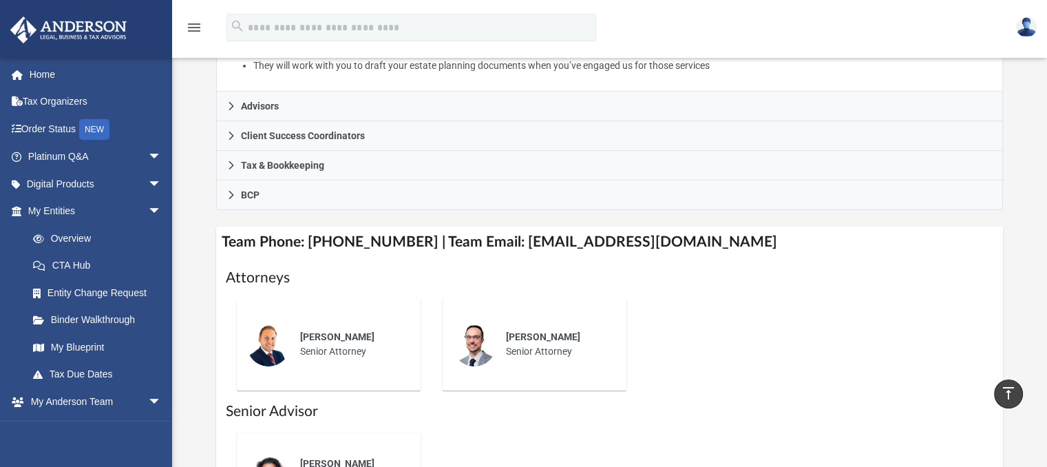
scroll to position [207, 0]
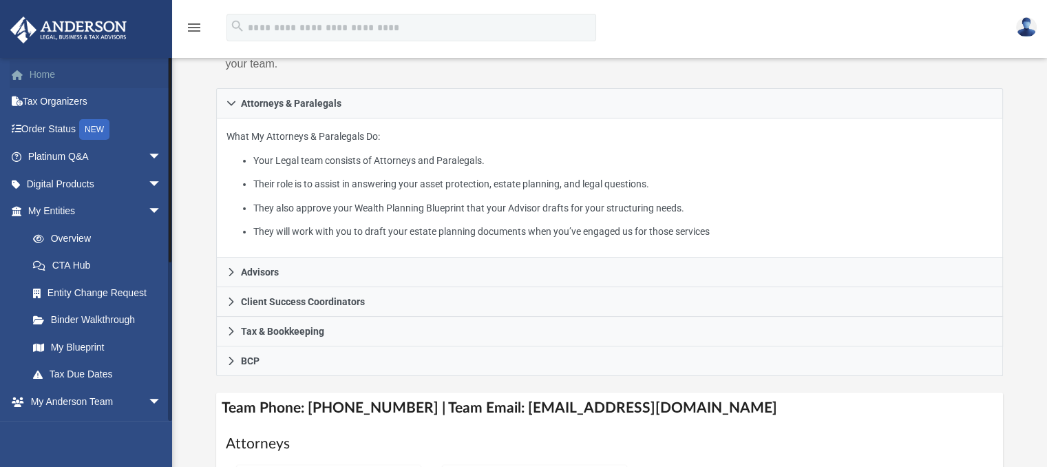
click at [45, 70] on link "Home" at bounding box center [96, 75] width 173 height 28
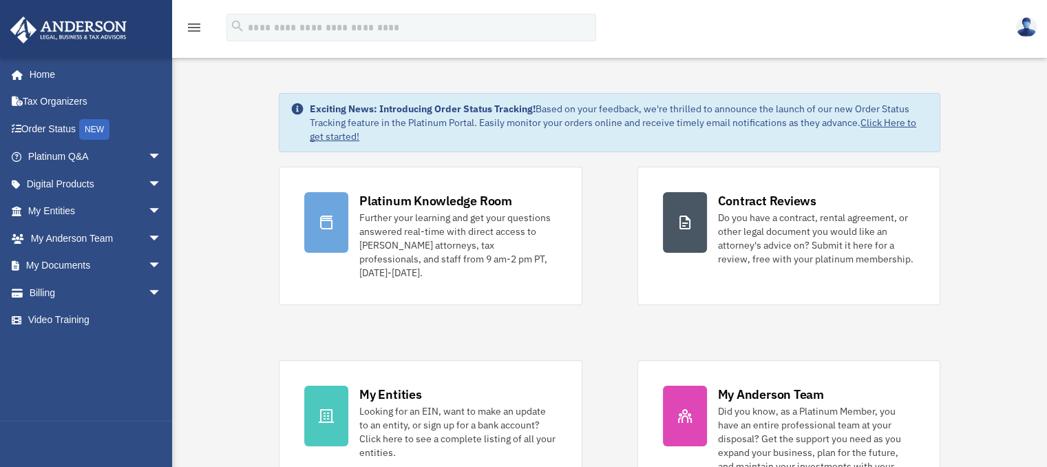
click at [894, 122] on link "Click Here to get started!" at bounding box center [613, 129] width 606 height 26
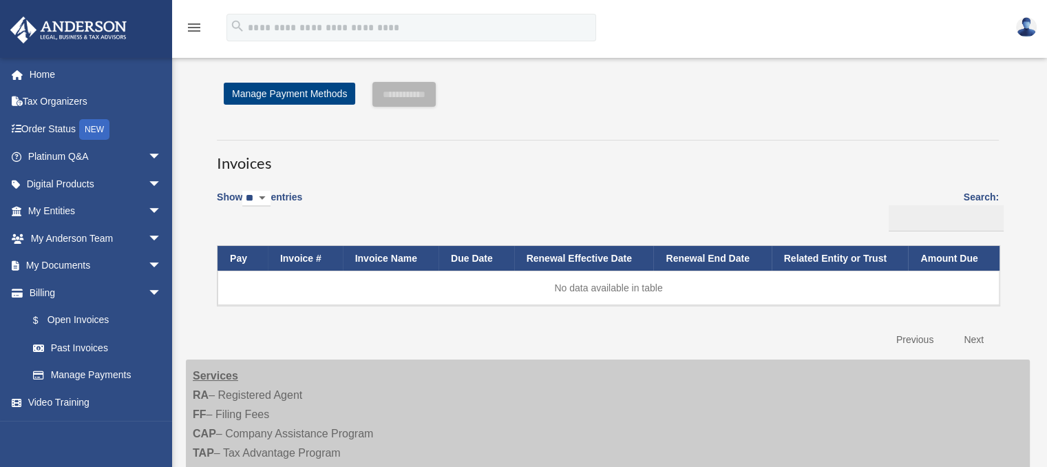
click at [1026, 25] on img at bounding box center [1026, 27] width 21 height 20
click at [782, 87] on link "Logout" at bounding box center [803, 92] width 138 height 28
